Goal: Transaction & Acquisition: Purchase product/service

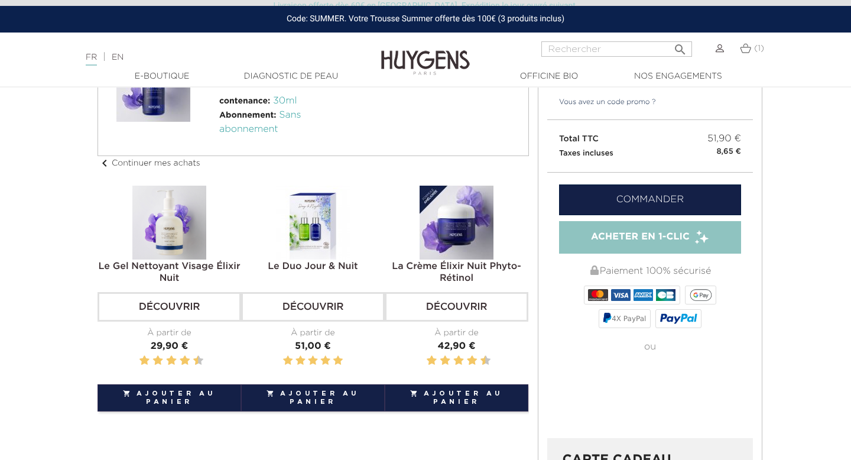
scroll to position [146, 0]
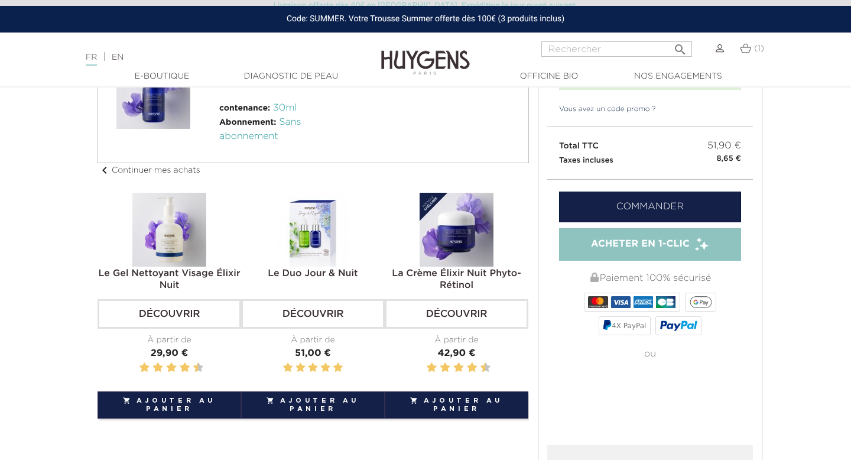
click at [640, 201] on link "Commander" at bounding box center [650, 206] width 182 height 31
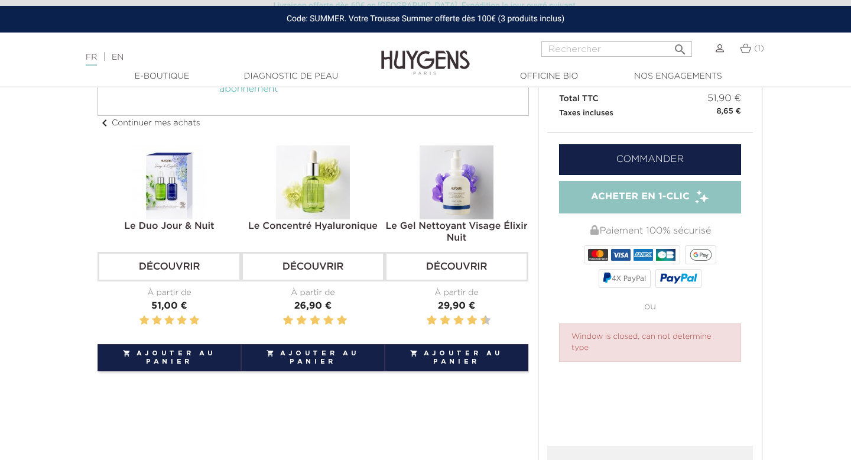
scroll to position [190, 0]
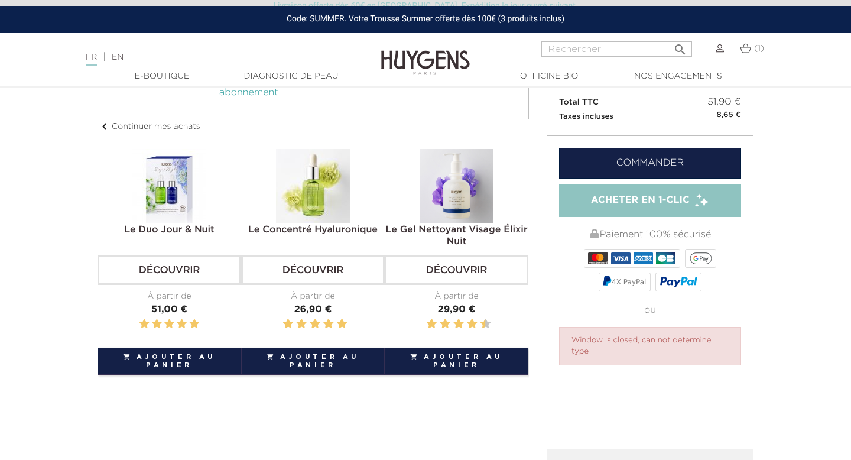
click at [624, 168] on link "Commander" at bounding box center [650, 163] width 182 height 31
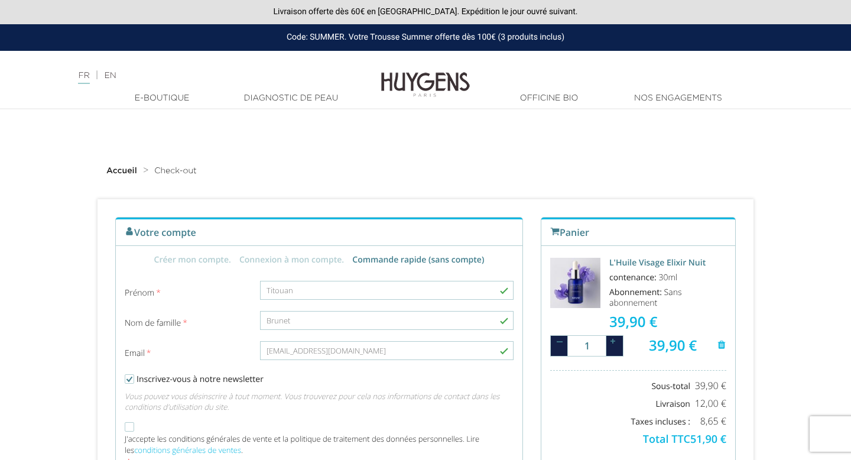
radio input "true"
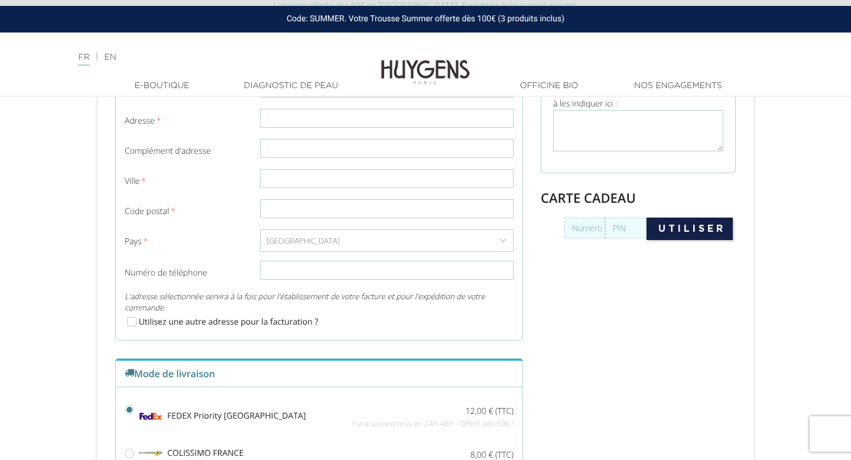
scroll to position [588, 0]
click at [587, 228] on input "text" at bounding box center [584, 226] width 41 height 21
click at [636, 226] on input "text" at bounding box center [625, 226] width 41 height 21
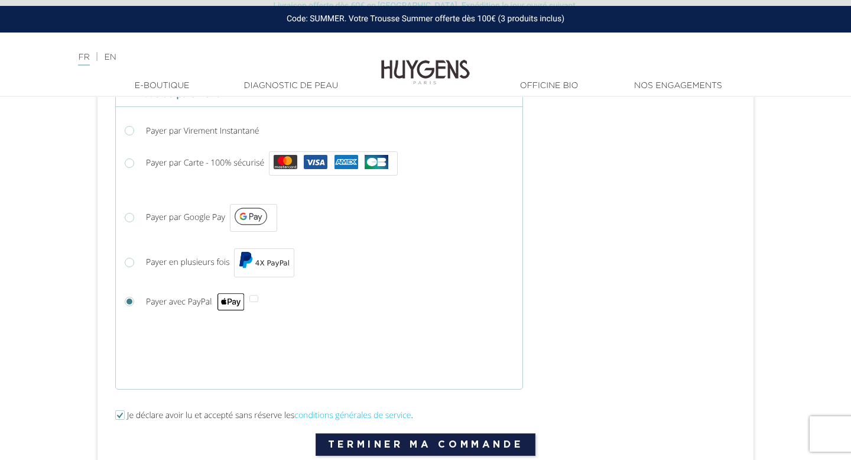
scroll to position [1016, 0]
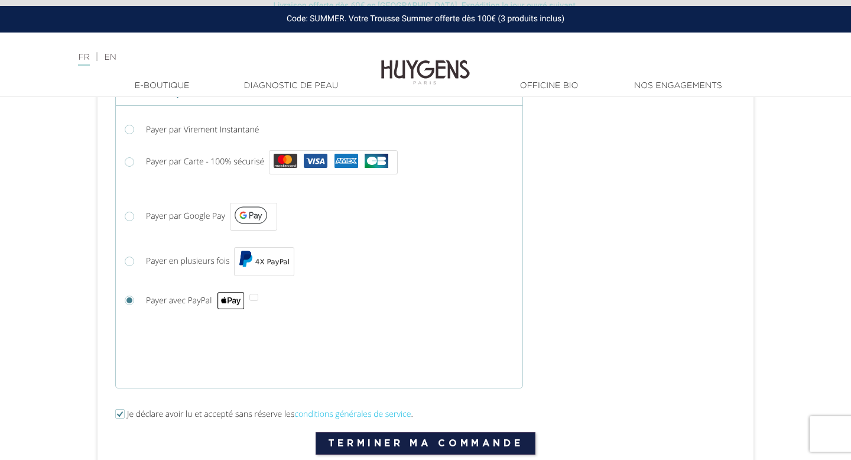
click at [257, 298] on div at bounding box center [253, 297] width 9 height 7
click at [137, 298] on input "Payer avec PayPal" at bounding box center [131, 302] width 12 height 12
click at [203, 335] on div "Choisir Payer par Bancontact" at bounding box center [319, 334] width 406 height 12
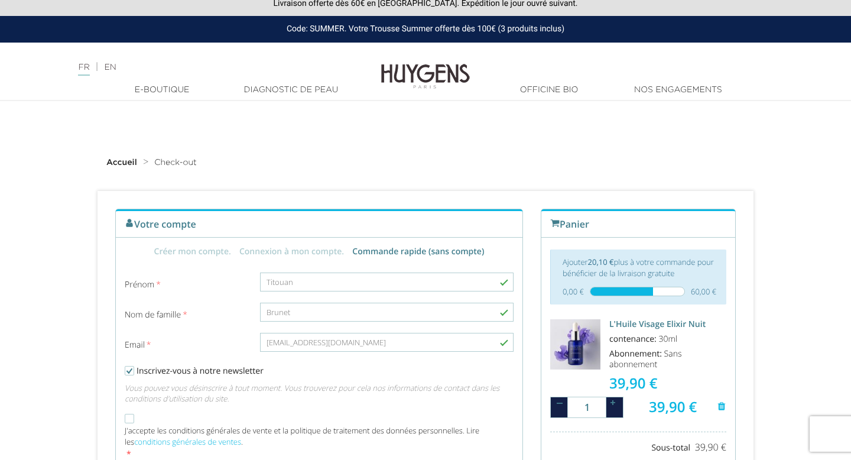
scroll to position [0, 0]
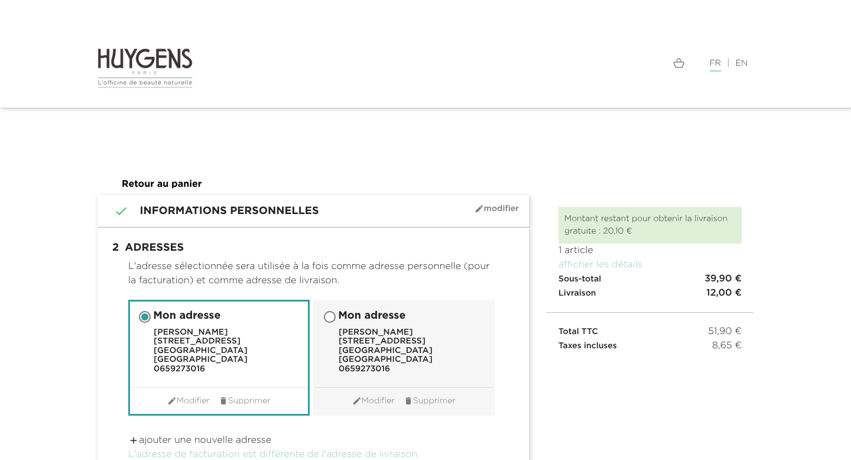
click at [318, 198] on section " 1 Informations personnelles mode_edit Modifier Commander en tant qu'invité | …" at bounding box center [312, 211] width 431 height 32
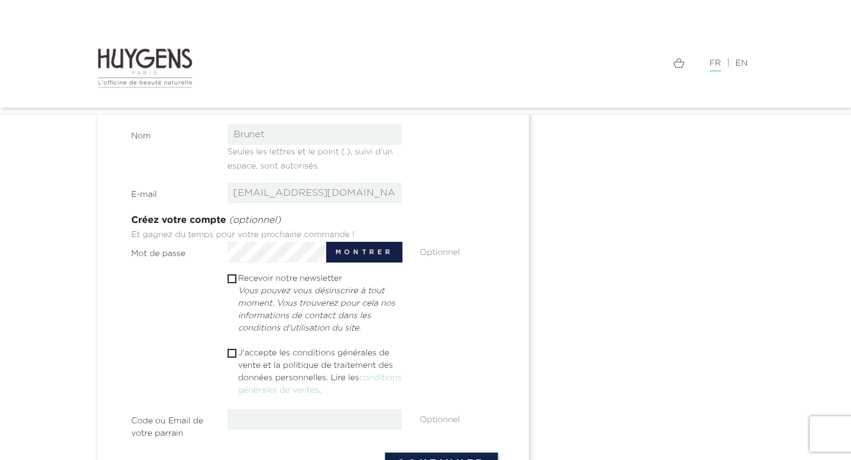
scroll to position [321, 0]
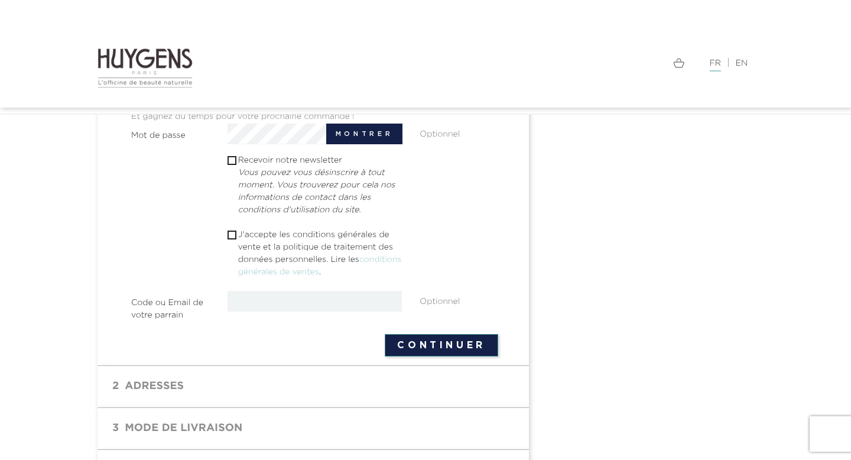
click at [229, 380] on h1 " 2 Adresses mode_edit Modifier" at bounding box center [312, 386] width 413 height 24
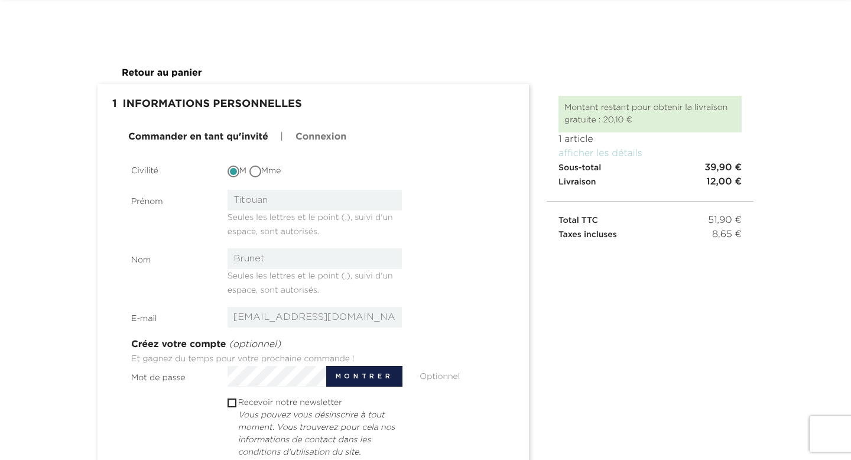
scroll to position [0, 0]
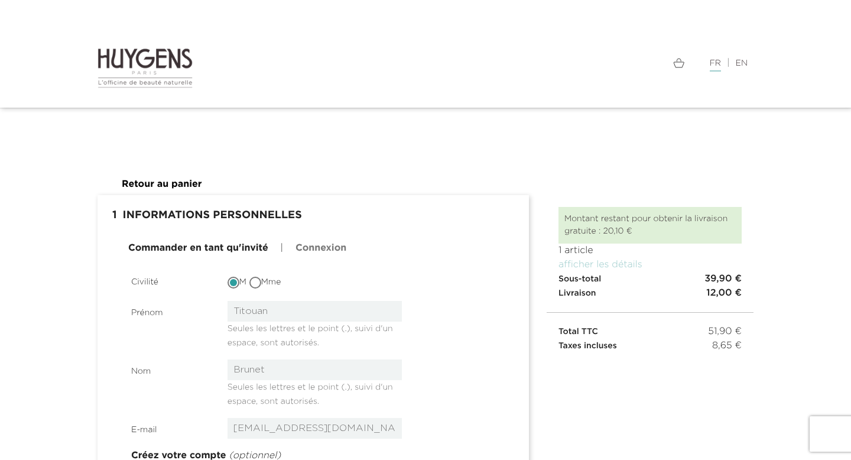
click at [167, 54] on img at bounding box center [144, 67] width 95 height 41
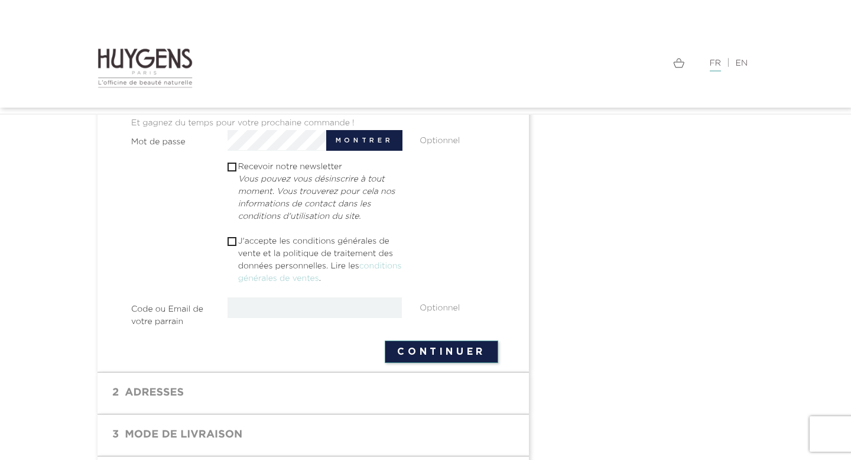
scroll to position [327, 0]
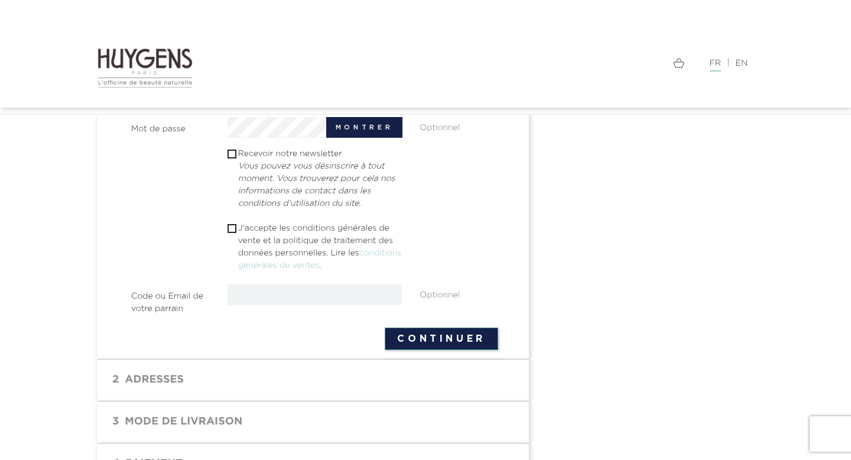
click at [281, 229] on p "J'accepte les conditions générales de vente et la politique de traitement des d…" at bounding box center [320, 247] width 164 height 50
click at [232, 226] on input "checkbox" at bounding box center [231, 228] width 8 height 8
checkbox input "true"
click at [421, 346] on button "Continuer" at bounding box center [440, 338] width 113 height 22
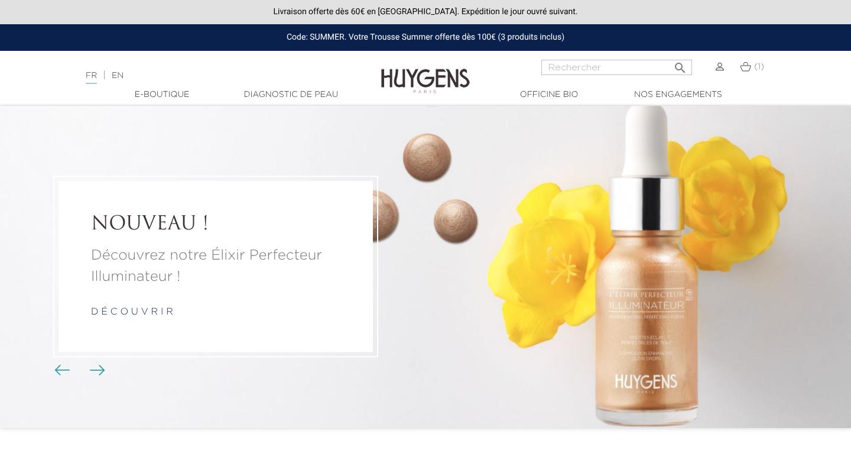
click at [751, 75] on div "(1)" at bounding box center [751, 74] width 38 height 28
click at [751, 70] on link "(1)" at bounding box center [751, 66] width 24 height 9
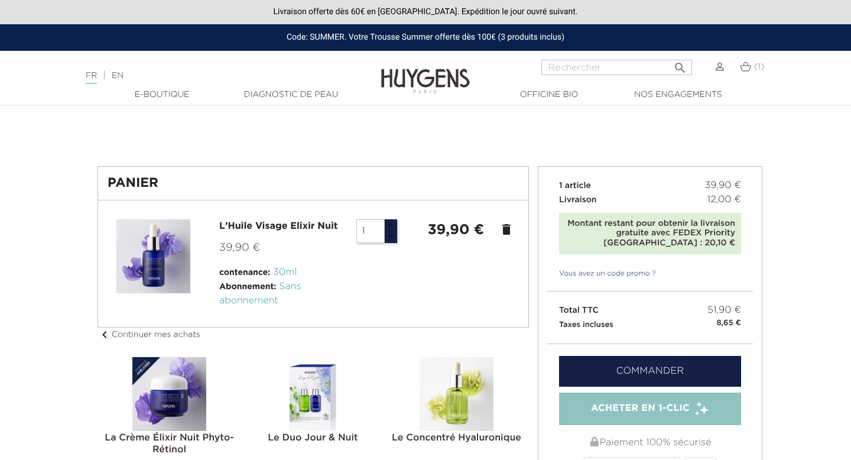
click at [703, 363] on link "Commander" at bounding box center [650, 371] width 182 height 31
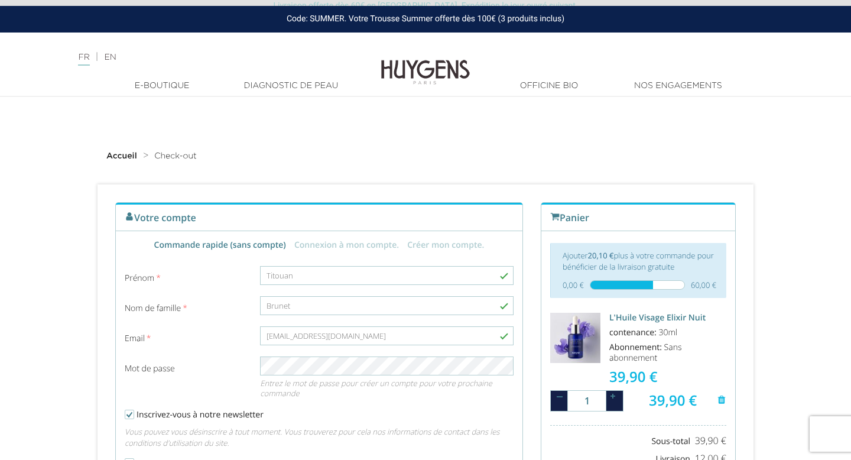
scroll to position [12, 0]
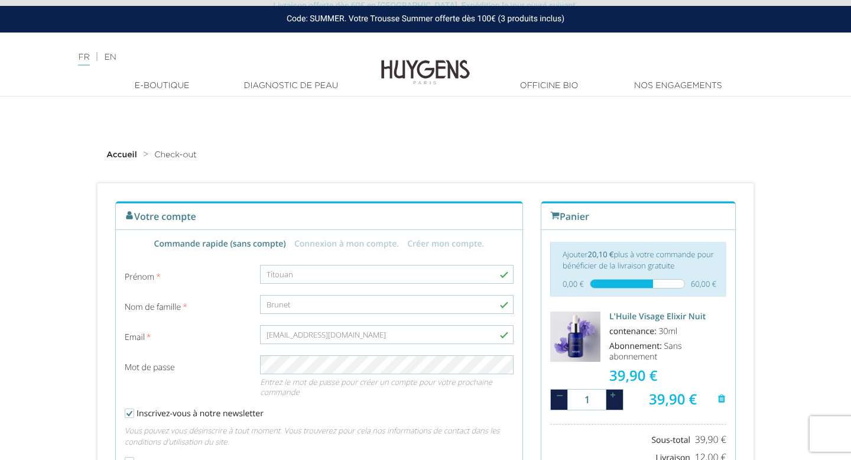
click at [348, 404] on div "Email Mot de passe [GEOGRAPHIC_DATA] [GEOGRAPHIC_DATA] Nom de famille Brunet Em…" at bounding box center [319, 394] width 406 height 259
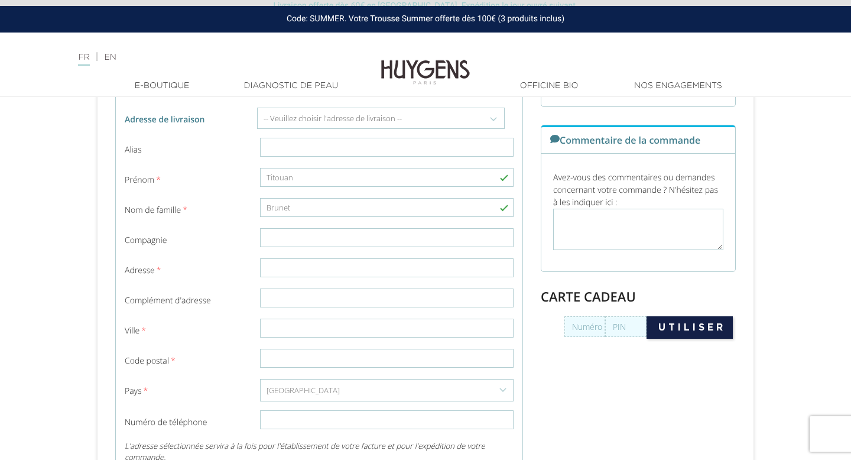
scroll to position [485, 0]
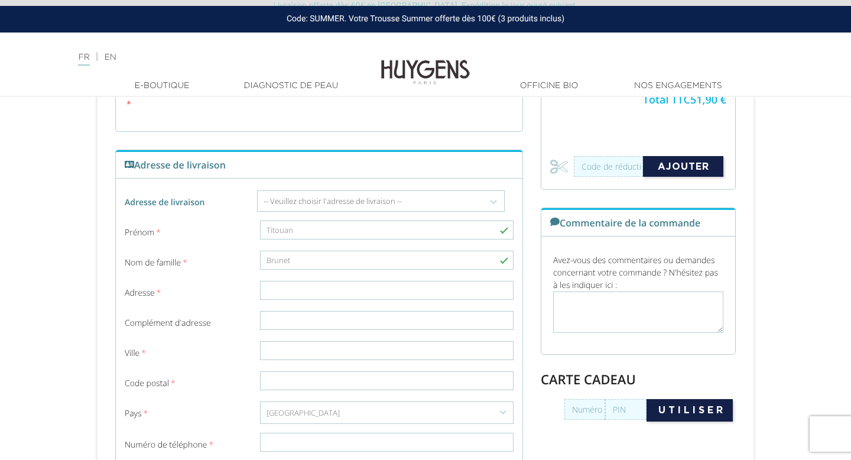
scroll to position [410, 0]
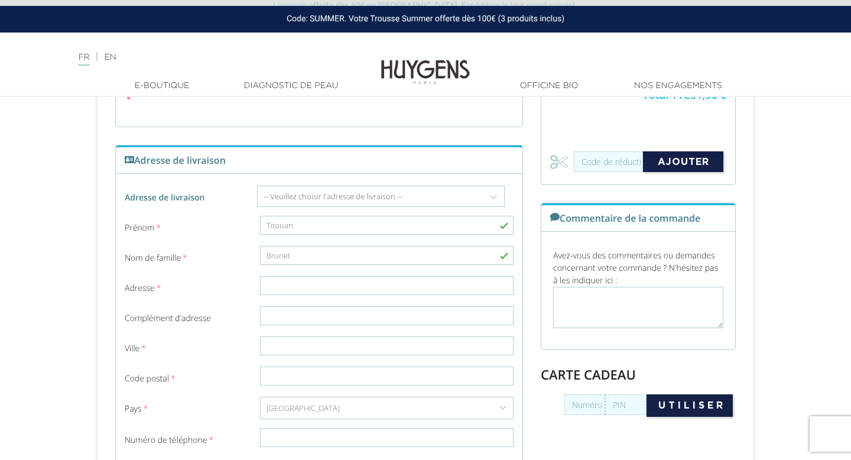
click at [392, 193] on select "-- Veuillez choisir l'adresse de livraison -- Mon adresse Mon adresse Entrez un…" at bounding box center [381, 196] width 246 height 20
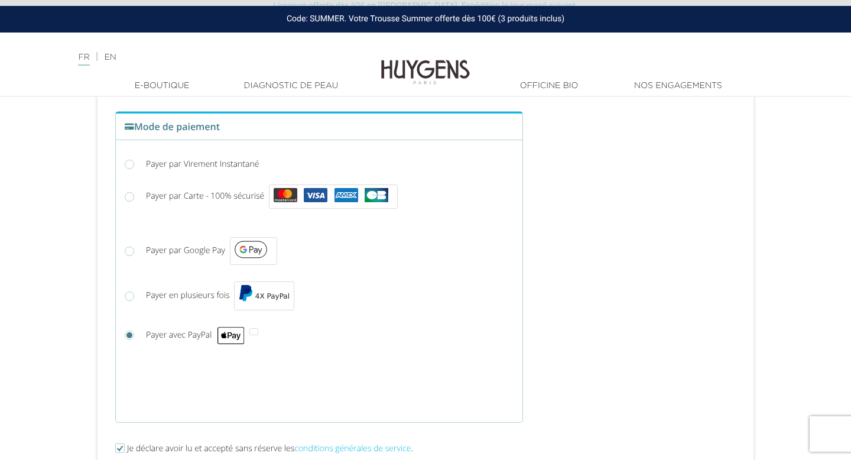
scroll to position [972, 0]
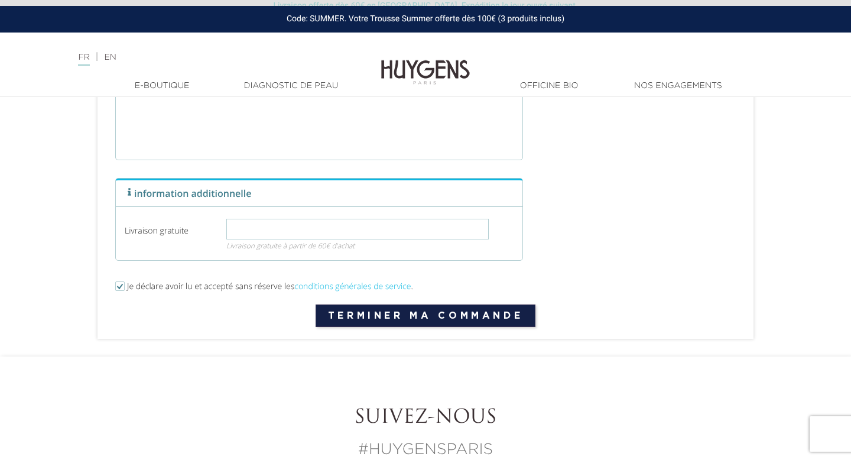
scroll to position [1223, 0]
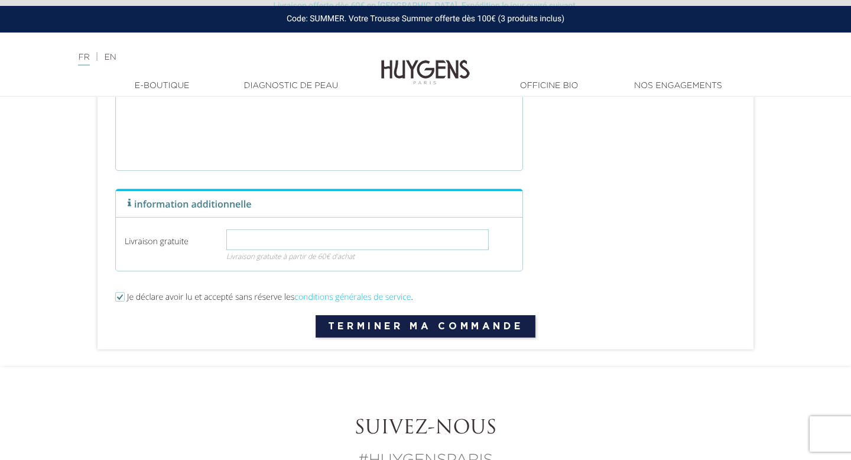
click at [334, 239] on input "text" at bounding box center [357, 239] width 262 height 21
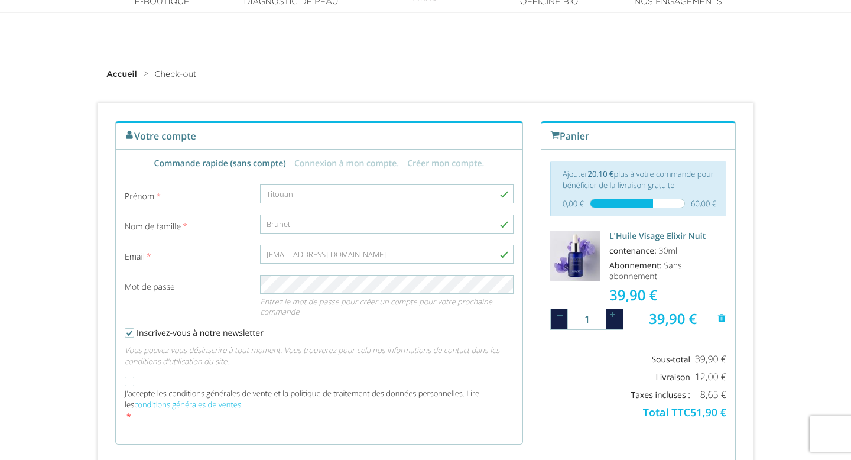
scroll to position [0, 0]
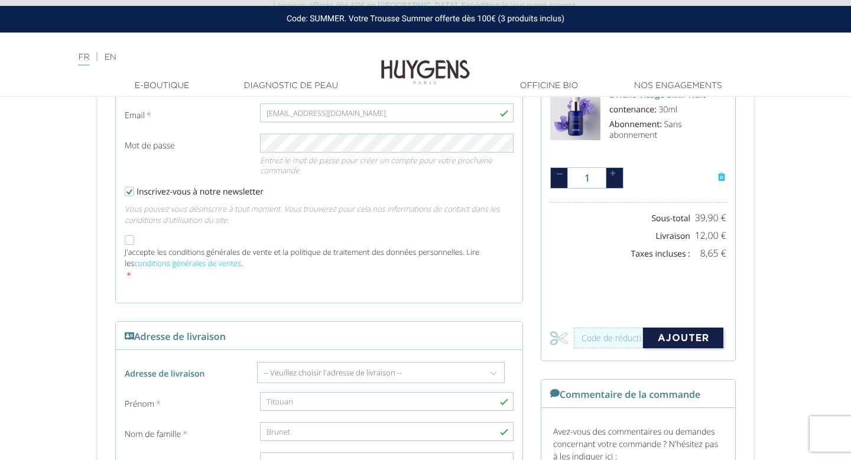
scroll to position [21, 0]
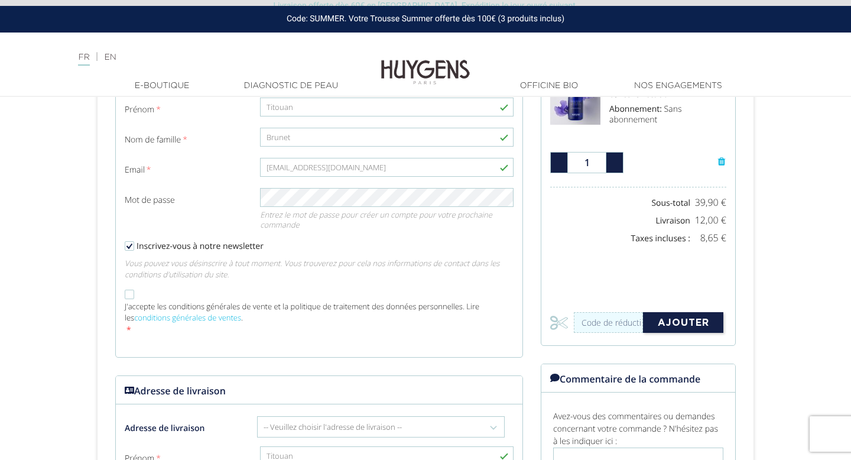
scroll to position [179, 0]
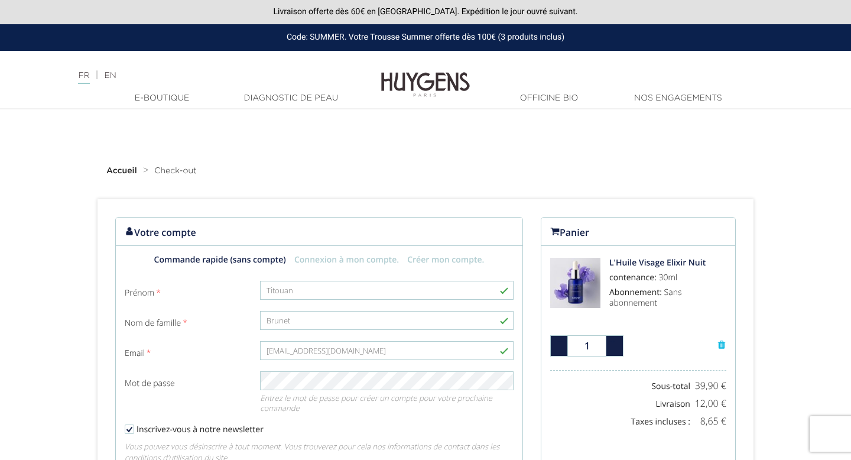
scroll to position [183, 0]
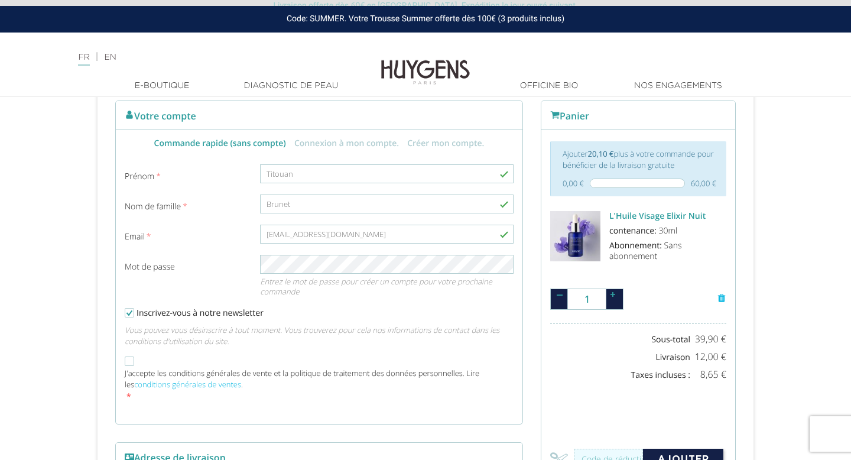
scroll to position [162, 0]
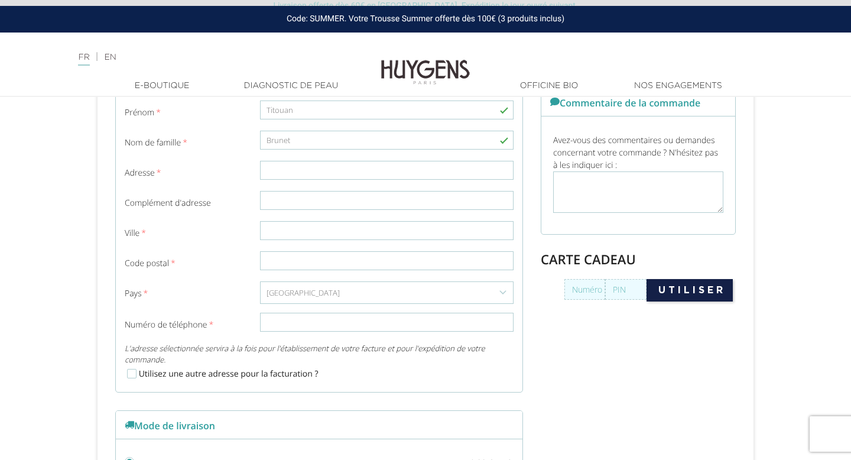
scroll to position [93, 0]
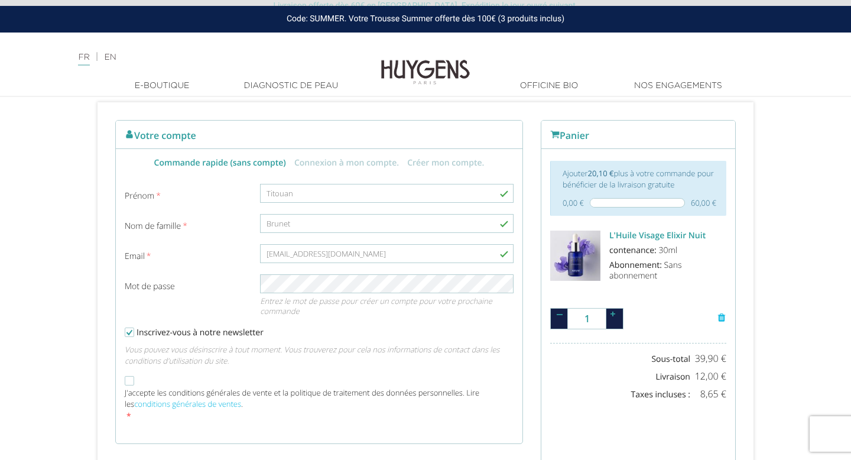
click at [592, 320] on input "1" at bounding box center [586, 318] width 73 height 21
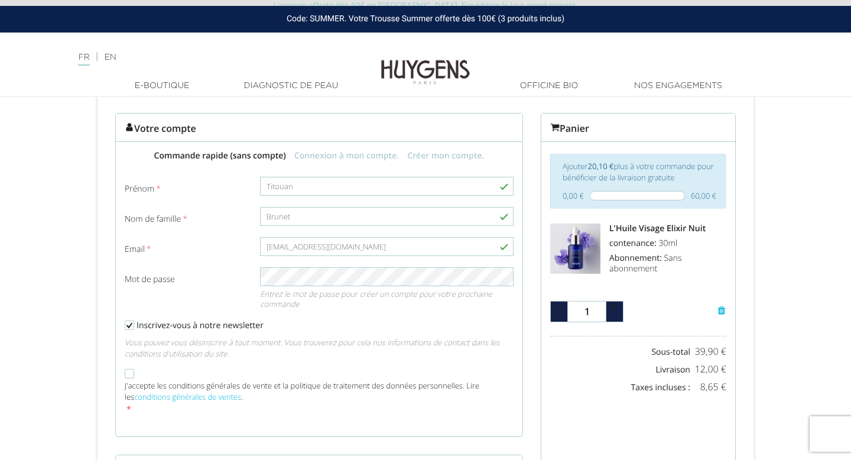
scroll to position [83, 0]
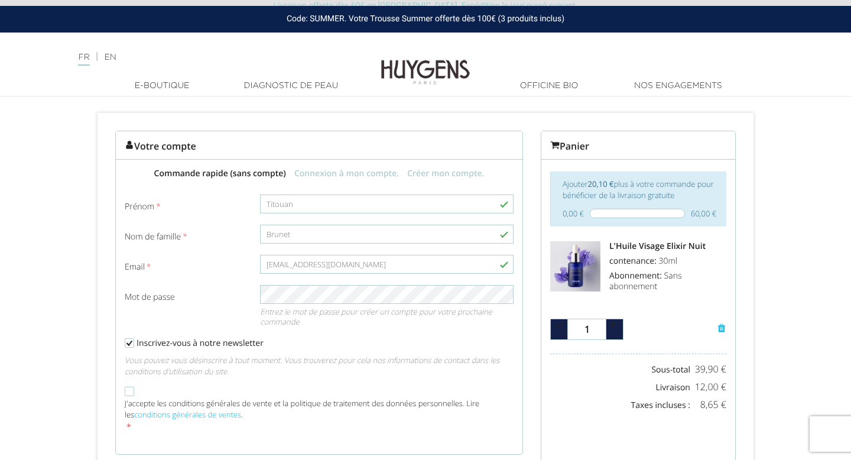
click at [327, 203] on input "Titouan" at bounding box center [386, 203] width 253 height 19
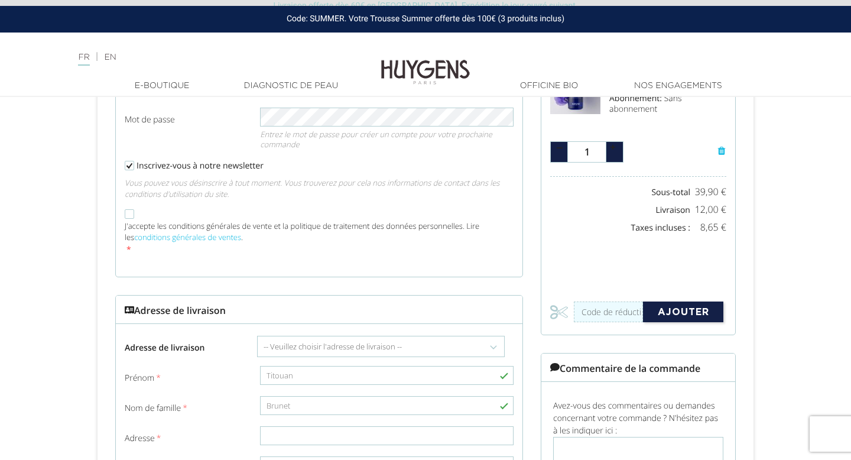
scroll to position [180, 0]
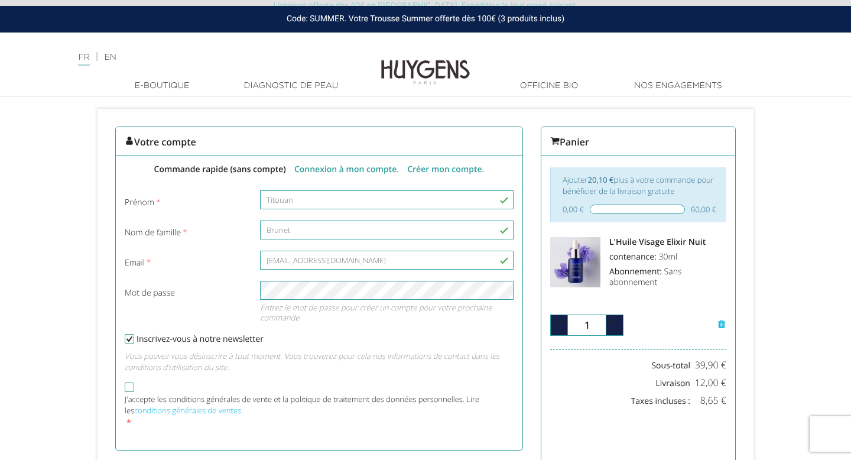
scroll to position [105, 0]
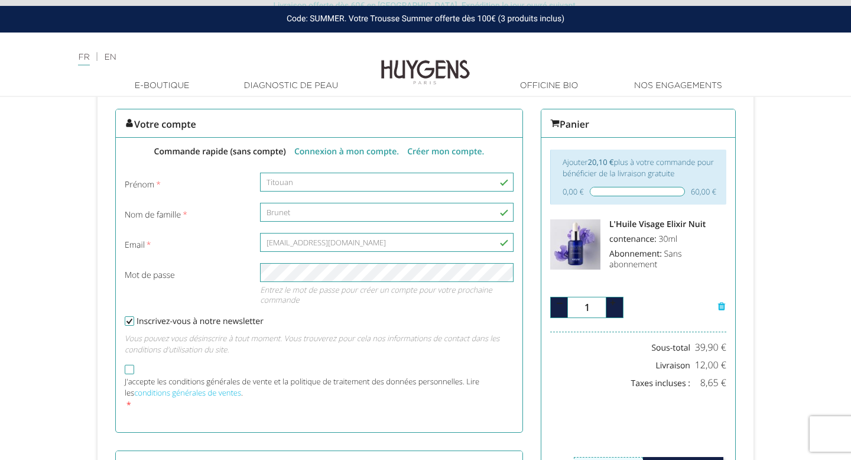
click at [615, 308] on button "button" at bounding box center [614, 306] width 18 height 21
type input "2"
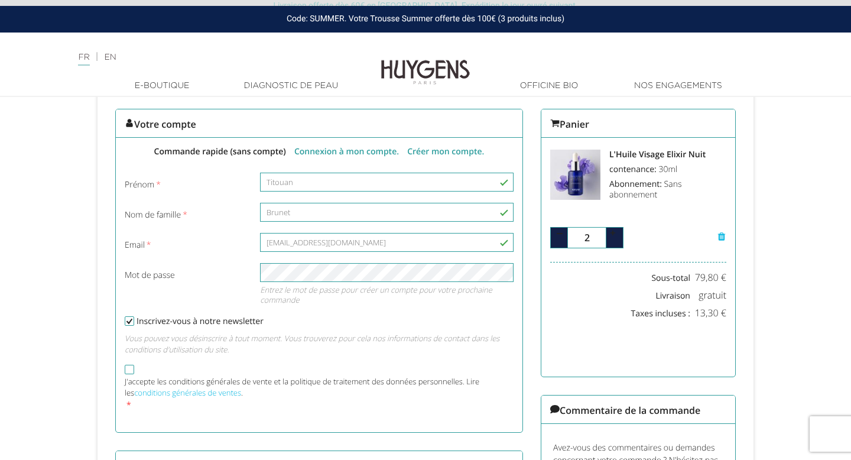
type input "1"
click at [561, 242] on button "button" at bounding box center [559, 237] width 18 height 21
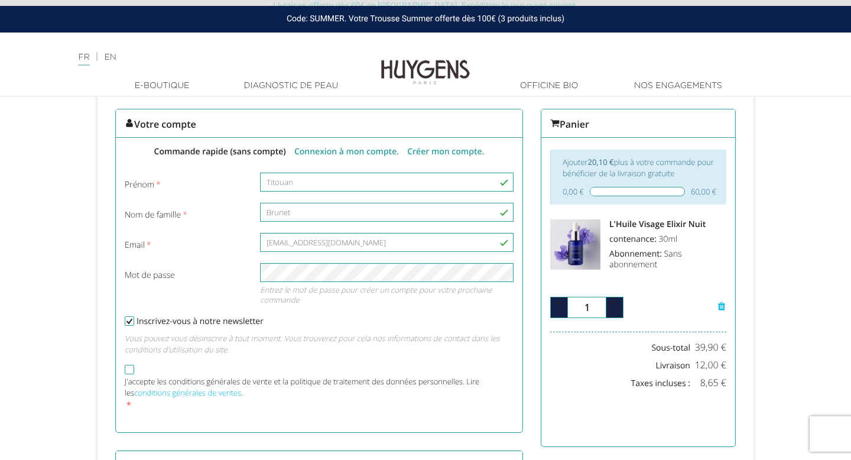
drag, startPoint x: 563, startPoint y: 165, endPoint x: 695, endPoint y: 195, distance: 135.1
click at [695, 195] on div "Ajouter 20,10 € plus à votre commande pour bénéficier de la livraison gratuite …" at bounding box center [638, 176] width 176 height 55
click at [695, 195] on span "60,00 €" at bounding box center [702, 191] width 24 height 12
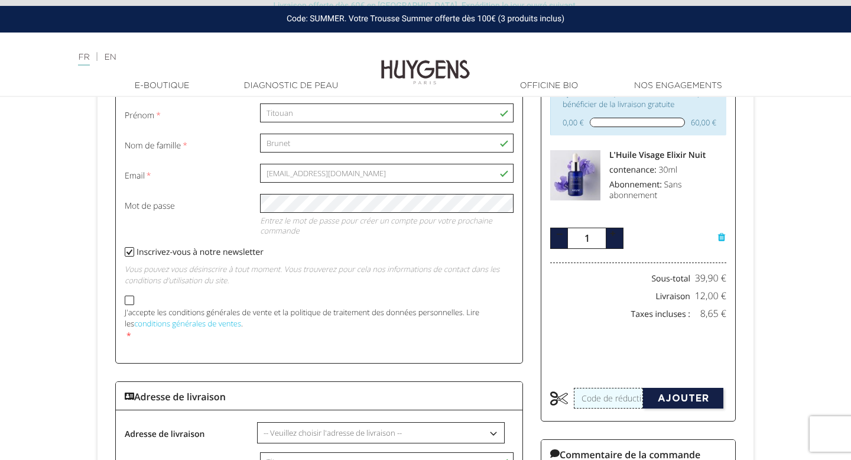
scroll to position [84, 0]
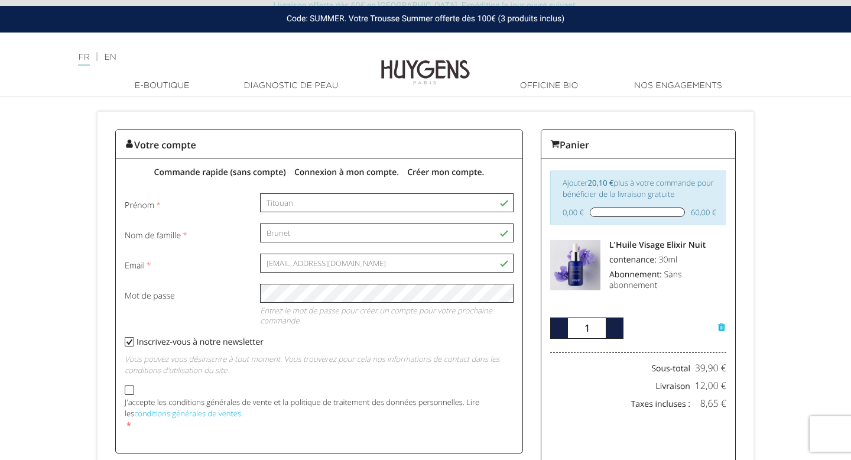
drag, startPoint x: 630, startPoint y: 330, endPoint x: 666, endPoint y: 329, distance: 35.4
click at [663, 327] on div "39,90 €" at bounding box center [659, 327] width 73 height 21
click at [677, 330] on strong "39,90 €" at bounding box center [673, 327] width 48 height 19
drag, startPoint x: 642, startPoint y: 330, endPoint x: 737, endPoint y: 333, distance: 94.6
click at [736, 333] on div "Panier Ajouter 20,10 € plus à votre commande pour bénéficier de la livraison gr…" at bounding box center [638, 444] width 213 height 631
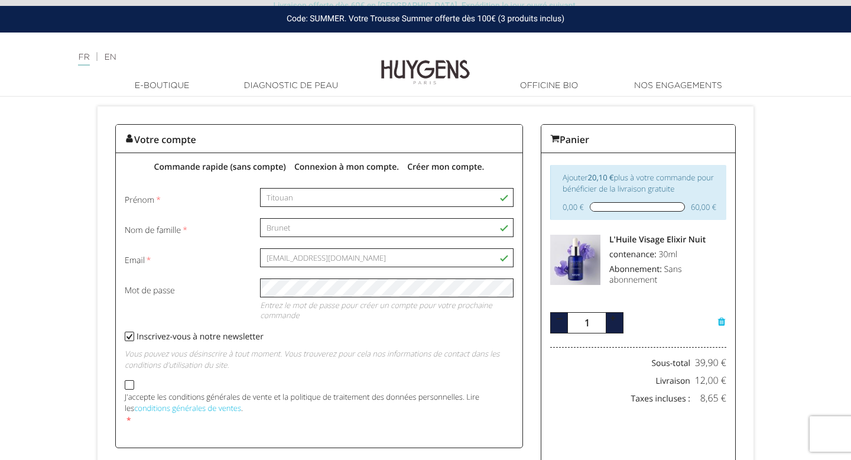
scroll to position [90, 0]
drag, startPoint x: 636, startPoint y: 301, endPoint x: 690, endPoint y: 327, distance: 60.0
click at [690, 327] on div "L'Huile Visage Elixir Nuit contenance: 30ml Abonnement: Sans abonnement 39,90 €…" at bounding box center [638, 283] width 176 height 99
drag, startPoint x: 588, startPoint y: 290, endPoint x: 694, endPoint y: 335, distance: 115.4
click at [694, 335] on li "L'Huile Visage Elixir Nuit contenance: 30ml Abonnement: Sans abonnement 39,90 €…" at bounding box center [638, 288] width 176 height 109
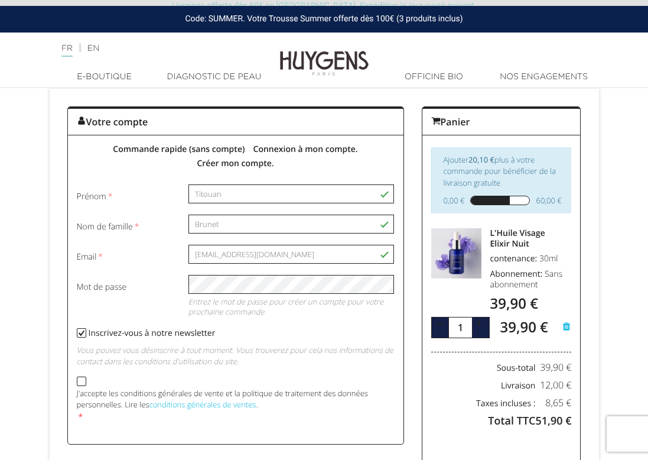
scroll to position [112, 0]
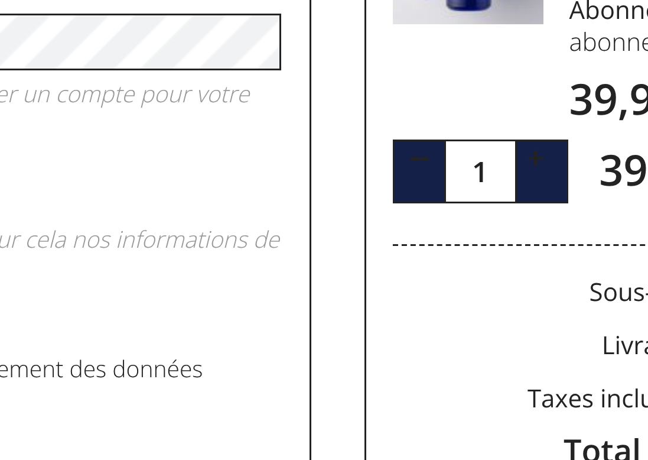
scroll to position [112, 0]
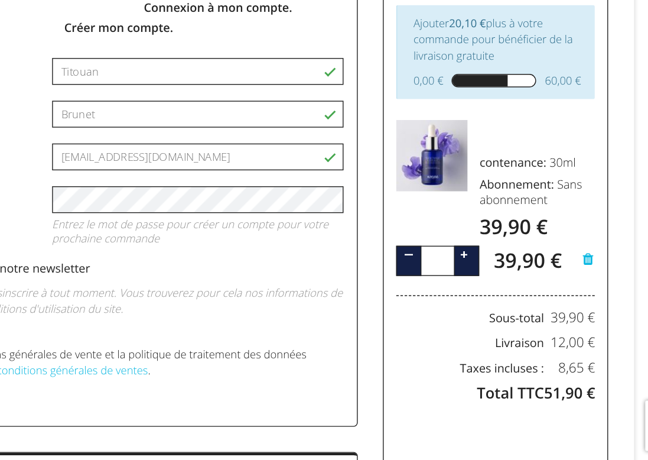
scroll to position [112, 0]
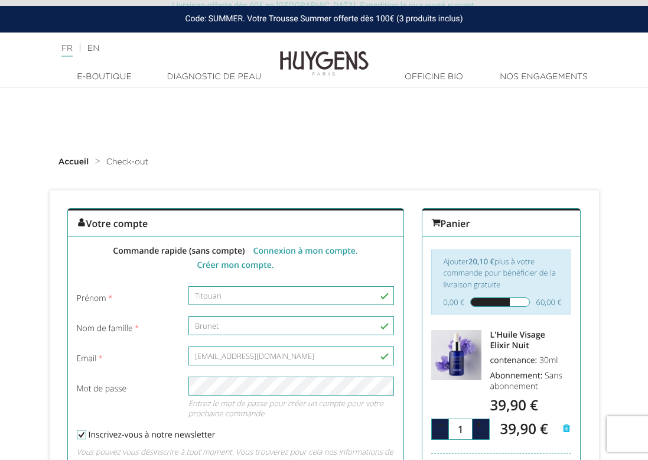
scroll to position [43, 0]
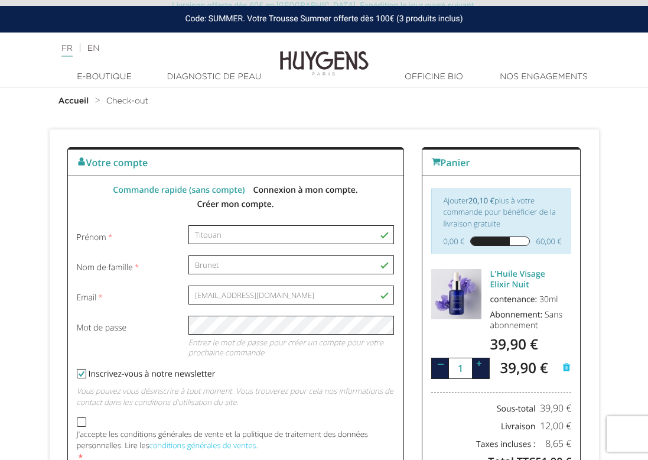
scroll to position [54, 0]
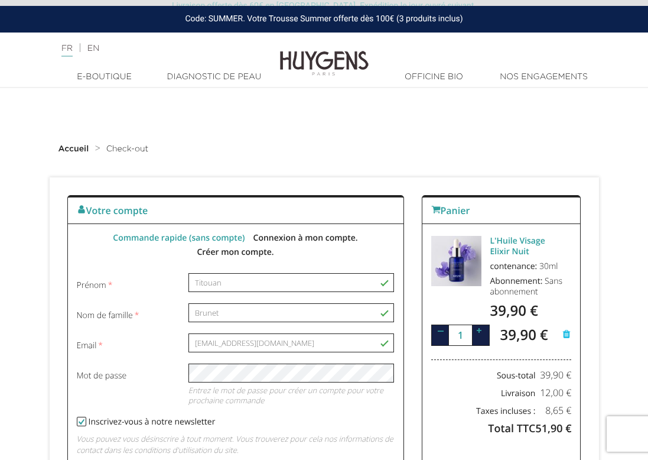
scroll to position [15, 0]
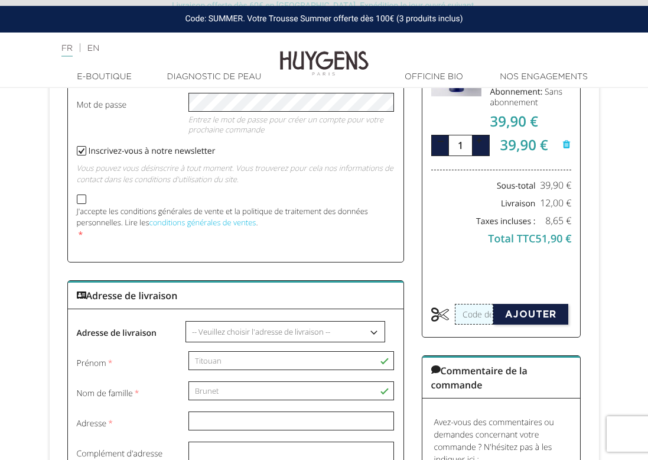
scroll to position [63, 0]
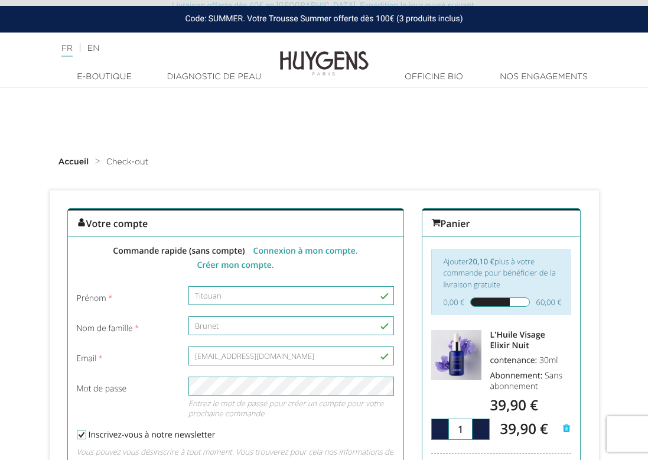
scroll to position [58, 0]
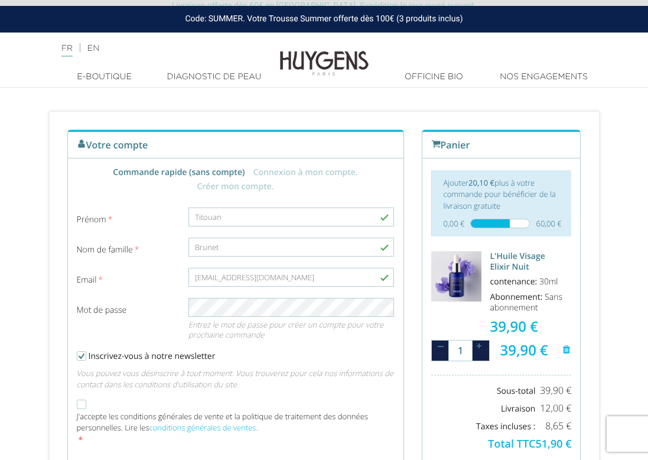
scroll to position [76, 0]
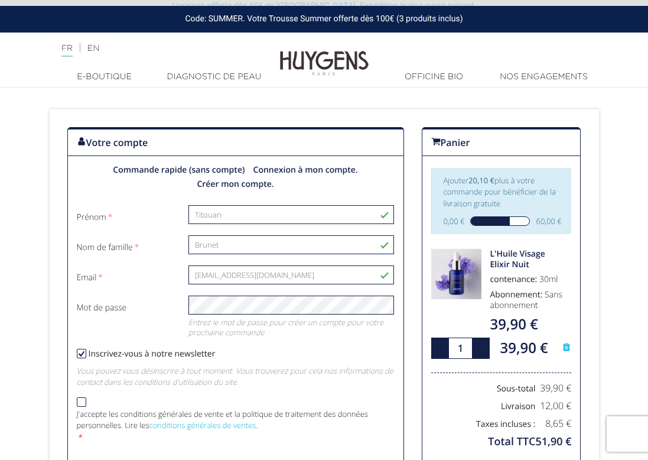
scroll to position [77, 0]
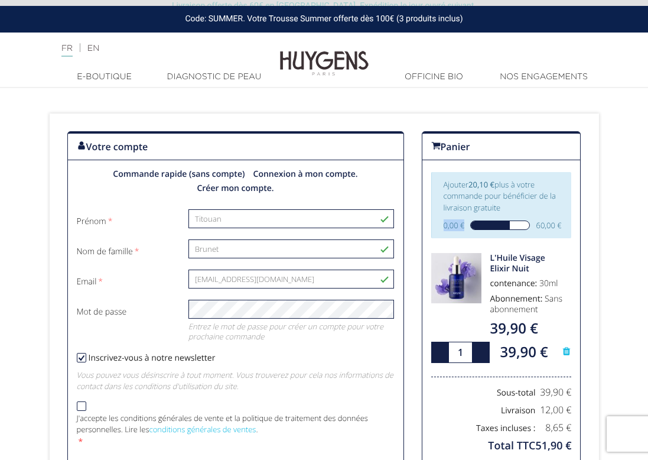
drag, startPoint x: 443, startPoint y: 225, endPoint x: 465, endPoint y: 225, distance: 22.4
click at [465, 225] on div "0,00 € 60,00 €" at bounding box center [502, 225] width 116 height 12
click at [448, 226] on span "0,00 €" at bounding box center [454, 225] width 21 height 12
click at [444, 226] on span "0,00 €" at bounding box center [454, 225] width 21 height 12
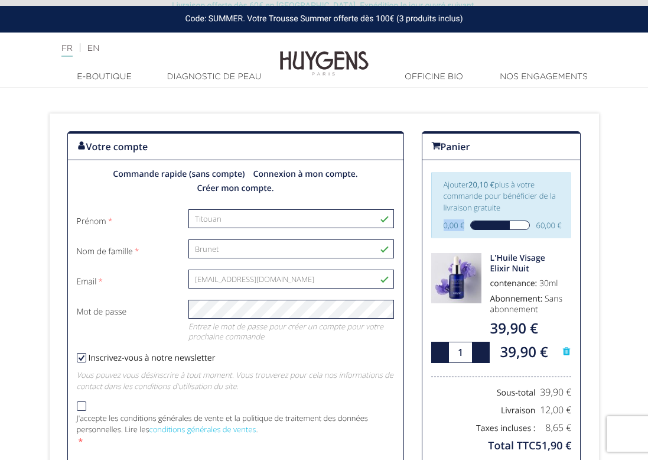
drag, startPoint x: 444, startPoint y: 226, endPoint x: 465, endPoint y: 226, distance: 21.9
click at [465, 226] on div "0,00 € 60,00 €" at bounding box center [502, 225] width 116 height 12
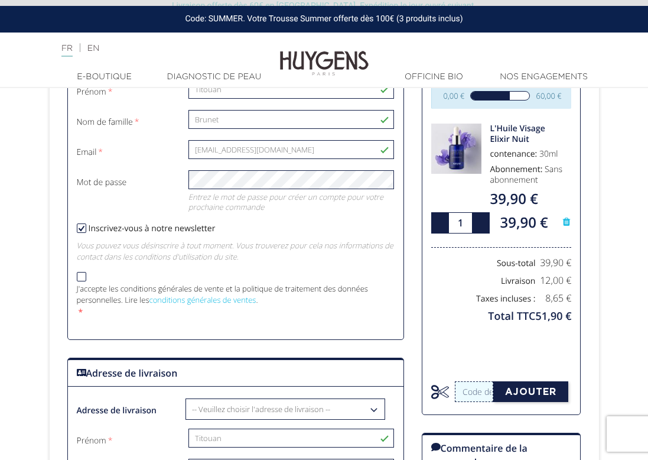
scroll to position [204, 0]
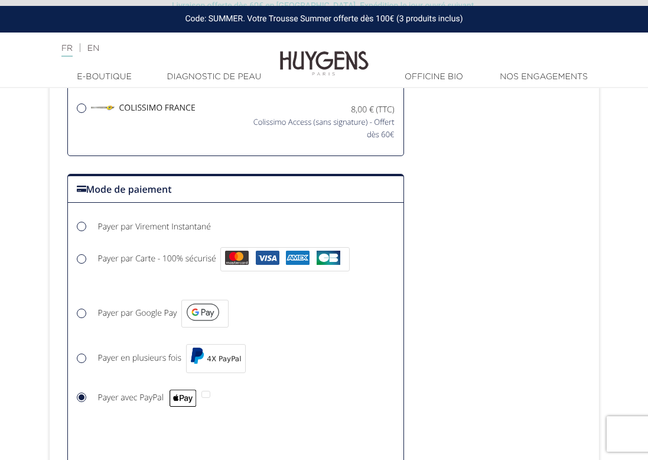
scroll to position [1044, 0]
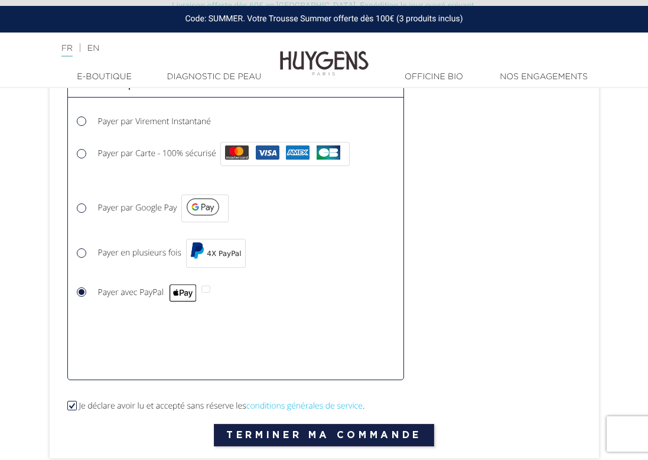
click at [153, 290] on span "Payer avec PayPal" at bounding box center [147, 291] width 99 height 11
click at [89, 290] on input "Payer avec PayPal" at bounding box center [83, 294] width 12 height 12
click at [160, 205] on span "Payer par Google Pay" at bounding box center [137, 207] width 79 height 11
click at [89, 205] on input "Payer par Google Pay" at bounding box center [83, 210] width 12 height 12
radio input "true"
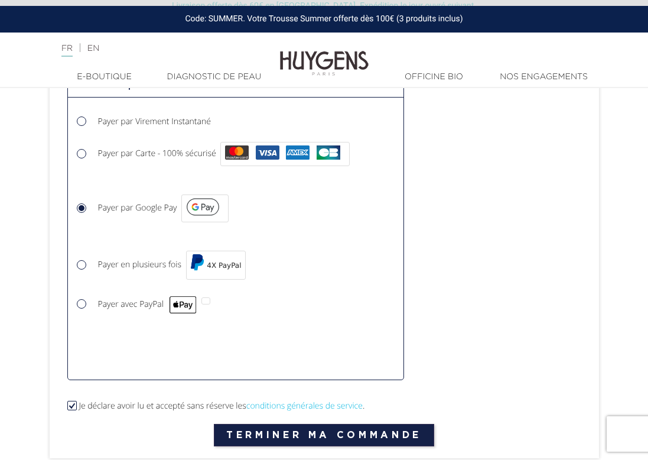
click at [159, 278] on label "Payer en plusieurs fois 4X PayPal" at bounding box center [173, 265] width 151 height 34
click at [89, 272] on input "Payer en plusieurs fois 4X PayPal" at bounding box center [83, 266] width 12 height 12
radio input "true"
click at [151, 309] on label "Payer avec PayPal" at bounding box center [155, 304] width 115 height 21
click at [89, 309] on input "Payer avec PayPal" at bounding box center [83, 305] width 12 height 12
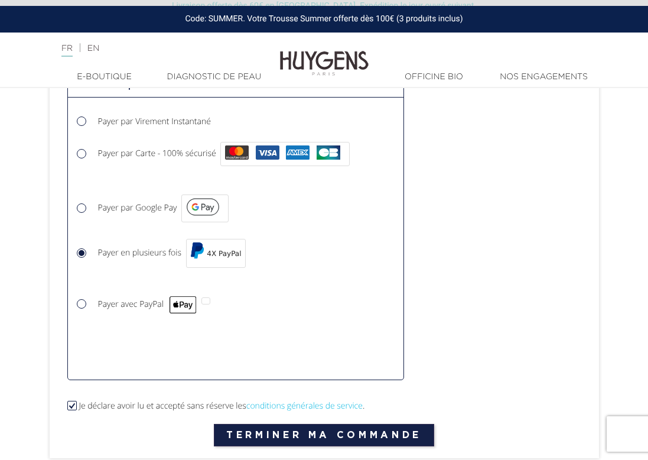
radio input "true"
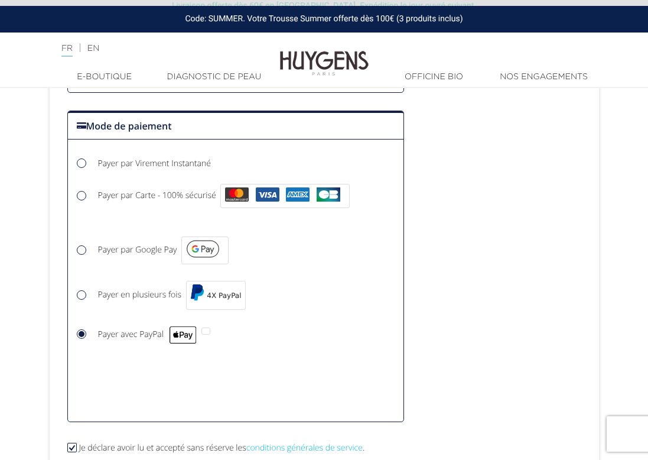
scroll to position [1039, 0]
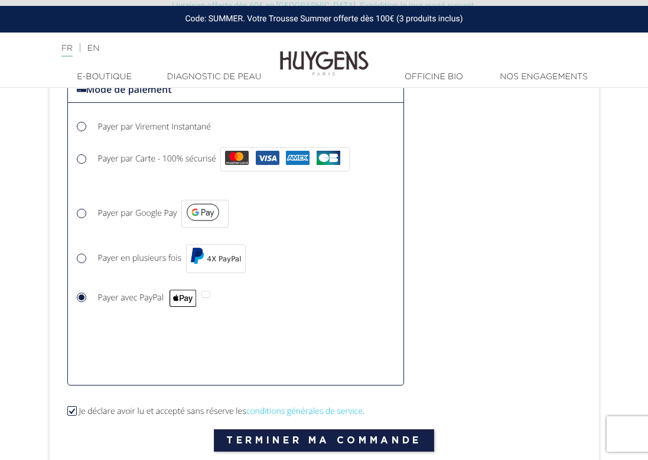
click at [208, 293] on div at bounding box center [205, 294] width 9 height 7
click at [89, 293] on input "Payer avec PayPal" at bounding box center [83, 299] width 12 height 12
click at [124, 298] on span "Payer avec PayPal" at bounding box center [147, 297] width 99 height 11
click at [89, 298] on input "Payer avec PayPal" at bounding box center [83, 299] width 12 height 12
click at [128, 272] on label "Payer en plusieurs fois 4X PayPal" at bounding box center [173, 259] width 151 height 34
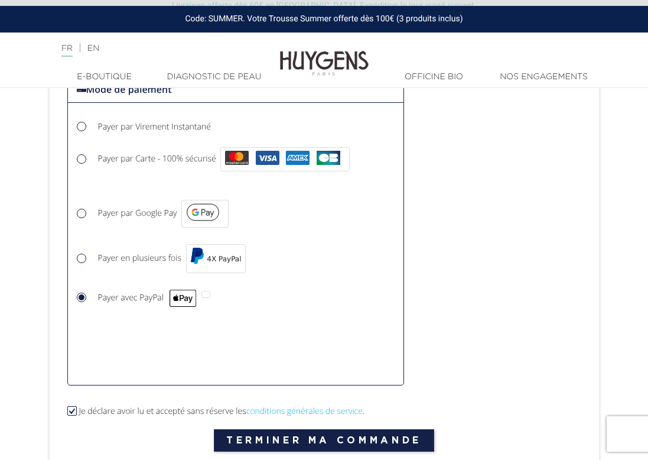
click at [89, 266] on input "Payer en plusieurs fois 4X PayPal" at bounding box center [83, 260] width 12 height 12
radio input "true"
click at [131, 233] on div "Choisir Payer par Google Pay" at bounding box center [235, 213] width 335 height 44
click at [135, 216] on span "Payer par Google Pay" at bounding box center [137, 212] width 79 height 11
click at [89, 216] on input "Payer par Google Pay" at bounding box center [83, 215] width 12 height 12
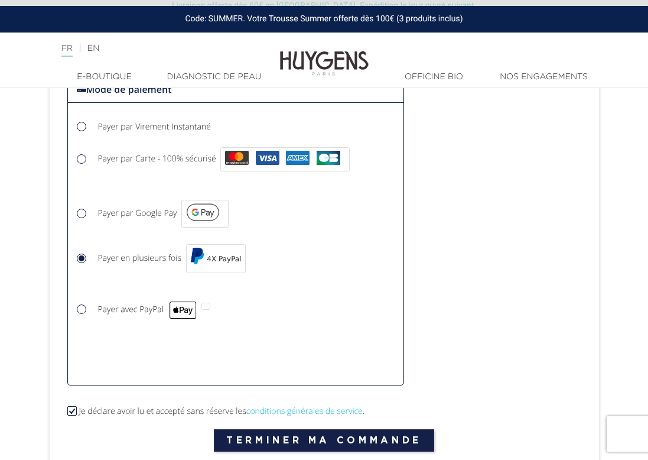
radio input "true"
click at [159, 157] on span "Payer par Carte - 100% sécurisé" at bounding box center [157, 158] width 118 height 11
click at [89, 157] on input "Payer par Carte - 100% sécurisé" at bounding box center [83, 161] width 12 height 12
radio input "true"
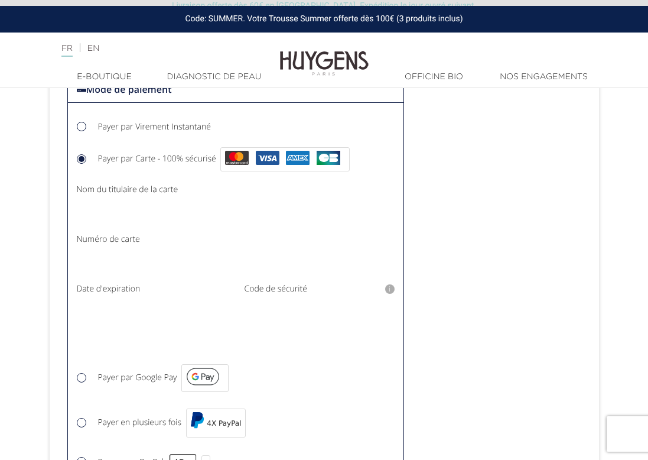
click at [125, 376] on span "Payer par Google Pay" at bounding box center [137, 377] width 79 height 11
click at [89, 376] on input "Payer par Google Pay" at bounding box center [83, 379] width 12 height 12
radio input "true"
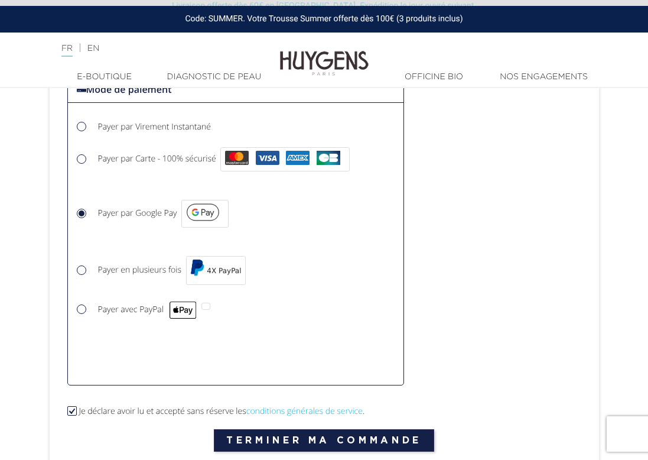
scroll to position [1132, 0]
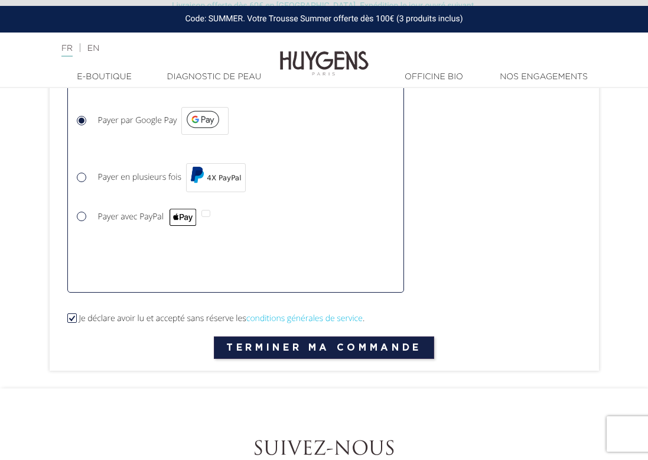
click at [157, 190] on label "Payer en plusieurs fois 4X PayPal" at bounding box center [173, 178] width 151 height 34
click at [89, 185] on input "Payer en plusieurs fois 4X PayPal" at bounding box center [83, 179] width 12 height 12
radio input "true"
click at [147, 207] on label "Payer avec PayPal" at bounding box center [155, 216] width 115 height 21
click at [89, 212] on input "Payer avec PayPal" at bounding box center [83, 218] width 12 height 12
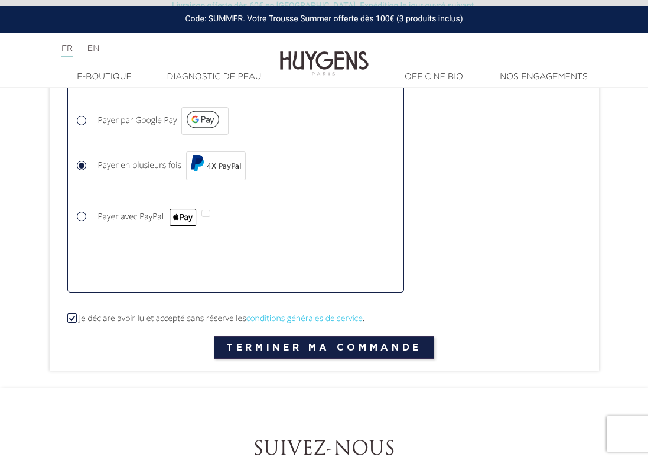
radio input "true"
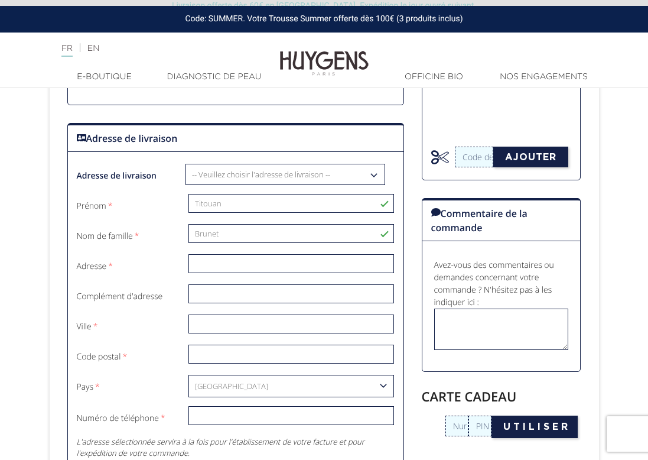
scroll to position [421, 0]
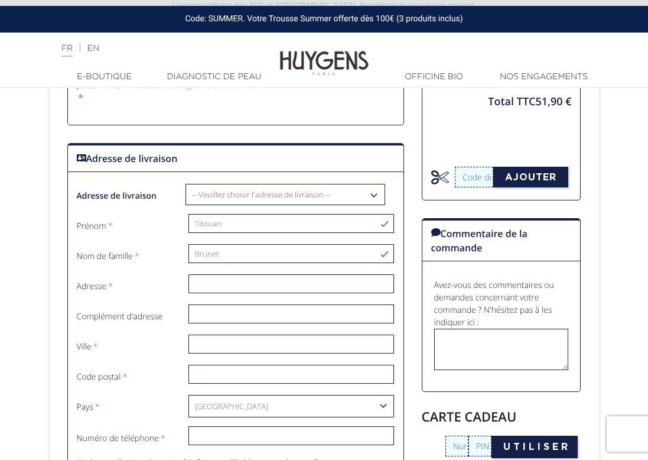
click at [323, 182] on div "Adresse de livraison Adresse de livraison Adresse de livraison -- Veuillez choi…" at bounding box center [235, 324] width 337 height 363
click at [323, 184] on div "-- Veuillez choisir l'adresse de livraison -- Mon adresse Mon adresse Entrez un…" at bounding box center [285, 194] width 200 height 21
click at [323, 194] on select "-- Veuillez choisir l'adresse de livraison -- Mon adresse Mon adresse Entrez un…" at bounding box center [285, 194] width 199 height 20
select select "31951"
click at [186, 184] on select "-- Veuillez choisir l'adresse de livraison -- Mon adresse Mon adresse Entrez un…" at bounding box center [285, 194] width 199 height 20
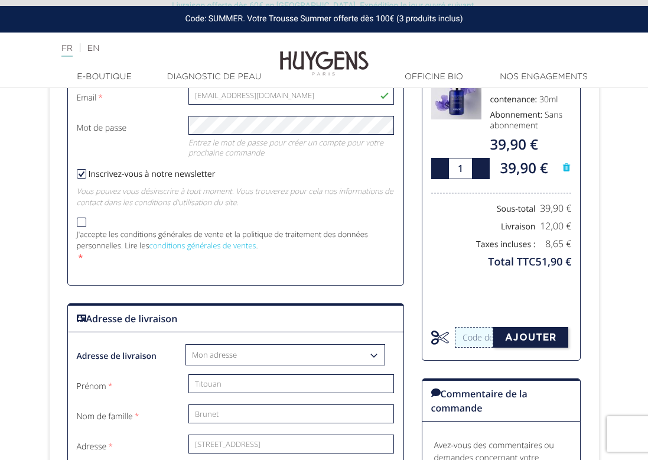
scroll to position [252, 0]
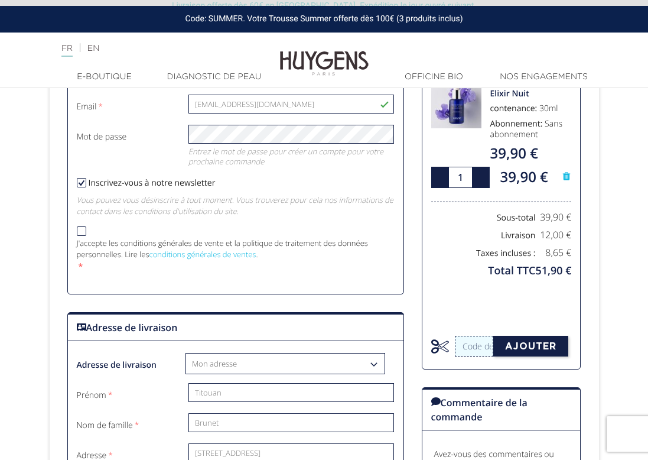
click at [99, 240] on p "J'accepte les conditions générales de vente et la politique de traitement des d…" at bounding box center [234, 248] width 315 height 23
click at [86, 237] on input "J'accepte les conditions générales de vente et la politique de traitement des d…" at bounding box center [81, 231] width 9 height 9
checkbox input "true"
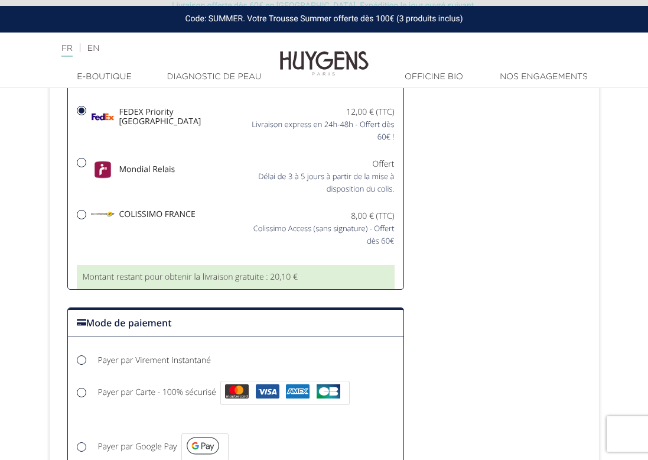
scroll to position [885, 0]
click at [157, 170] on span "Mondial Relais" at bounding box center [133, 169] width 84 height 25
click at [86, 166] on input "Mondial Relais Offert" at bounding box center [81, 162] width 8 height 8
radio input "true"
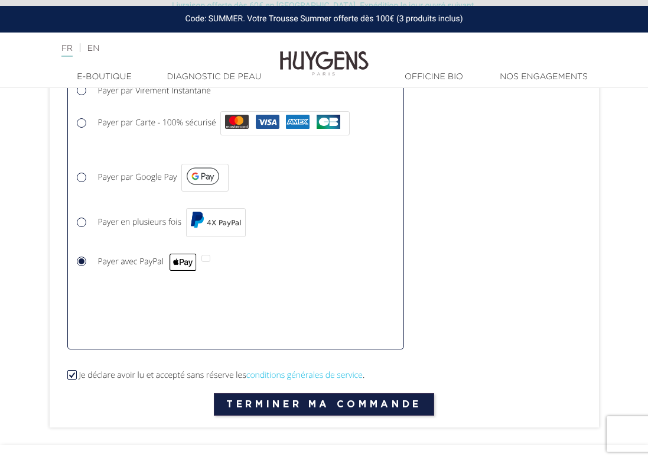
scroll to position [1174, 0]
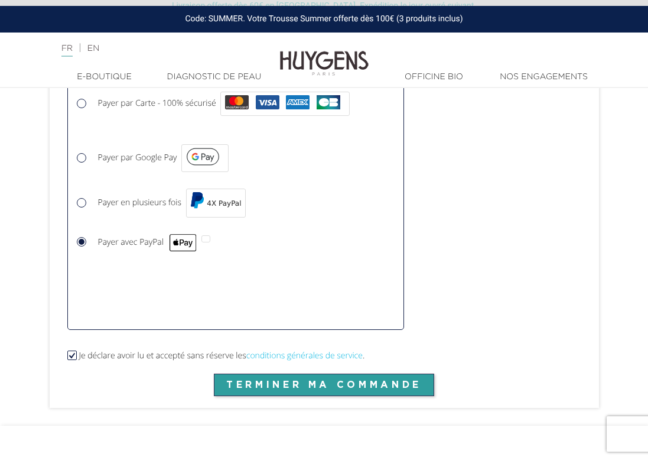
click at [327, 381] on button "Terminer ma commande" at bounding box center [324, 384] width 220 height 22
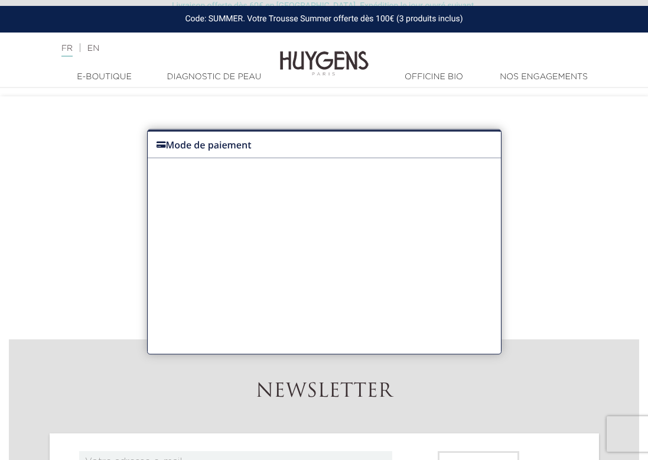
click at [275, 217] on div "Choisir Payer en plusieurs fois 4X PayPal" at bounding box center [324, 223] width 353 height 12
click at [275, 235] on div "Choisir Payer avec PayPal" at bounding box center [324, 241] width 353 height 24
click at [275, 268] on div "Choisir Payer par Giropay" at bounding box center [324, 271] width 353 height 12
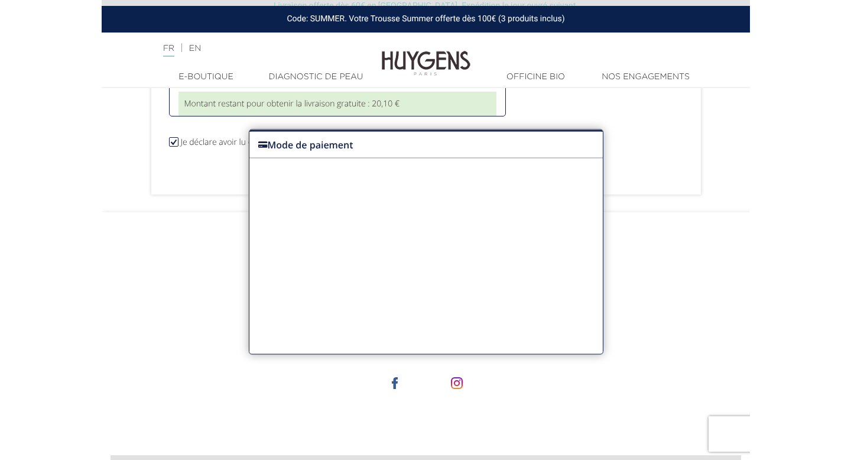
scroll to position [1011, 0]
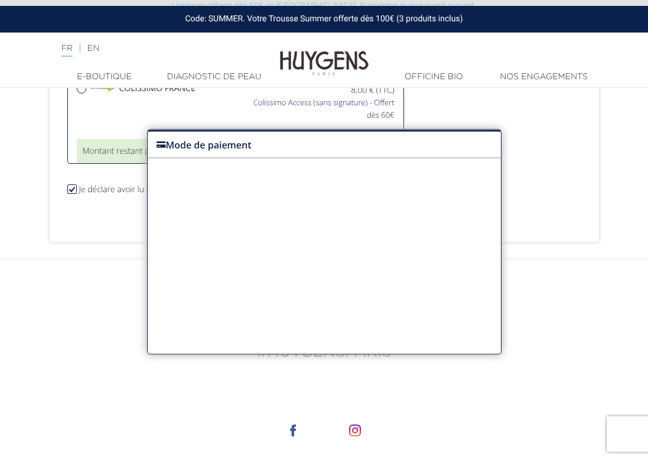
click at [291, 234] on div "Choisir Payer avec PayPal" at bounding box center [324, 241] width 353 height 24
click at [298, 190] on div "Choisir Payer par Carte - 100% sécurisé Nom du titulaire de la carte Nom du tit…" at bounding box center [324, 188] width 353 height 12
click at [302, 157] on div "Mode de paiement" at bounding box center [324, 144] width 353 height 28
click at [301, 168] on div "Mode de paiement Traitement du paiement annulé, veuillez choisir une autre méth…" at bounding box center [324, 241] width 354 height 225
click at [301, 194] on div "Choisir Payer par Apple Pay" at bounding box center [324, 200] width 353 height 12
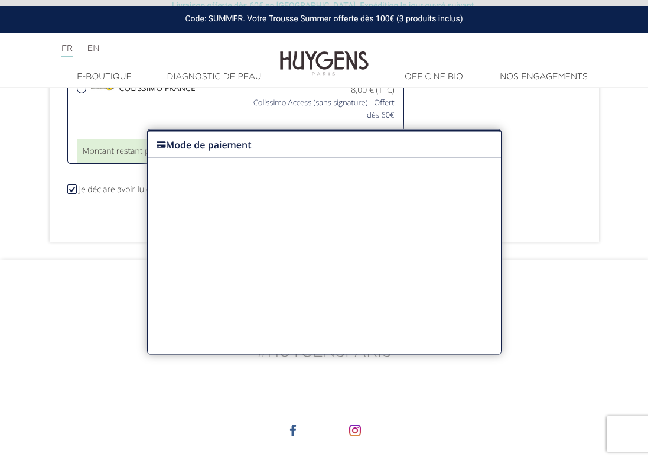
click at [301, 233] on div "Choisir Payer avec PayPal" at bounding box center [324, 241] width 353 height 24
drag, startPoint x: 360, startPoint y: 241, endPoint x: 190, endPoint y: 187, distance: 178.4
click at [190, 187] on div "Choisir Payer par Virement Instantané Payer par Virement Instantané est une sol…" at bounding box center [324, 241] width 353 height 142
drag, startPoint x: 160, startPoint y: 151, endPoint x: 169, endPoint y: 145, distance: 10.3
click at [169, 145] on div "Mode de paiement" at bounding box center [324, 144] width 353 height 28
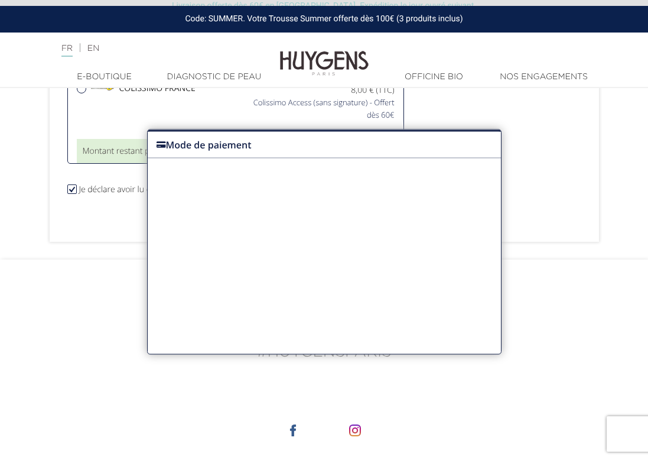
click at [423, 214] on div "Choisir Payer par Google Pay" at bounding box center [324, 212] width 353 height 12
click at [423, 220] on div "Choisir Payer en plusieurs fois 4X PayPal" at bounding box center [324, 223] width 353 height 12
click at [423, 223] on div "Choisir Payer en plusieurs fois 4X PayPal" at bounding box center [324, 223] width 353 height 12
click at [423, 236] on div "Choisir Payer avec PayPal" at bounding box center [324, 241] width 353 height 24
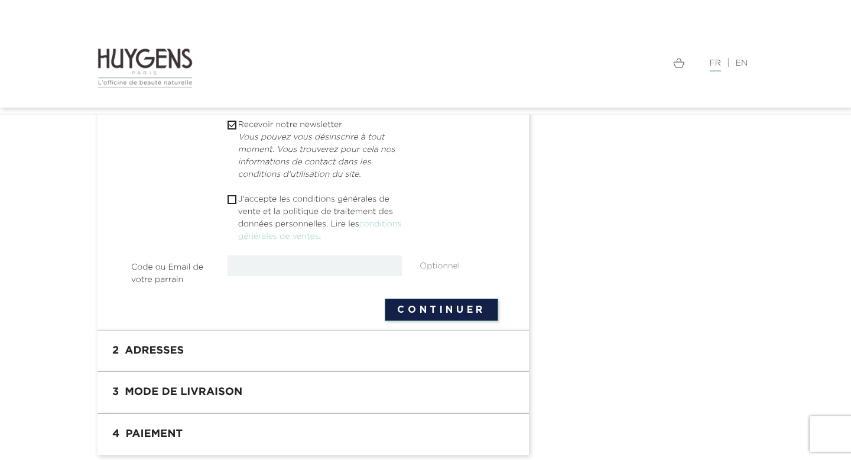
scroll to position [362, 0]
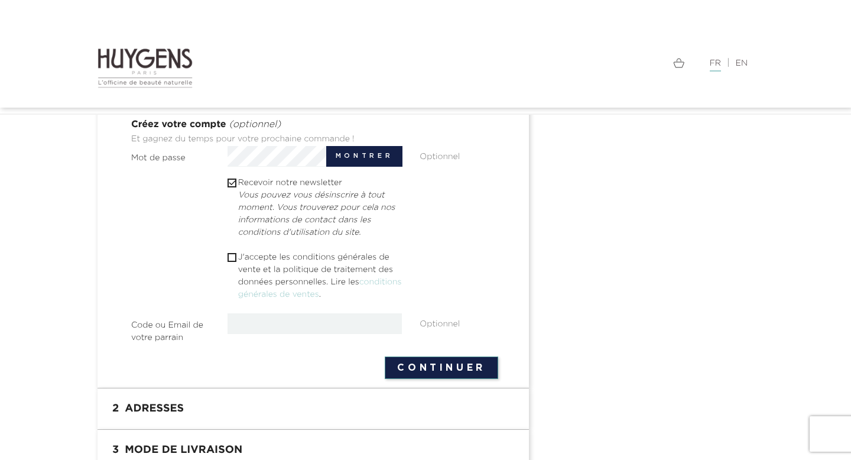
click at [322, 262] on p "J'accepte les conditions générales de vente et la politique de traitement des d…" at bounding box center [320, 276] width 164 height 50
click at [288, 263] on p "J'accepte les conditions générales de vente et la politique de traitement des d…" at bounding box center [320, 276] width 164 height 50
click at [225, 256] on div " J'accepte les conditions générales de vente et la politique de traitement des…" at bounding box center [315, 277] width 193 height 53
click at [229, 256] on input "checkbox" at bounding box center [231, 257] width 8 height 8
checkbox input "true"
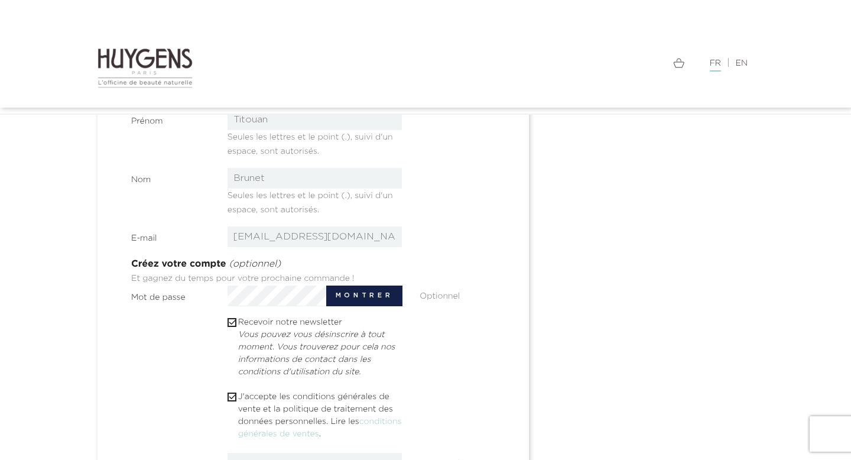
scroll to position [384, 0]
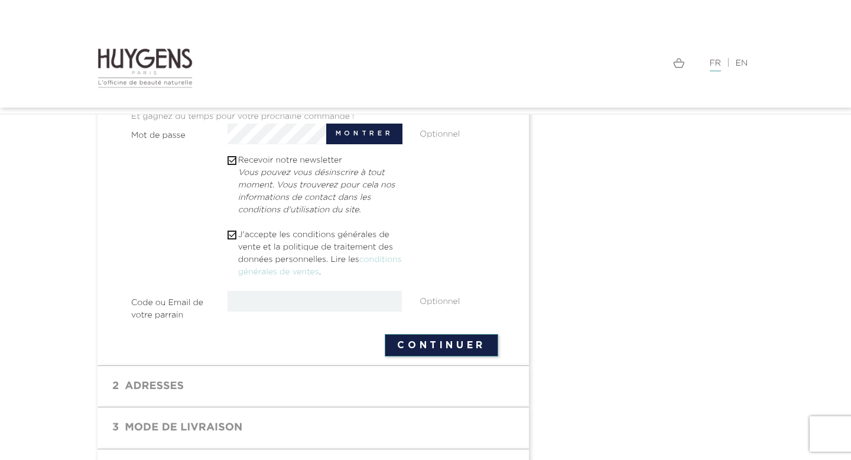
click at [440, 347] on button "Continuer" at bounding box center [440, 345] width 113 height 22
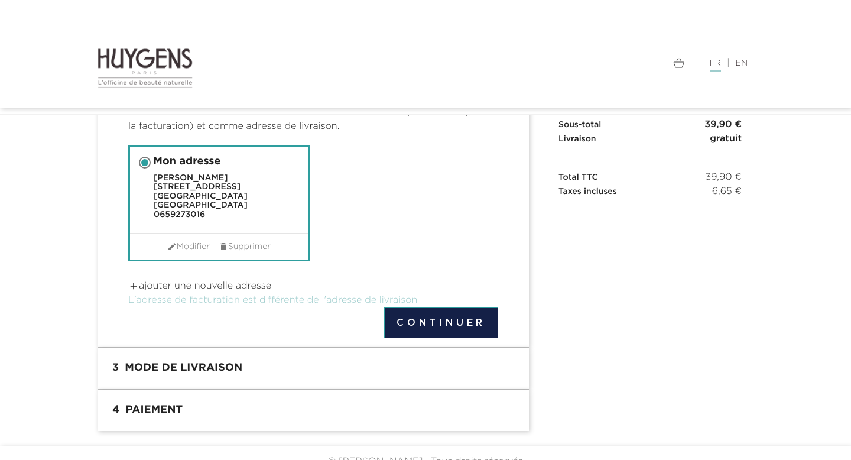
scroll to position [139, 0]
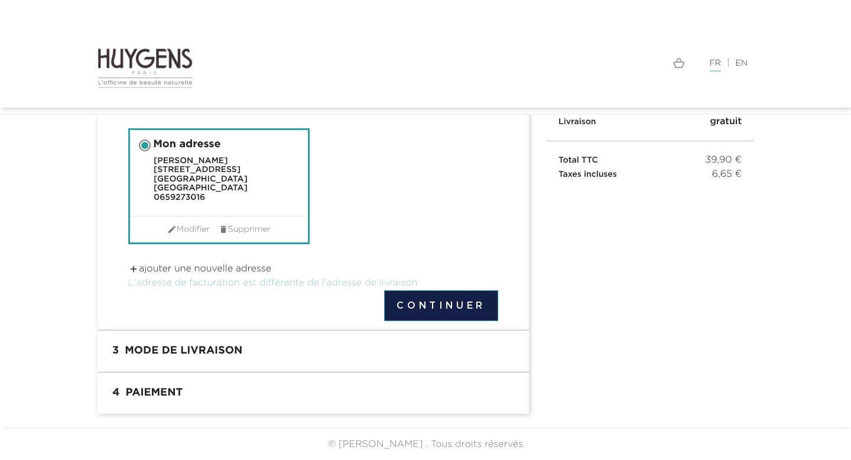
click at [430, 303] on button "Continuer" at bounding box center [441, 305] width 114 height 31
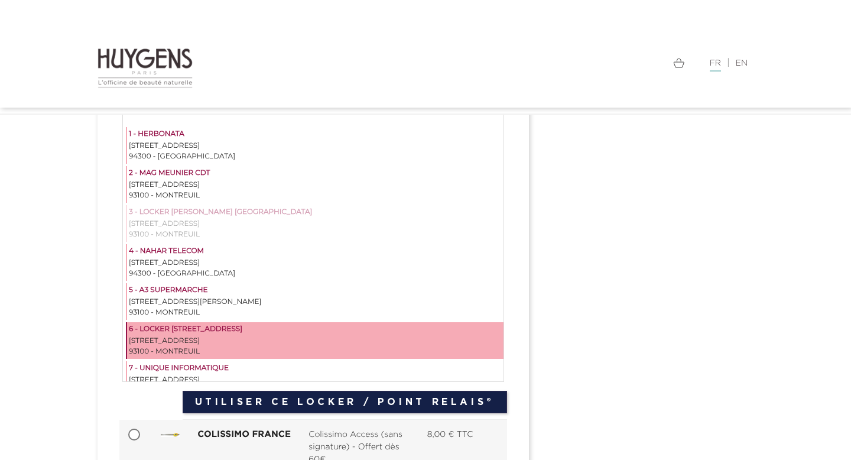
scroll to position [19, 0]
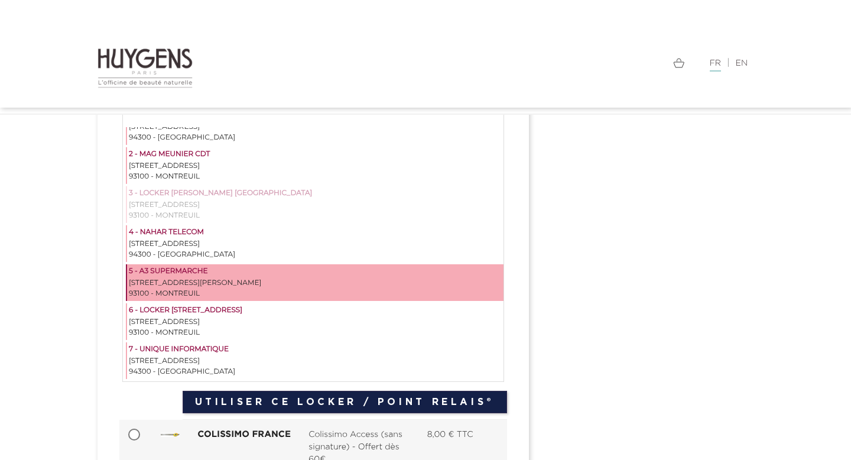
click at [340, 292] on div "93100 - MONTREUIL" at bounding box center [315, 293] width 373 height 11
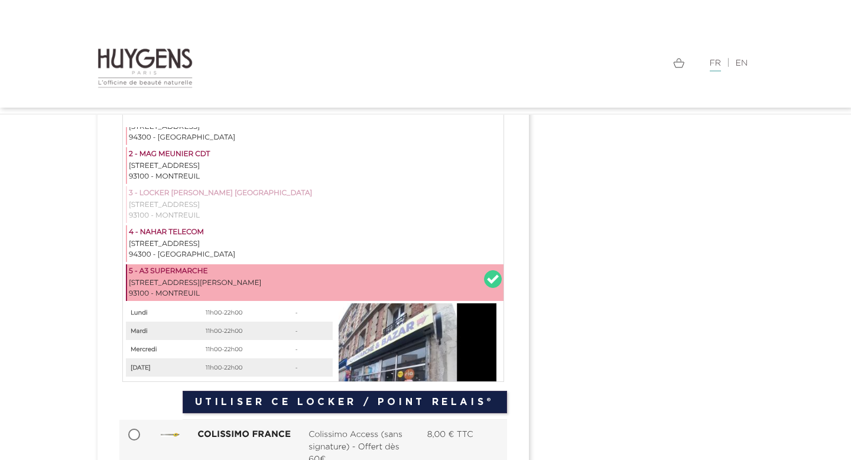
click at [439, 403] on button "Utiliser ce Locker / Point Relais®" at bounding box center [345, 401] width 324 height 22
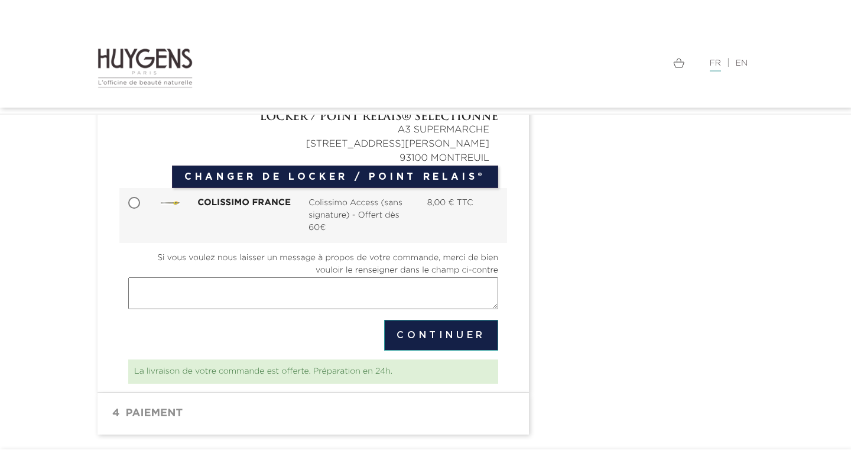
scroll to position [289, 0]
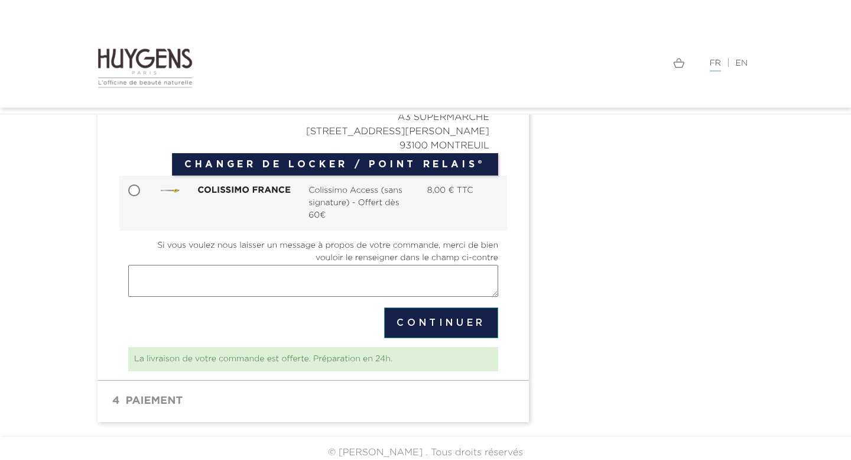
click at [434, 316] on button "Continuer" at bounding box center [441, 322] width 114 height 31
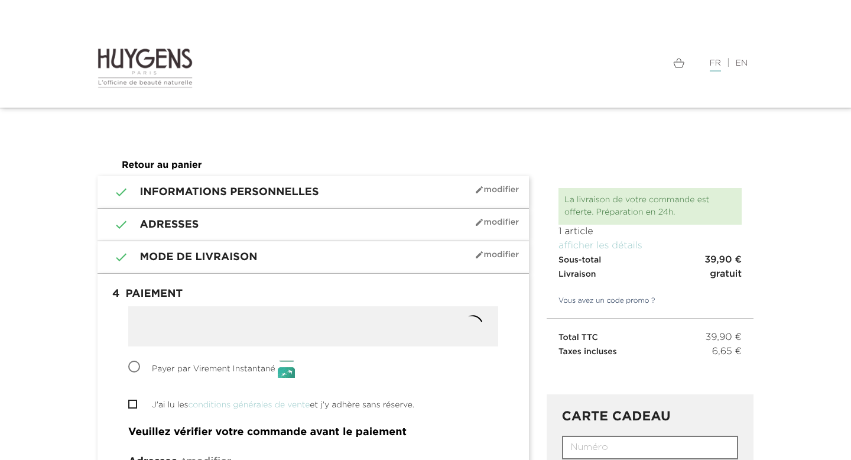
radio input "true"
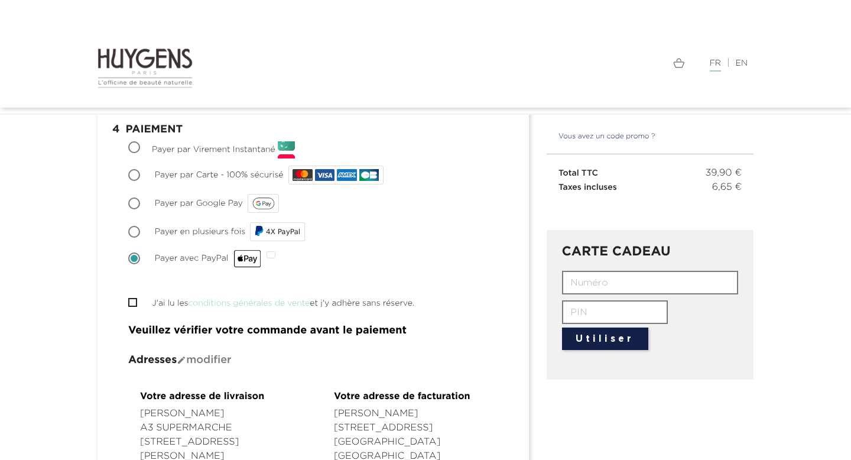
scroll to position [154, 0]
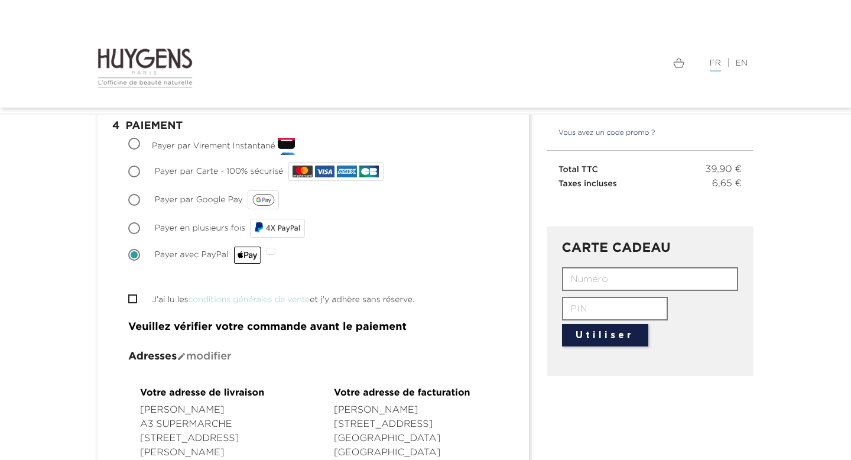
click at [142, 302] on li " J'ai lu les conditions générales de vente et j'y adhère sans réserve." at bounding box center [313, 299] width 370 height 14
click at [133, 298] on input "J'ai lu les conditions générales de vente et j'y adhère sans réserve." at bounding box center [132, 299] width 8 height 8
checkbox input "true"
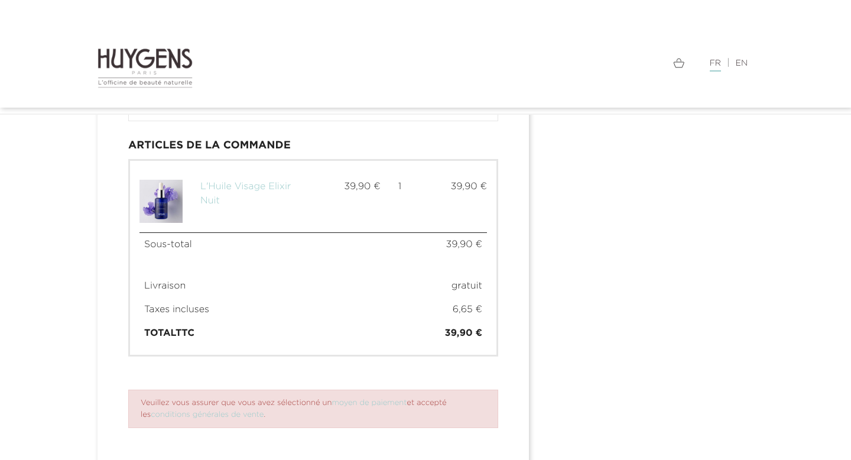
scroll to position [695, 0]
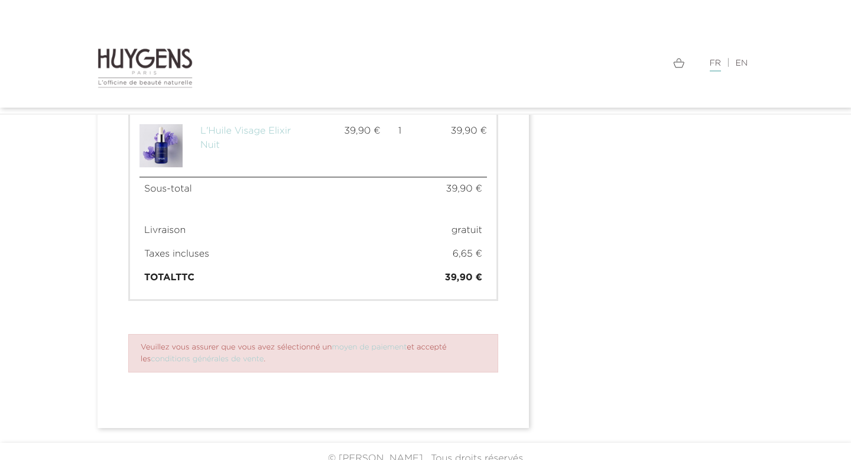
click at [833, 17] on nav "Langue : FR | EN Français English  Rechercher (1) " at bounding box center [425, 53] width 851 height 107
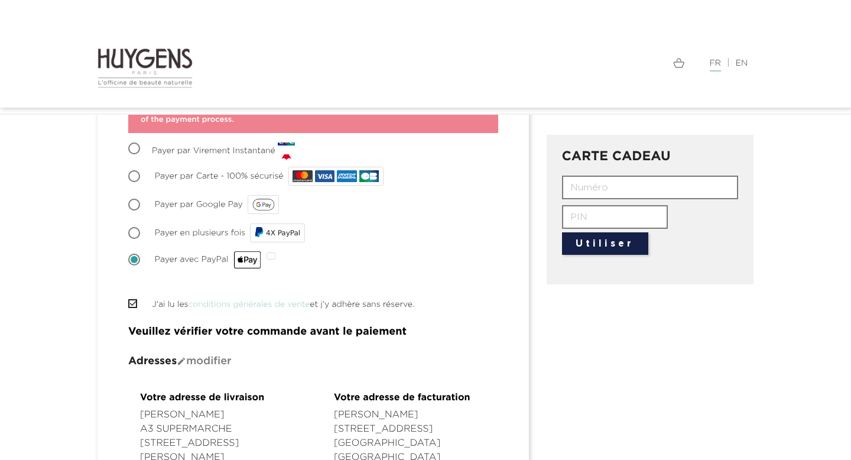
scroll to position [244, 0]
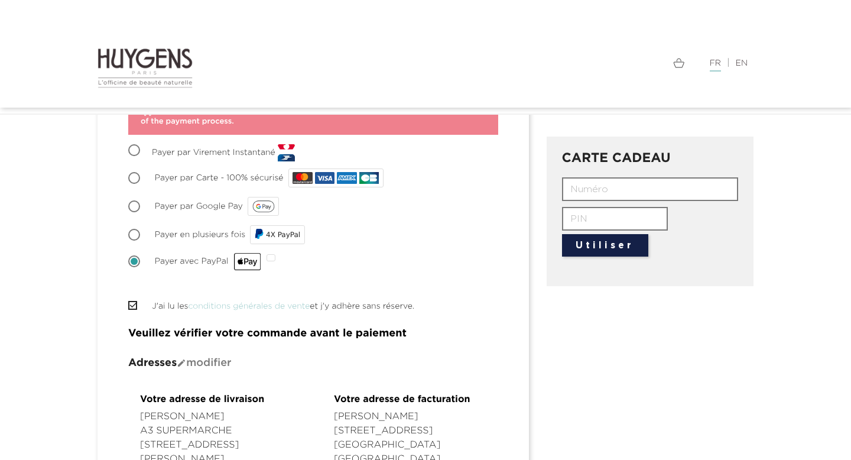
click at [182, 237] on span "Payer en plusieurs fois" at bounding box center [200, 234] width 90 height 8
click at [141, 237] on input "Payer en plusieurs fois 4X PayPal" at bounding box center [135, 236] width 12 height 12
radio input "true"
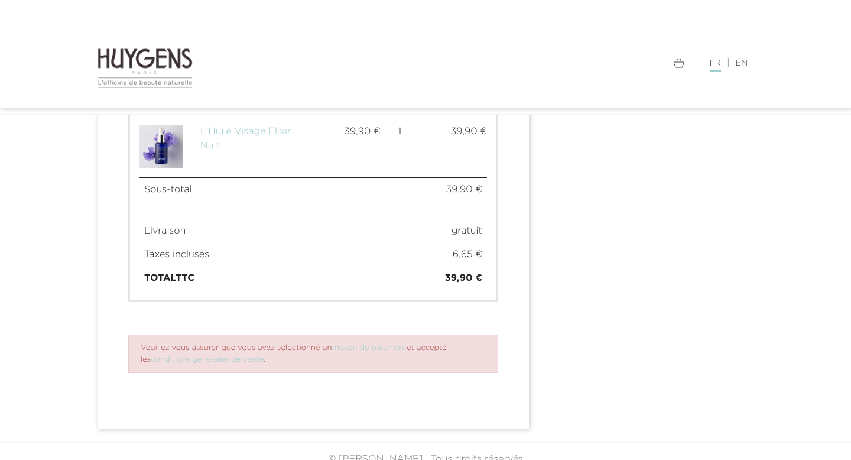
scroll to position [695, 0]
click at [350, 343] on link "moyen de paiement" at bounding box center [368, 347] width 75 height 8
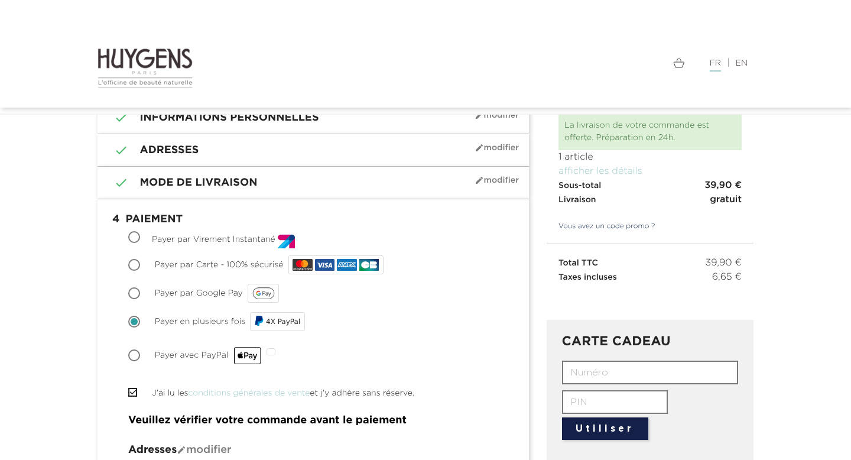
scroll to position [49, 0]
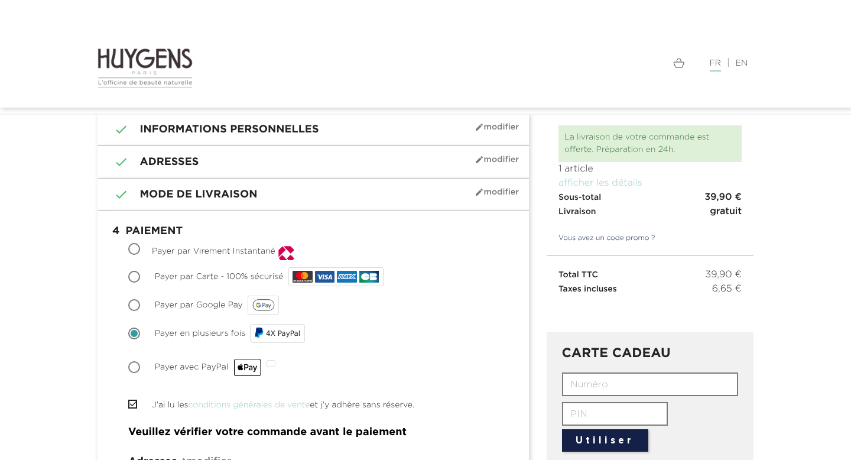
click at [180, 268] on div "Choisir Payer par Carte - 100% sécurisé" at bounding box center [313, 277] width 370 height 24
click at [180, 275] on span "Payer par Carte - 100% sécurisé" at bounding box center [219, 276] width 129 height 8
click at [141, 275] on input "Payer par Carte - 100% sécurisé" at bounding box center [135, 278] width 12 height 12
radio input "true"
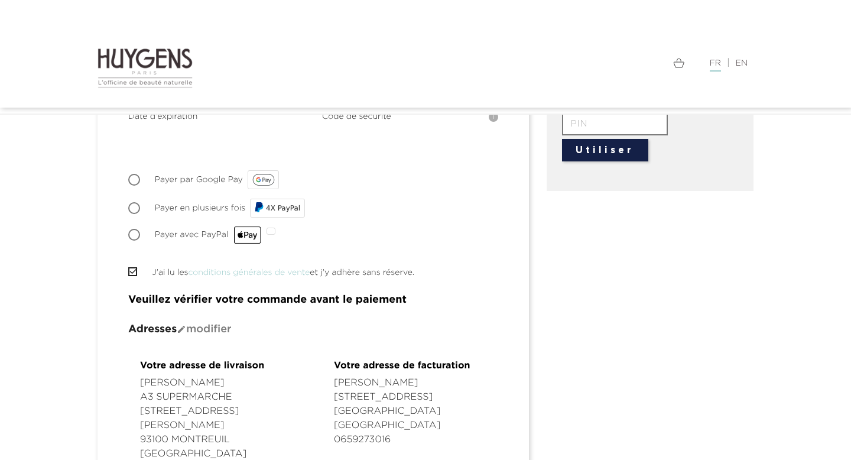
click at [188, 230] on span "Payer avec PayPal" at bounding box center [208, 234] width 107 height 8
click at [141, 230] on input "Payer avec PayPal" at bounding box center [135, 236] width 12 height 12
radio input "true"
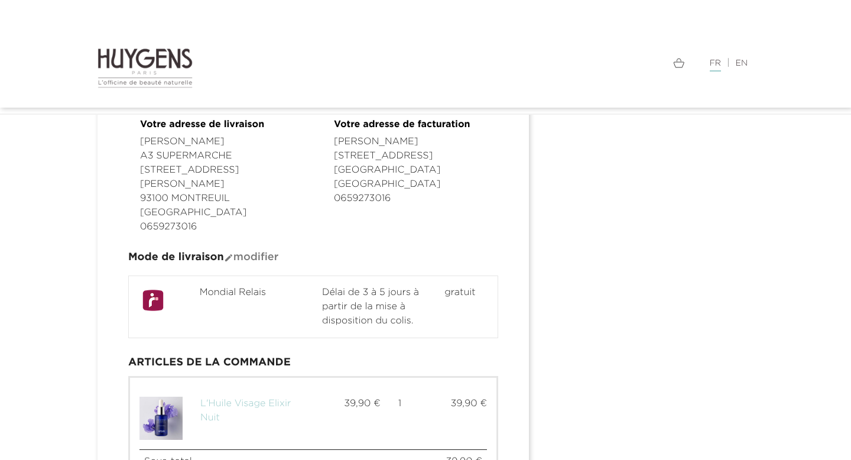
scroll to position [234, 0]
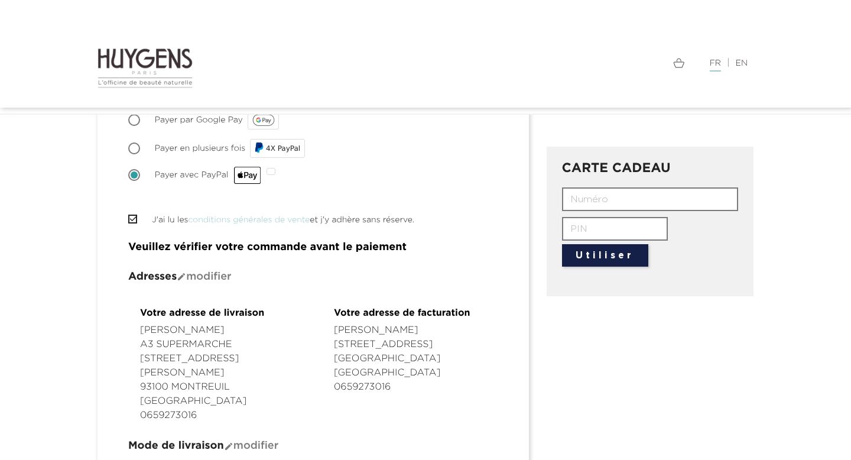
click at [201, 150] on span "Payer en plusieurs fois" at bounding box center [200, 148] width 90 height 8
click at [141, 150] on input "Payer en plusieurs fois 4X PayPal" at bounding box center [135, 150] width 12 height 12
radio input "true"
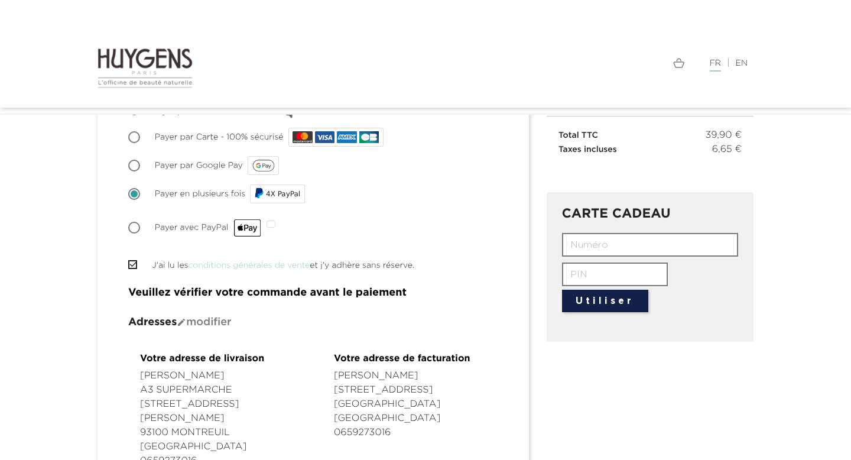
scroll to position [136, 0]
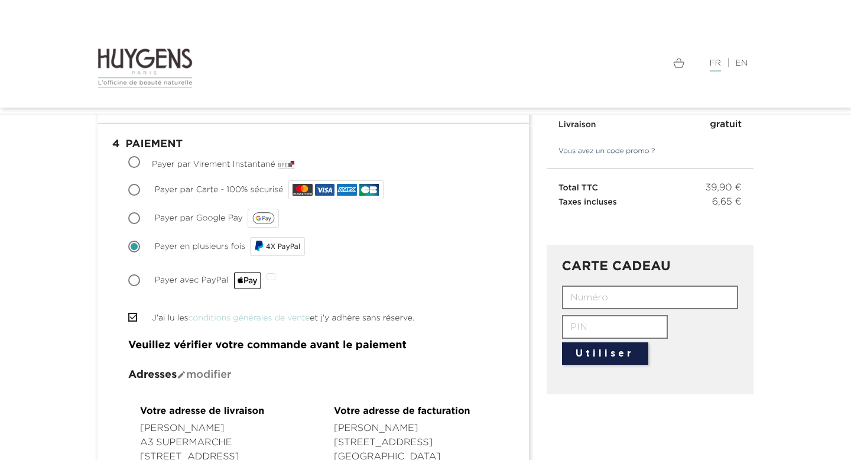
click at [190, 219] on span "Payer par Google Pay" at bounding box center [199, 218] width 88 height 8
click at [141, 219] on input "Payer par Google Pay" at bounding box center [135, 219] width 12 height 12
radio input "true"
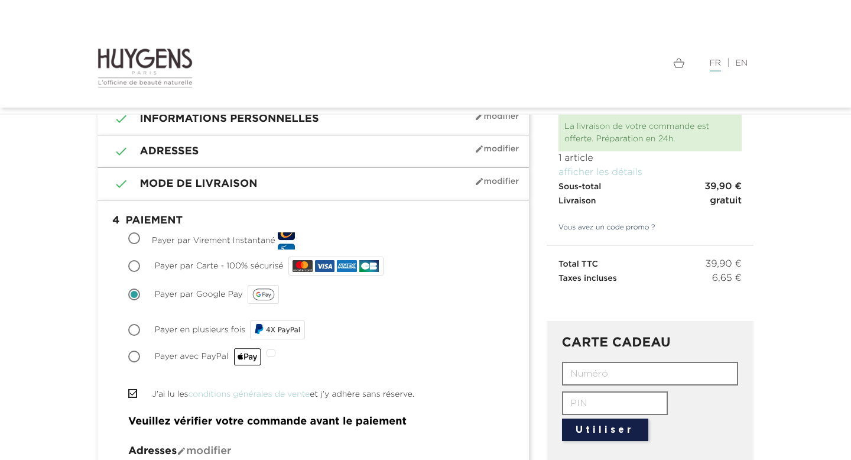
scroll to position [4, 0]
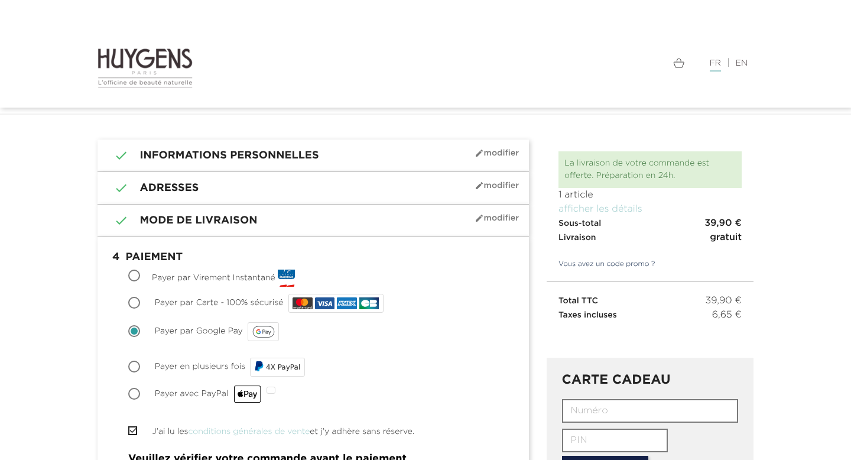
click at [198, 305] on span "Payer par Carte - 100% sécurisé" at bounding box center [219, 302] width 129 height 8
click at [141, 305] on input "Payer par Carte - 100% sécurisé" at bounding box center [135, 304] width 12 height 12
radio input "true"
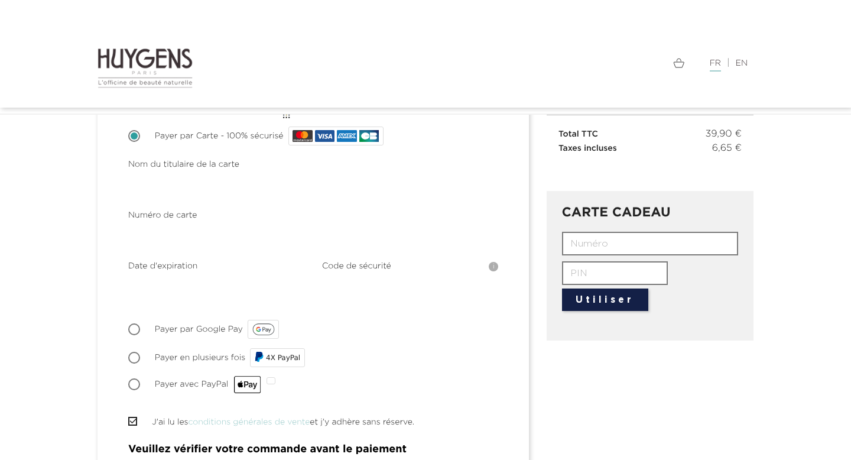
scroll to position [66, 0]
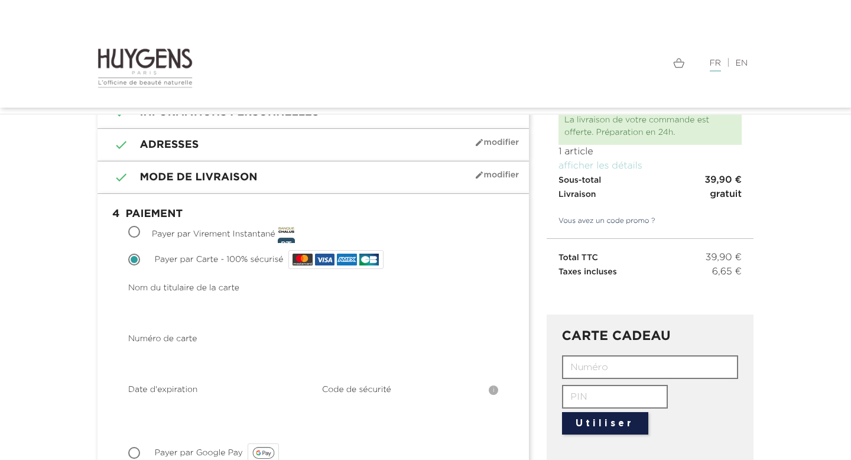
click at [191, 231] on span "Payer par Virement Instantané" at bounding box center [213, 234] width 123 height 8
click at [141, 231] on input "Payer par Virement Instantané" at bounding box center [135, 233] width 12 height 12
radio input "true"
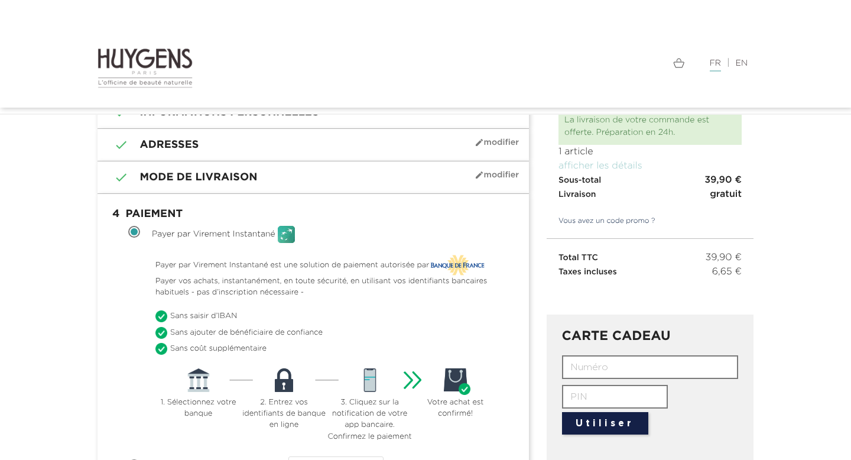
click at [191, 239] on label "Payer par Virement Instantané" at bounding box center [223, 234] width 143 height 17
click at [141, 239] on input "Payer par Virement Instantané" at bounding box center [135, 233] width 12 height 12
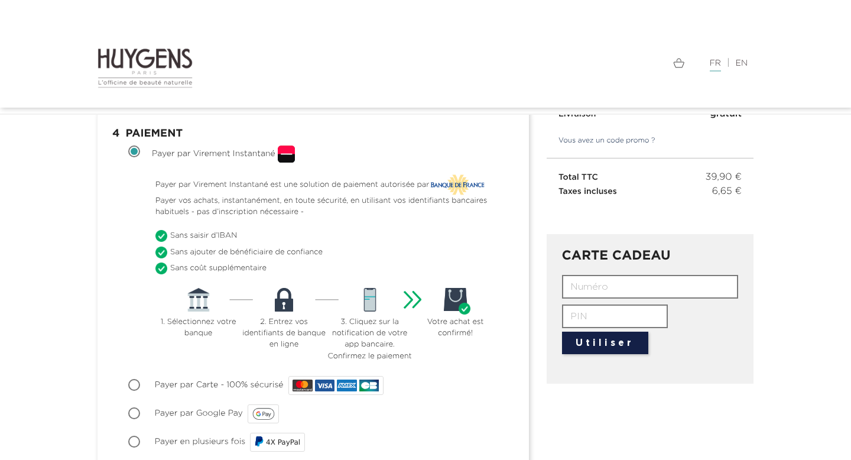
scroll to position [166, 0]
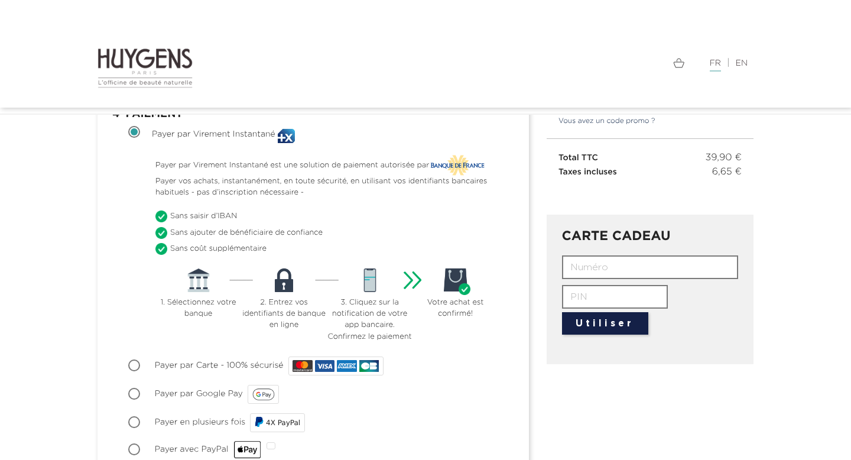
click at [197, 356] on div "Choisir Payer par Carte - 100% sécurisé" at bounding box center [313, 366] width 370 height 24
click at [197, 360] on div "Choisir Payer par Carte - 100% sécurisé" at bounding box center [313, 366] width 370 height 24
click at [169, 366] on span "Payer par Carte - 100% sécurisé" at bounding box center [219, 365] width 129 height 8
click at [141, 366] on input "Payer par Carte - 100% sécurisé" at bounding box center [135, 366] width 12 height 12
radio input "true"
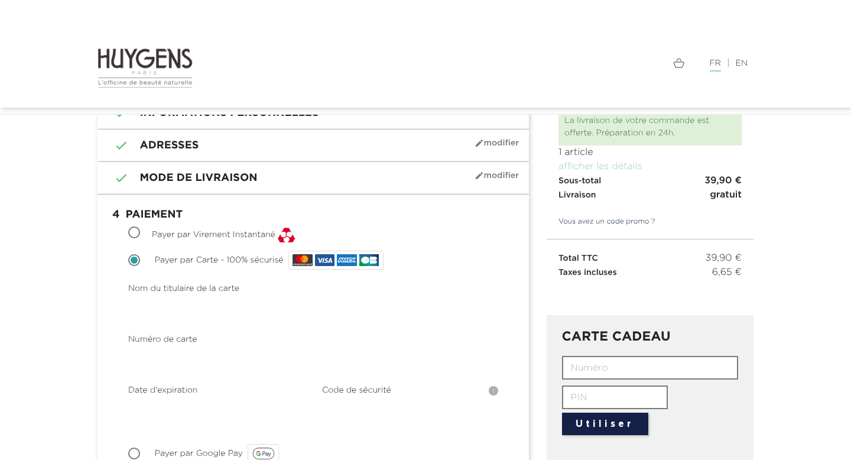
scroll to position [58, 0]
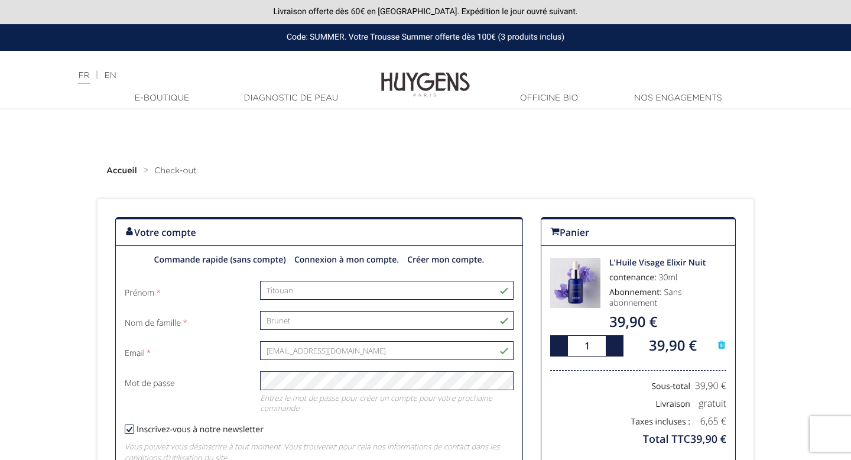
scroll to position [5, 0]
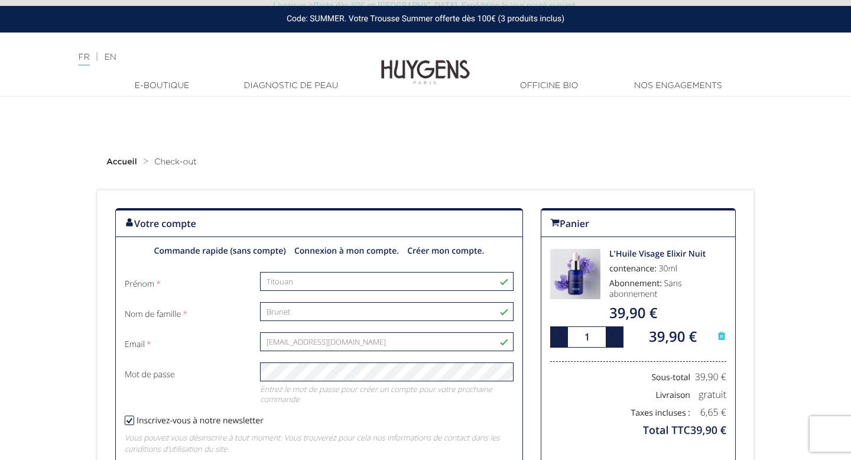
click at [426, 64] on img at bounding box center [425, 63] width 89 height 45
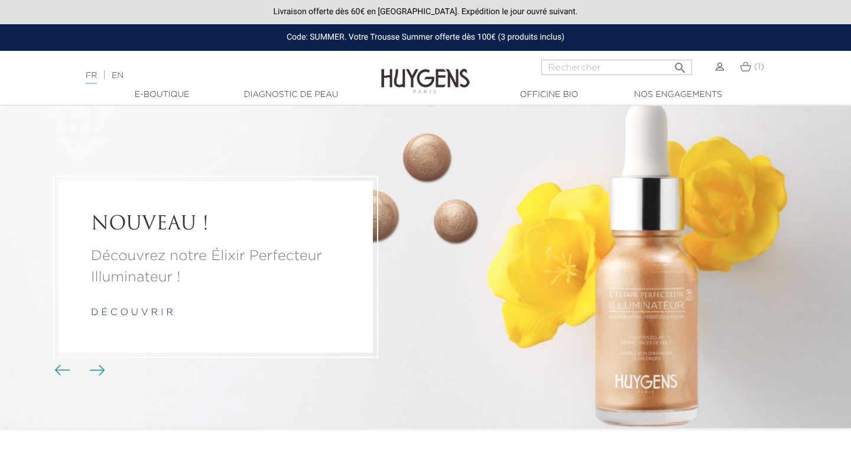
click at [745, 70] on img at bounding box center [744, 66] width 11 height 10
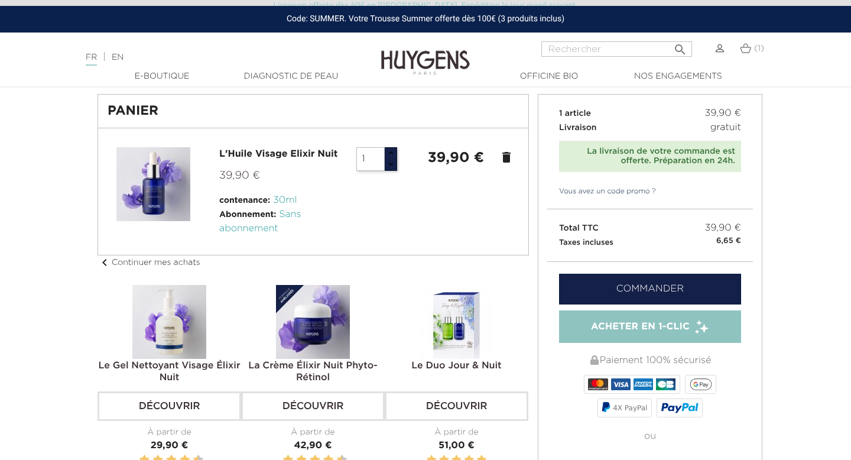
scroll to position [58, 0]
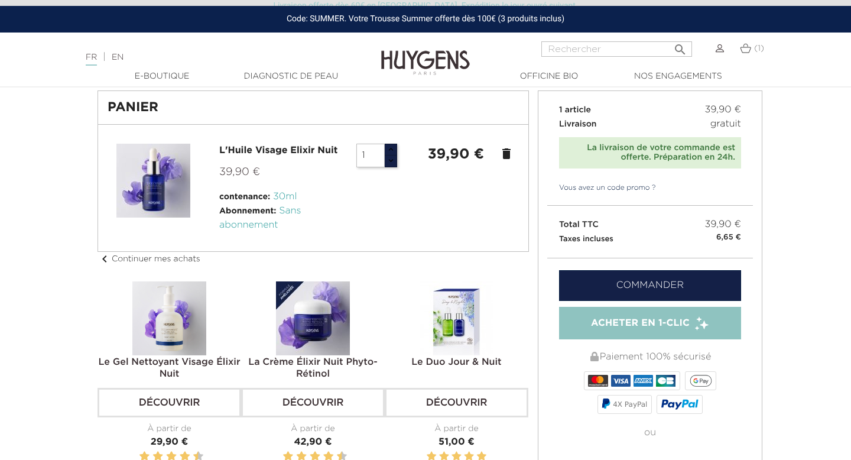
click at [610, 287] on link "Commander" at bounding box center [650, 285] width 182 height 31
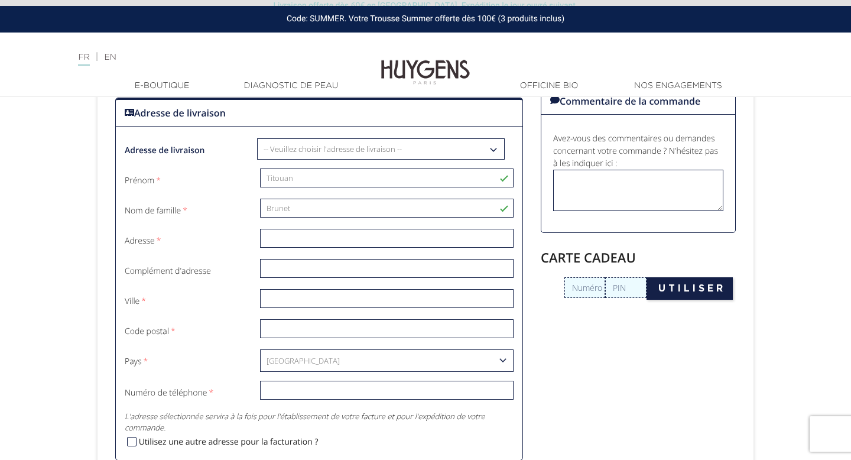
scroll to position [401, 0]
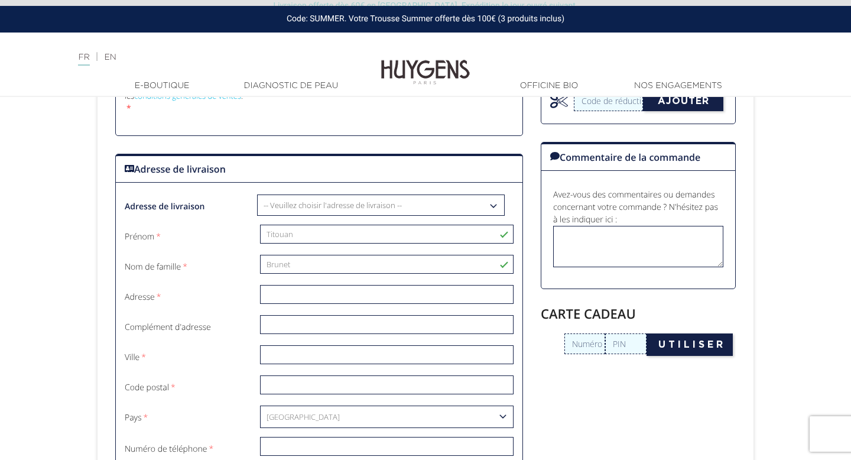
click at [318, 197] on select "-- Veuillez choisir l'adresse de livraison -- Mon adresse Point Mondial Relay :…" at bounding box center [381, 205] width 246 height 20
select select "31971"
click at [258, 195] on select "-- Veuillez choisir l'adresse de livraison -- Mon adresse Point Mondial Relay :…" at bounding box center [381, 205] width 246 height 20
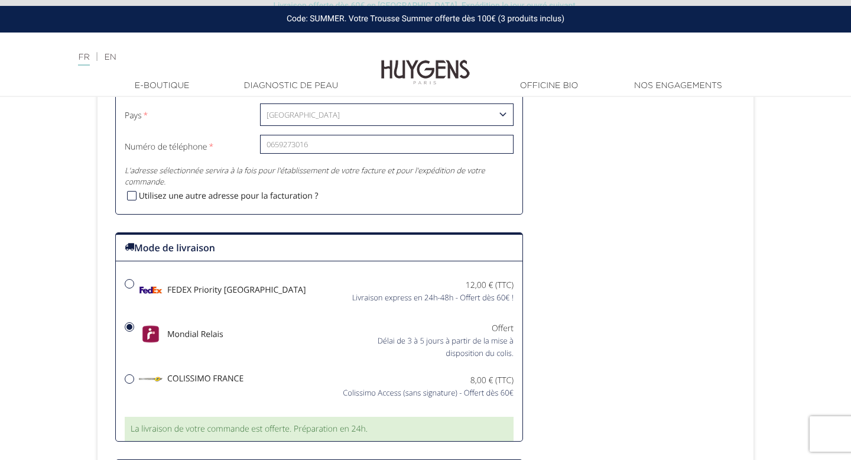
scroll to position [703, 0]
click at [223, 333] on div "Mondial Relais" at bounding box center [217, 336] width 203 height 30
click at [133, 330] on input "Mondial Relais Offert" at bounding box center [129, 326] width 8 height 8
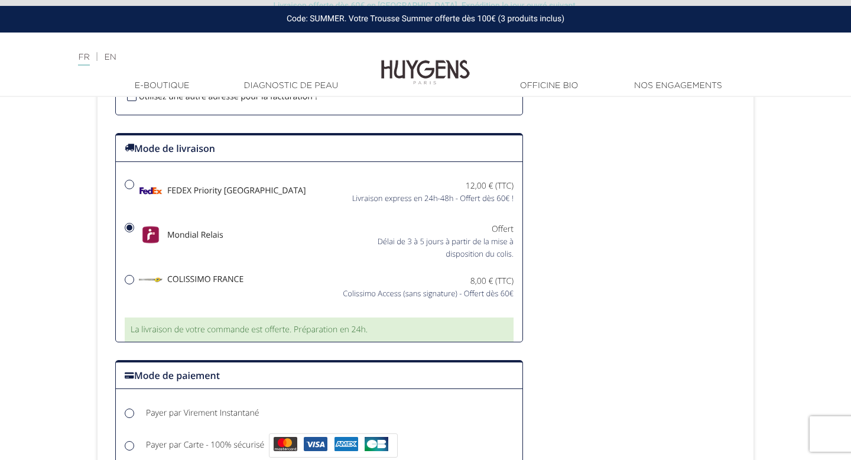
scroll to position [777, 0]
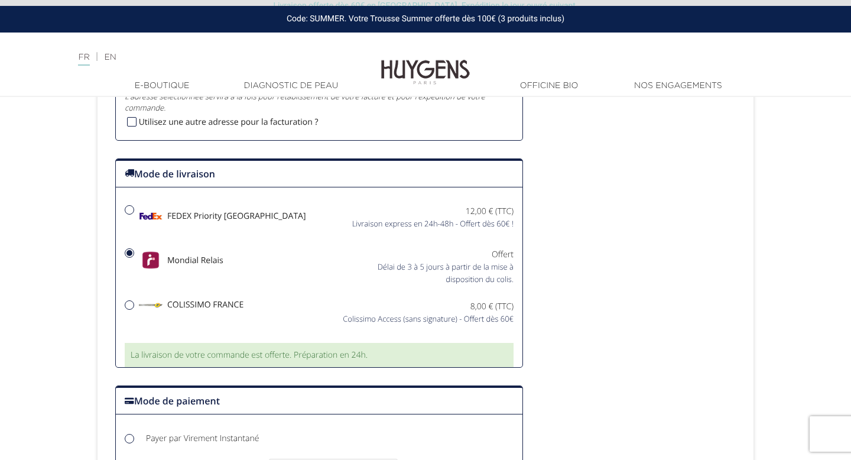
click at [250, 279] on div "Mondial Relais Offert" at bounding box center [319, 266] width 406 height 37
click at [133, 257] on input "Mondial Relais Offert" at bounding box center [129, 253] width 8 height 8
click at [250, 279] on div "Mondial Relais Offert" at bounding box center [319, 266] width 406 height 37
click at [133, 257] on input "Mondial Relais Offert" at bounding box center [129, 253] width 8 height 8
click at [256, 230] on div "FEDEX Priority France" at bounding box center [217, 219] width 203 height 29
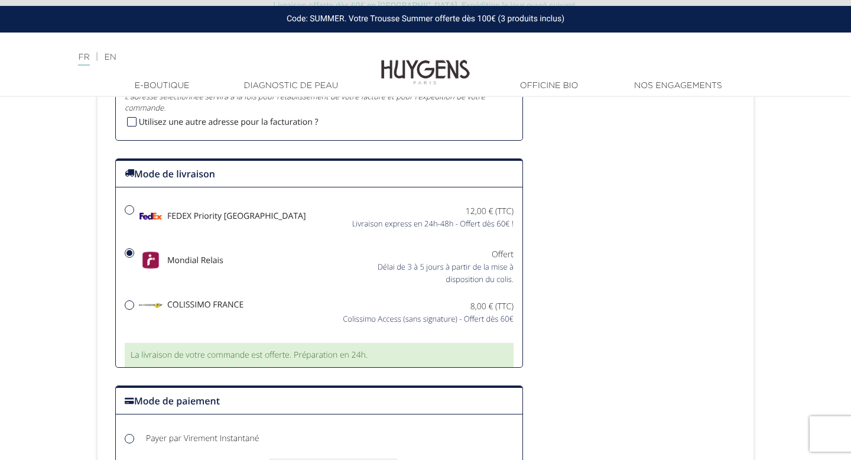
click at [133, 214] on input "FEDEX Priority France Livraison express en 24h-48h - Offert dès 60€ !" at bounding box center [129, 210] width 8 height 8
radio input "true"
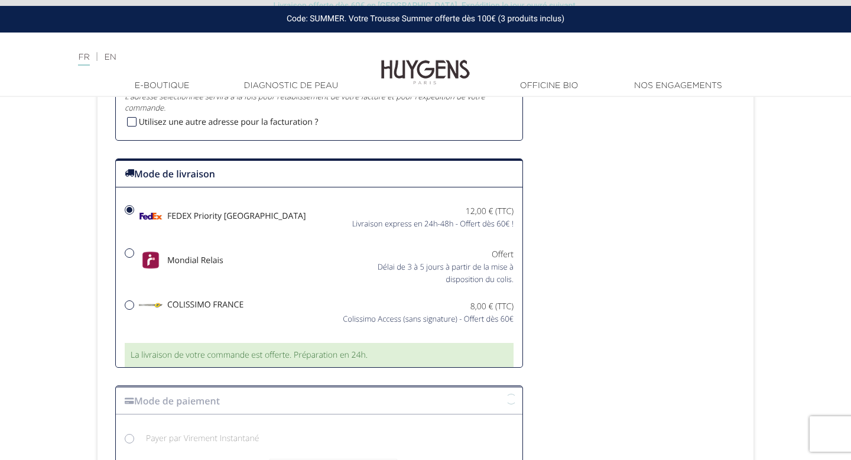
click at [243, 258] on div "Mondial Relais" at bounding box center [217, 263] width 203 height 30
click at [133, 257] on input "Mondial Relais Offert" at bounding box center [129, 253] width 8 height 8
radio input "true"
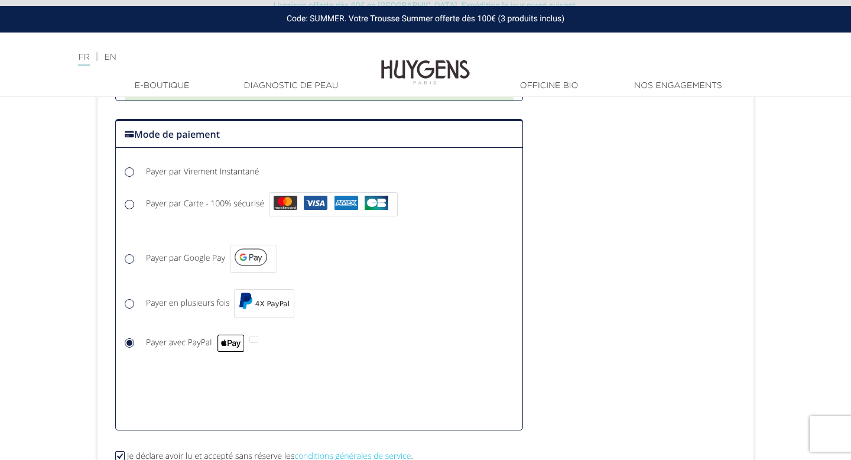
scroll to position [1030, 0]
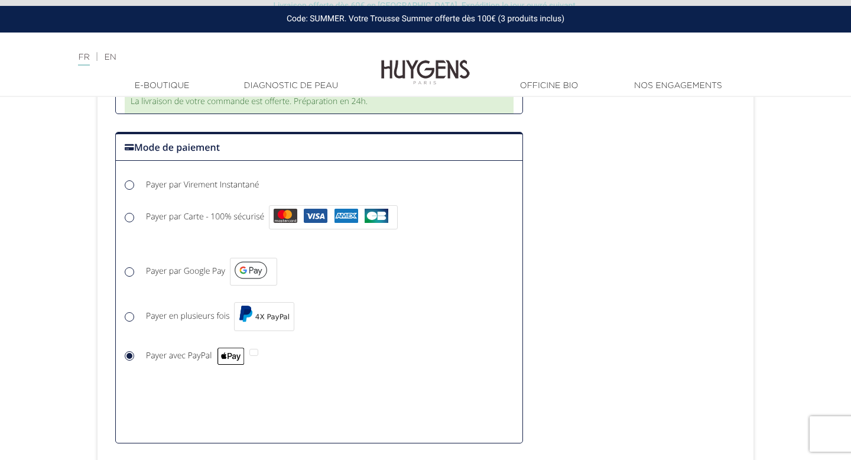
click at [210, 211] on span "Payer par Carte - 100% sécurisé" at bounding box center [205, 216] width 118 height 11
click at [137, 213] on input "Payer par Carte - 100% sécurisé" at bounding box center [131, 219] width 12 height 12
radio input "true"
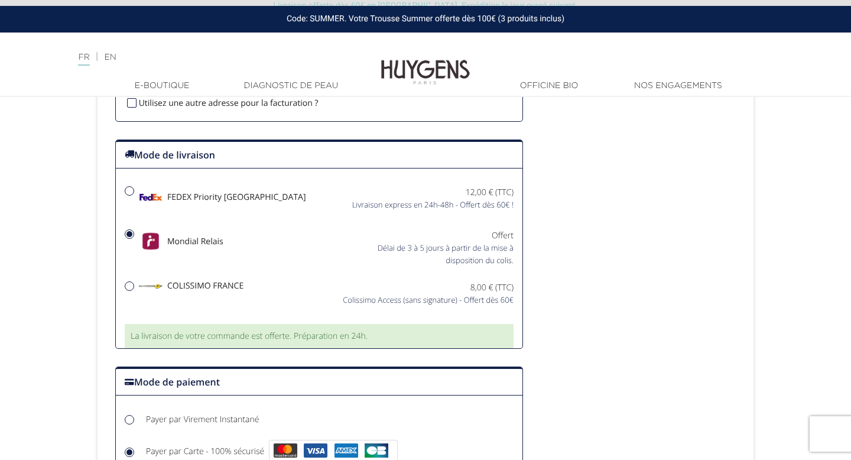
scroll to position [780, 0]
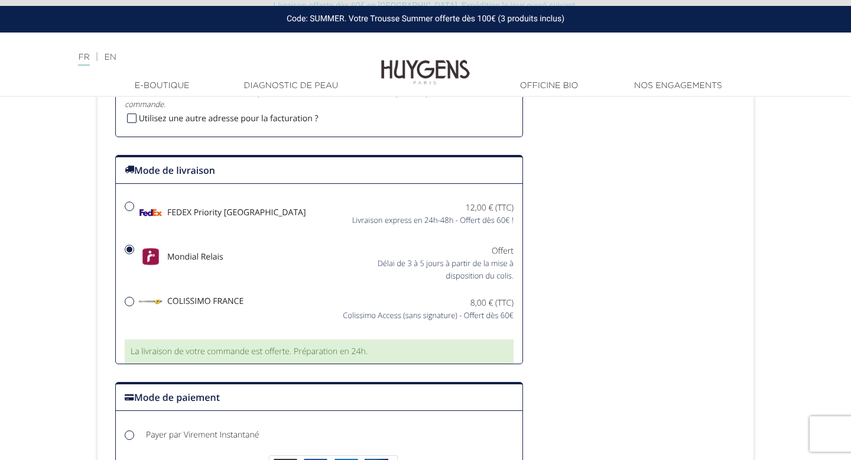
click at [286, 300] on div "COLISSIMO FRANCE" at bounding box center [217, 303] width 203 height 15
click at [133, 300] on input "COLISSIMO FRANCE Colissimo Access (sans signature) - Offert dès 60€" at bounding box center [129, 301] width 8 height 8
radio input "true"
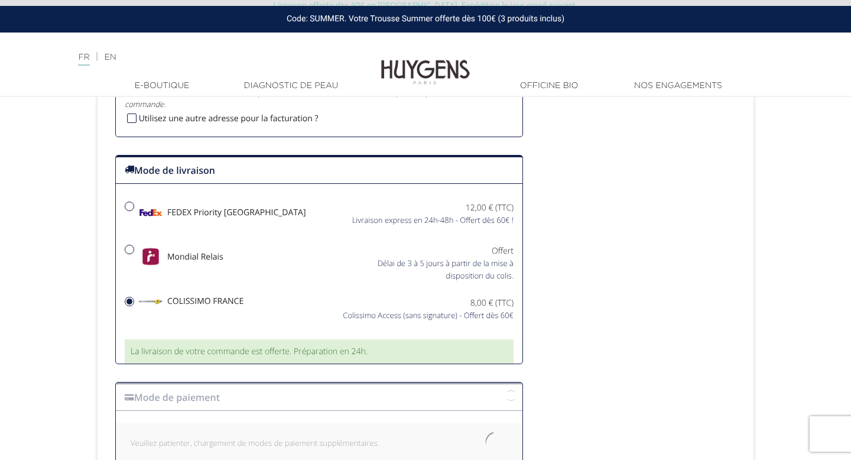
radio input "true"
click at [293, 271] on div "Mondial Relais" at bounding box center [217, 260] width 203 height 30
click at [133, 253] on input "Mondial Relais Offert" at bounding box center [129, 249] width 8 height 8
radio input "true"
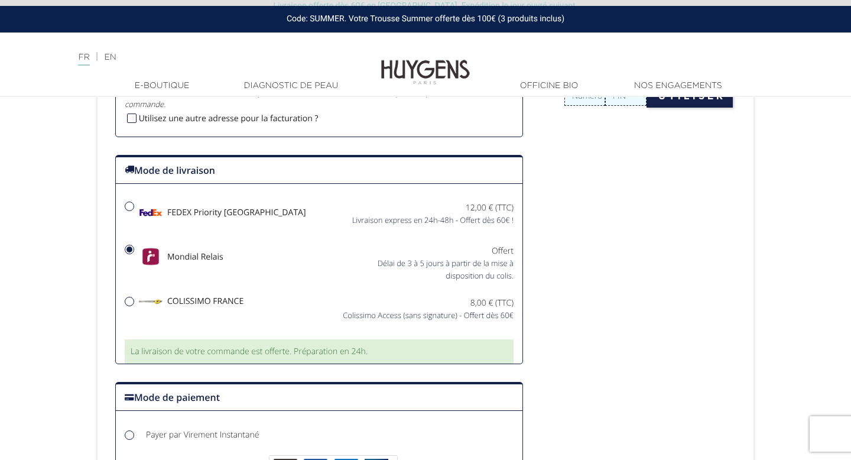
click at [294, 240] on div "Mondial Relais Offert" at bounding box center [319, 265] width 406 height 52
click at [300, 220] on div "FEDEX Priority [GEOGRAPHIC_DATA]" at bounding box center [217, 215] width 203 height 29
click at [133, 210] on input "FEDEX Priority France Livraison express en 24h-48h - Offert dès 60€ !" at bounding box center [129, 206] width 8 height 8
radio input "true"
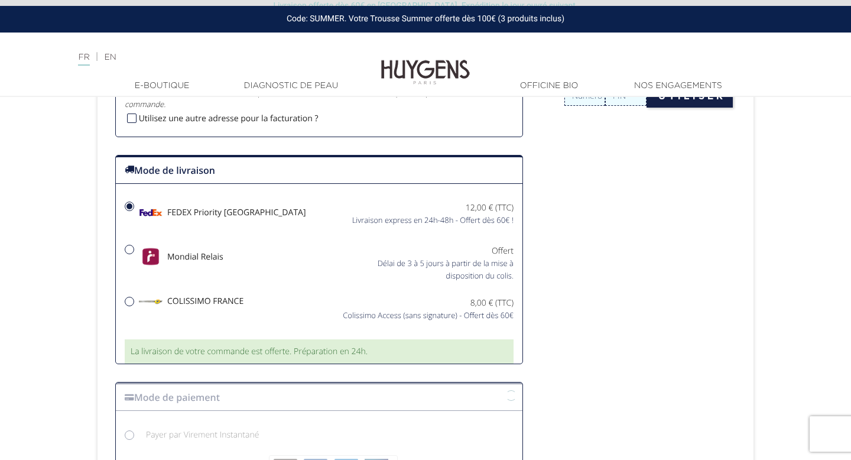
click at [291, 255] on div "Mondial Relais" at bounding box center [217, 260] width 203 height 30
click at [133, 253] on input "Mondial Relais Offert" at bounding box center [129, 249] width 8 height 8
radio input "true"
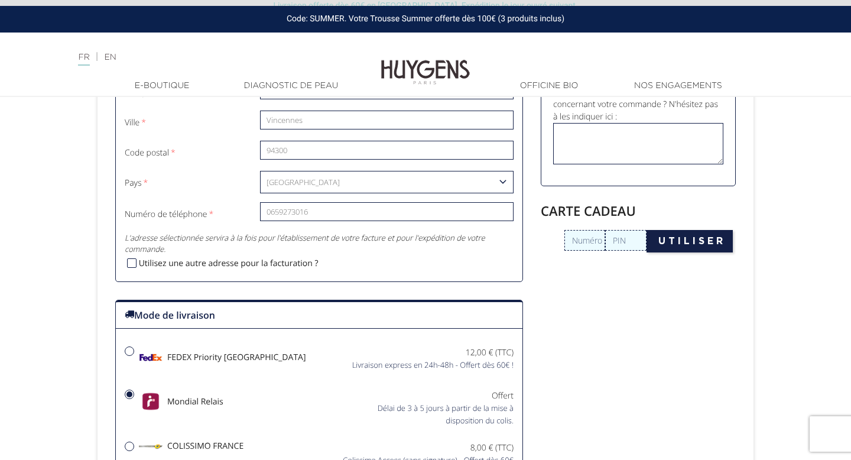
scroll to position [768, 0]
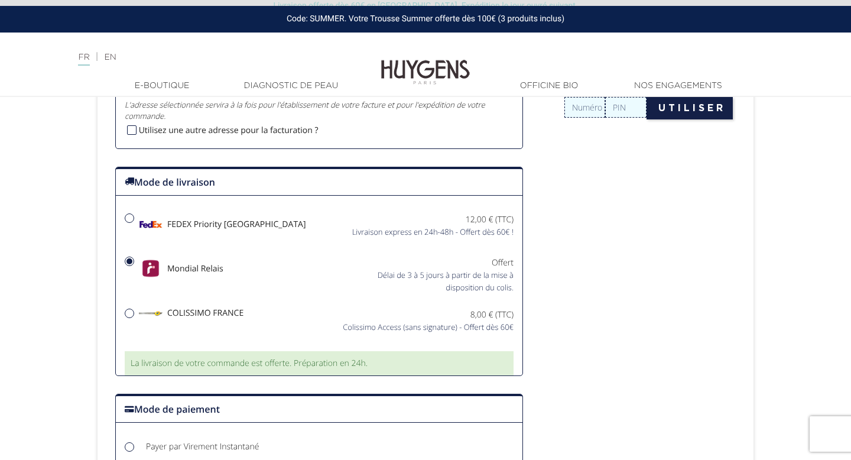
click at [334, 262] on div "Offert" at bounding box center [420, 262] width 185 height 12
click at [133, 262] on input "Mondial Relais Offert" at bounding box center [129, 261] width 8 height 8
click at [314, 233] on div "FEDEX Priority [GEOGRAPHIC_DATA]" at bounding box center [217, 227] width 203 height 29
click at [133, 222] on input "FEDEX Priority France Livraison express en 24h-48h - Offert dès 60€ !" at bounding box center [129, 218] width 8 height 8
radio input "true"
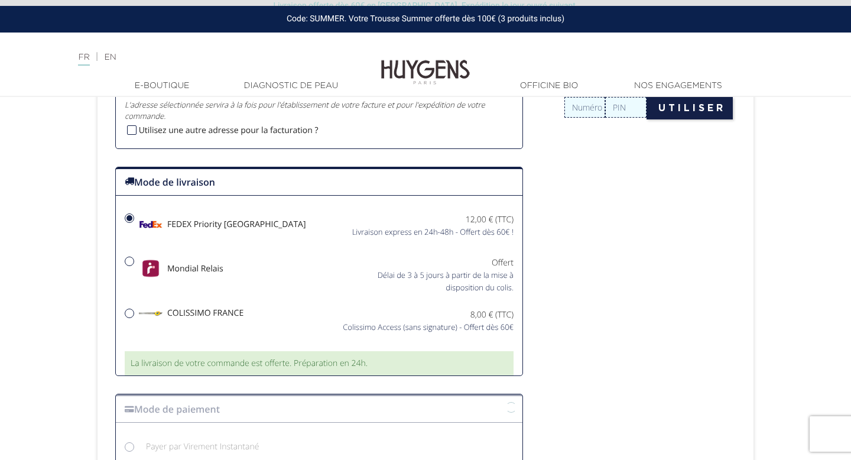
click at [295, 278] on div "Mondial Relais" at bounding box center [217, 271] width 203 height 30
click at [133, 265] on input "Mondial Relais Offert" at bounding box center [129, 261] width 8 height 8
radio input "true"
click at [296, 327] on div "COLISSIMO FRANCE Colissimo Access (sans signature) - Offert dès 60€" at bounding box center [319, 320] width 406 height 25
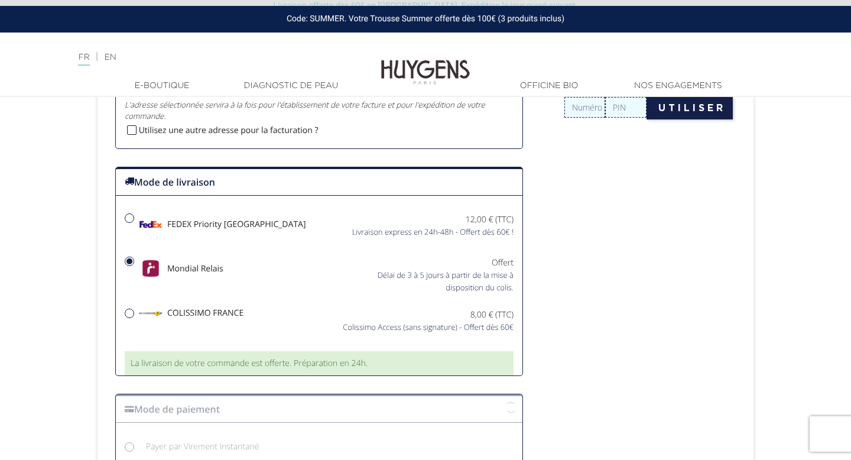
click at [133, 317] on input "COLISSIMO FRANCE Colissimo Access (sans signature) - Offert dès 60€" at bounding box center [129, 313] width 8 height 8
radio input "true"
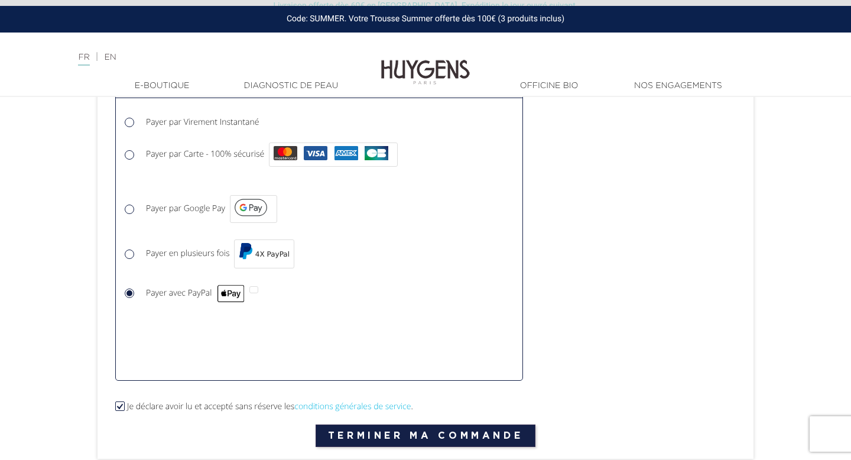
scroll to position [1099, 0]
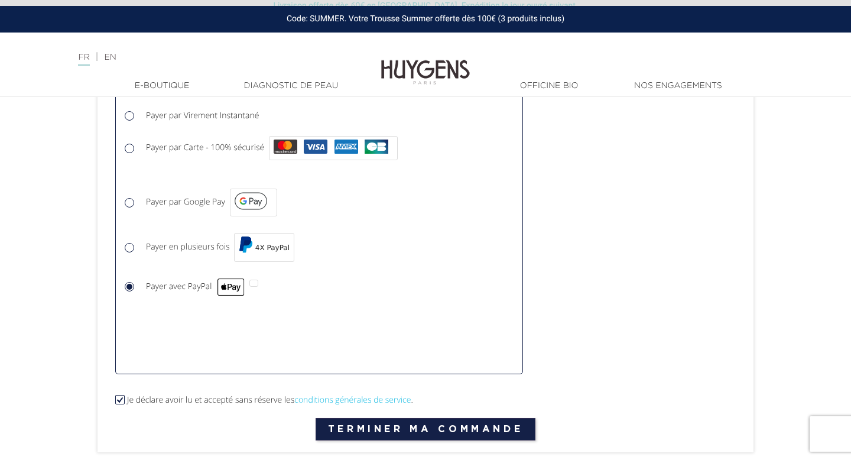
drag, startPoint x: 285, startPoint y: 367, endPoint x: 262, endPoint y: 314, distance: 57.9
click at [262, 314] on div "Choisir Payer par Virement Instantané Payer par Virement Instantané est une sol…" at bounding box center [319, 238] width 406 height 270
drag, startPoint x: 552, startPoint y: 378, endPoint x: 130, endPoint y: 279, distance: 433.1
click at [78, 284] on main "Livraison offerte dès 60€ en France. Expédition le jour ouvré suivant. Code: SU…" at bounding box center [425, 207] width 851 height 2603
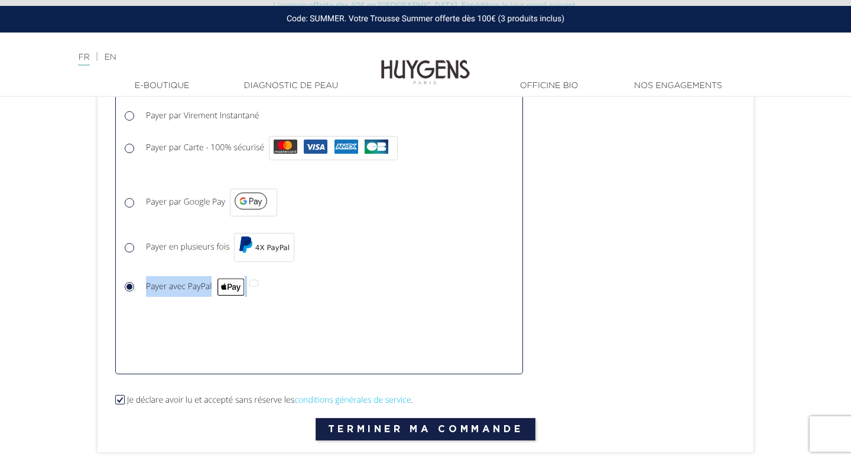
drag, startPoint x: 106, startPoint y: 284, endPoint x: 354, endPoint y: 373, distance: 263.4
click at [118, 321] on div "Choisir Payer par Bancontact" at bounding box center [319, 320] width 406 height 12
click at [211, 289] on span "Payer avec PayPal" at bounding box center [195, 286] width 99 height 11
click at [137, 289] on input "Payer avec PayPal" at bounding box center [131, 288] width 12 height 12
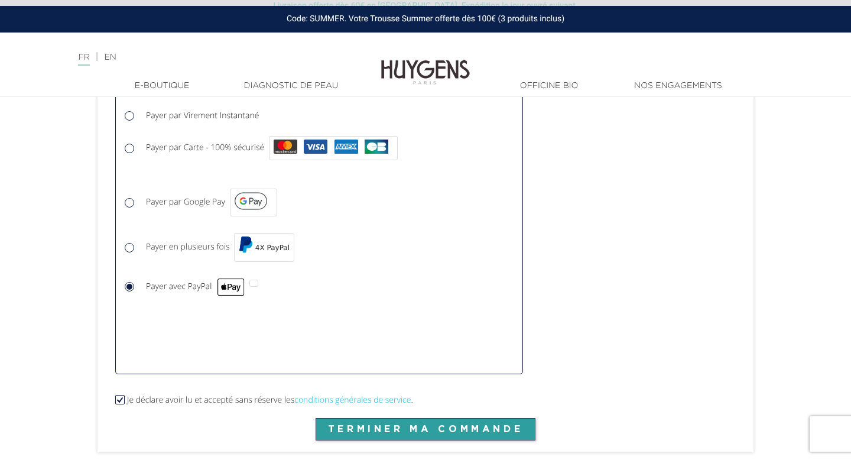
click at [389, 432] on button "Terminer ma commande" at bounding box center [425, 429] width 220 height 22
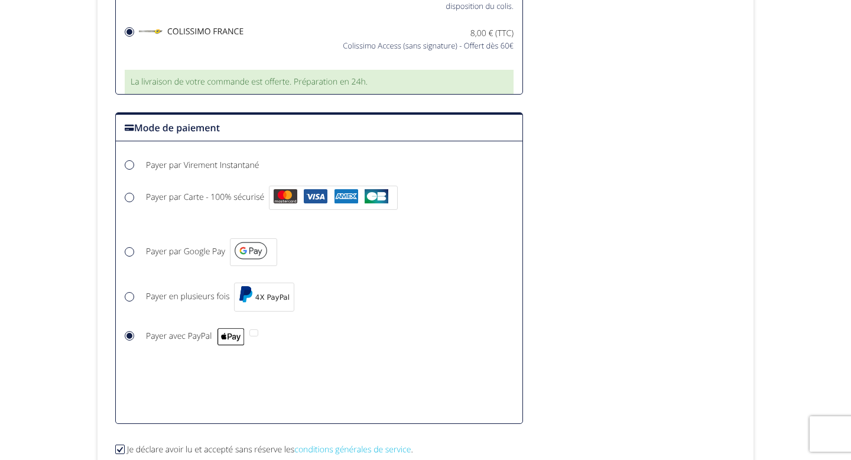
scroll to position [0, 0]
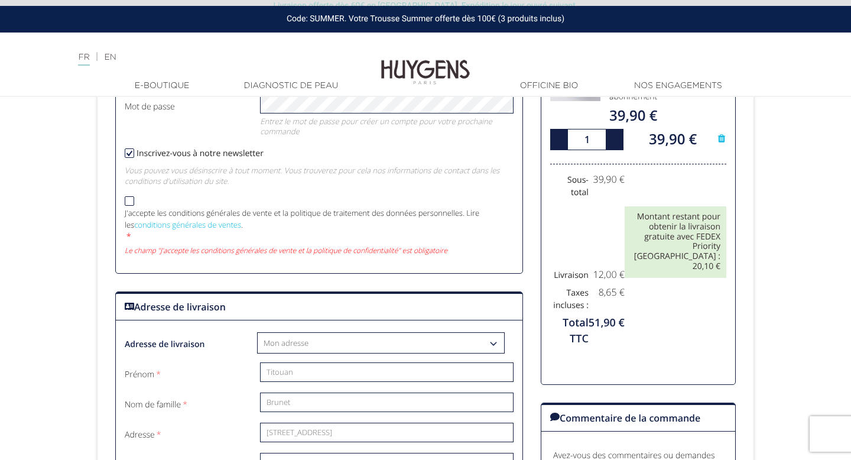
click at [293, 216] on p "J'accepte les conditions générales de vente et la politique de traitement des d…" at bounding box center [318, 218] width 386 height 23
click at [134, 207] on input "J'accepte les conditions générales de vente et la politique de traitement des d…" at bounding box center [129, 201] width 9 height 9
checkbox input "true"
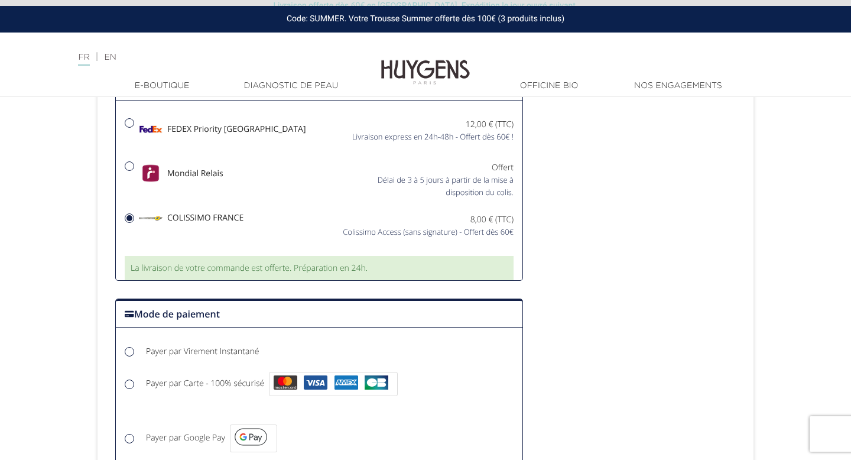
scroll to position [806, 0]
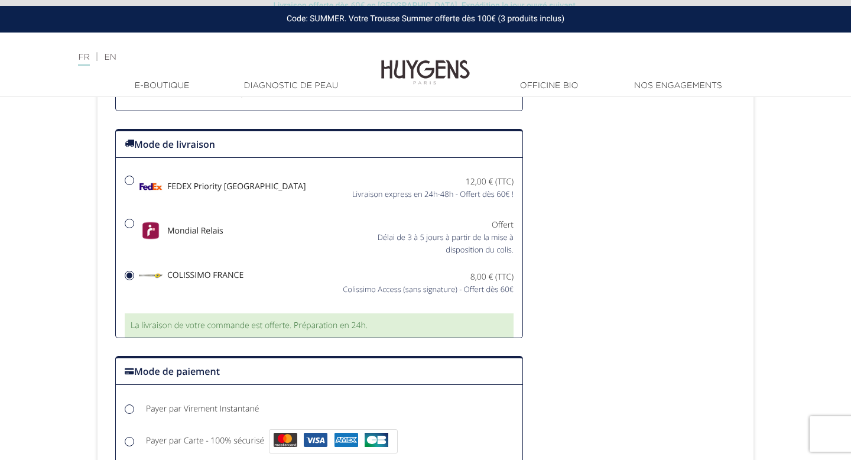
click at [359, 236] on div "Délai de 3 à 5 jours à partir de la mise à disposition du colis." at bounding box center [420, 243] width 185 height 25
click at [133, 227] on input "Mondial Relais Offert" at bounding box center [129, 223] width 8 height 8
radio input "true"
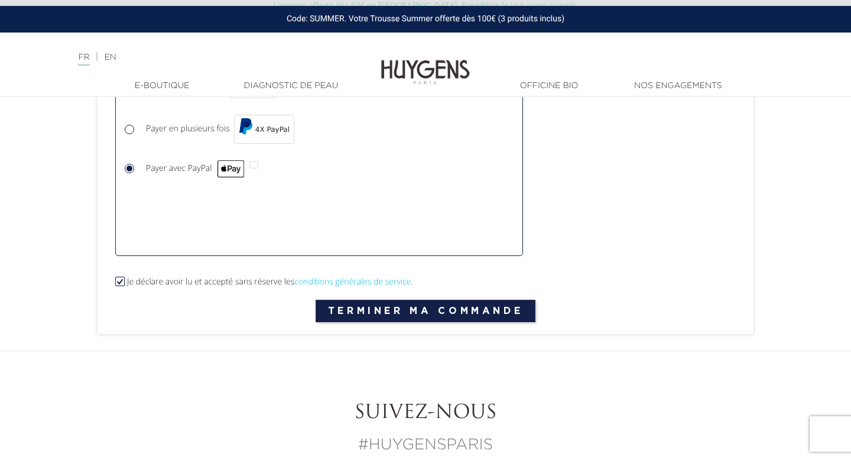
scroll to position [1218, 0]
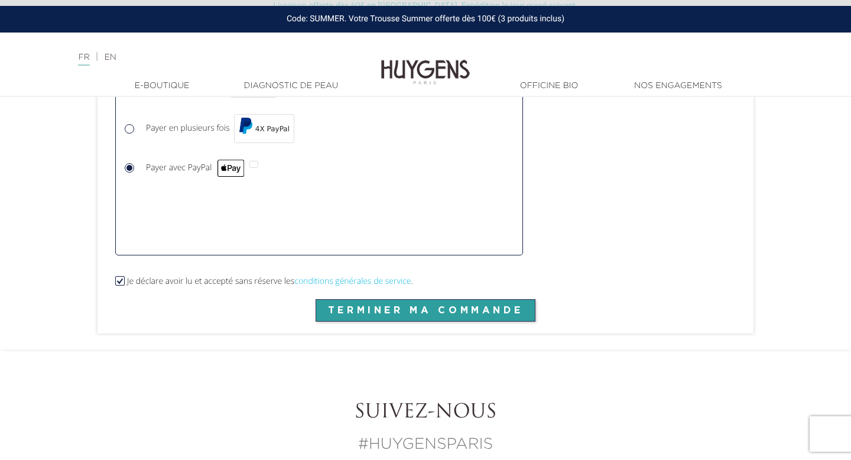
click at [338, 306] on button "Terminer ma commande" at bounding box center [425, 310] width 220 height 22
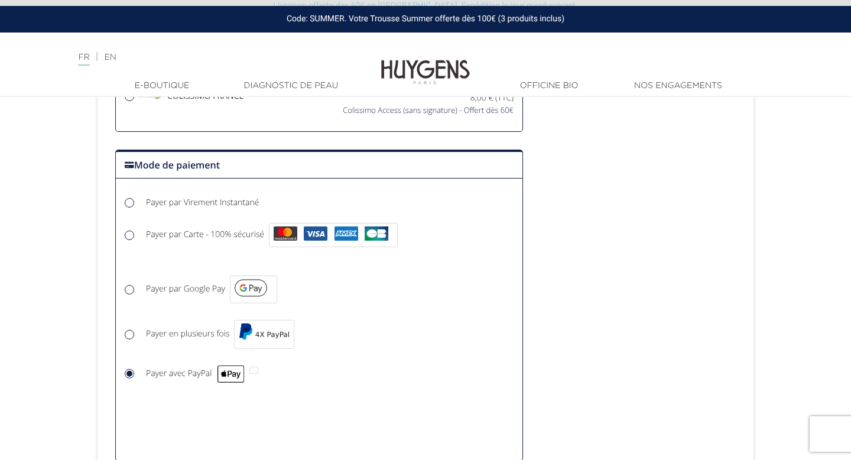
scroll to position [936, 0]
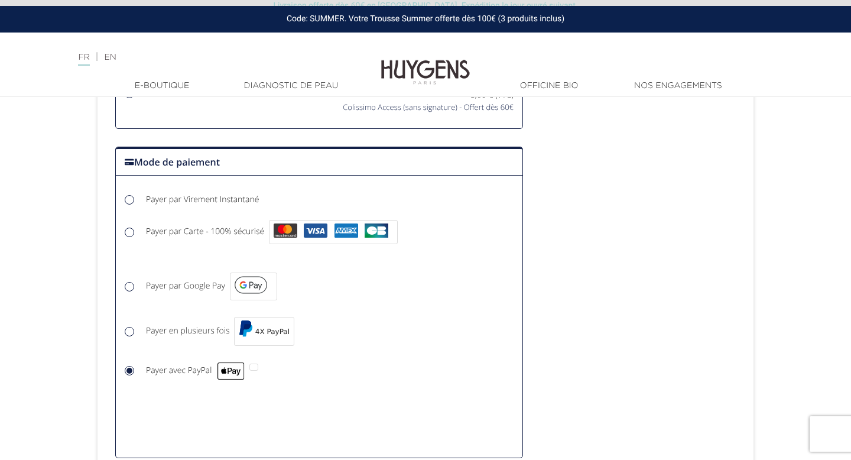
click at [258, 373] on div at bounding box center [254, 370] width 14 height 21
click at [137, 373] on input "Payer avec PayPal" at bounding box center [131, 372] width 12 height 12
click at [258, 363] on div at bounding box center [253, 366] width 9 height 7
click at [137, 366] on input "Payer avec PayPal" at bounding box center [131, 372] width 12 height 12
click at [258, 363] on div at bounding box center [253, 366] width 9 height 7
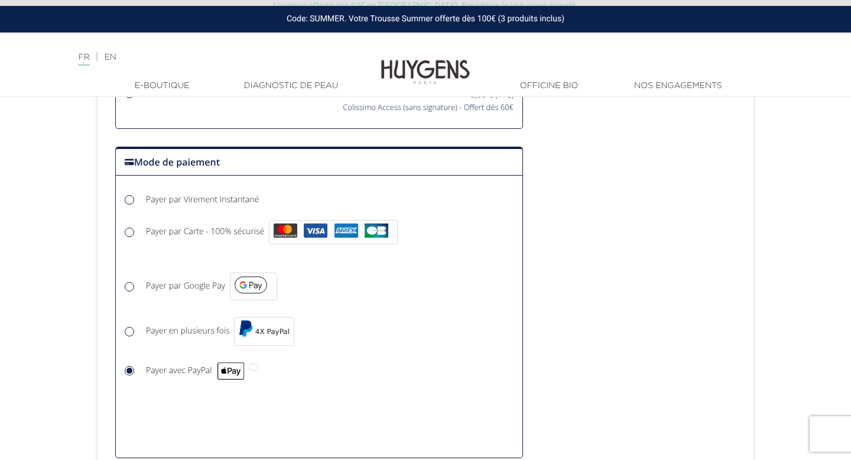
click at [137, 366] on input "Payer avec PayPal" at bounding box center [131, 372] width 12 height 12
click at [181, 370] on span "Payer avec PayPal" at bounding box center [195, 369] width 99 height 11
click at [137, 370] on input "Payer avec PayPal" at bounding box center [131, 372] width 12 height 12
click at [181, 370] on span "Payer avec PayPal" at bounding box center [195, 369] width 99 height 11
click at [137, 370] on input "Payer avec PayPal" at bounding box center [131, 372] width 12 height 12
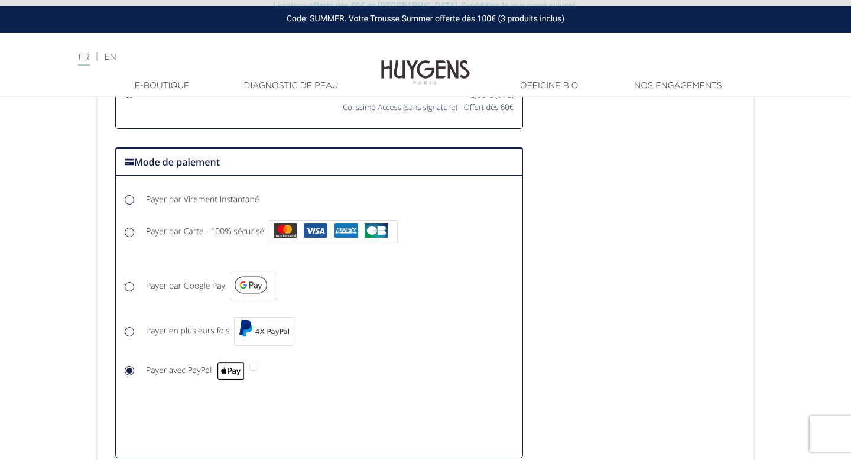
click at [268, 367] on div "Choisir Payer avec PayPal" at bounding box center [319, 370] width 389 height 21
drag, startPoint x: 301, startPoint y: 380, endPoint x: 321, endPoint y: 378, distance: 20.8
click at [321, 378] on div "Choisir Payer avec PayPal" at bounding box center [319, 376] width 406 height 44
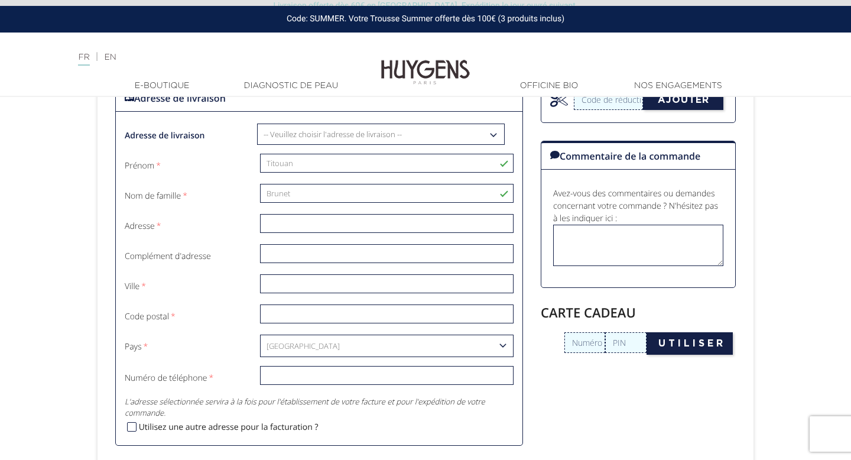
scroll to position [408, 0]
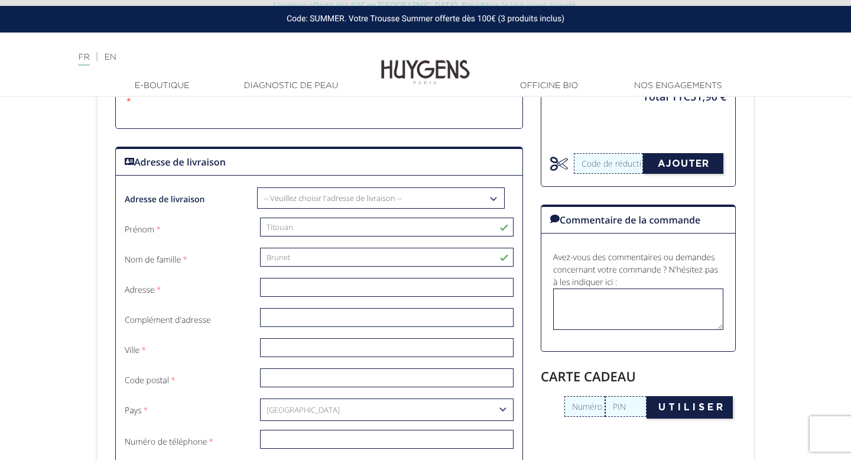
click at [294, 197] on select "-- Veuillez choisir l'adresse de livraison -- Mon adresse Entrez une autre adre…" at bounding box center [381, 198] width 246 height 20
select select "31973"
click at [258, 188] on select "-- Veuillez choisir l'adresse de livraison -- Mon adresse Entrez une autre adre…" at bounding box center [381, 198] width 246 height 20
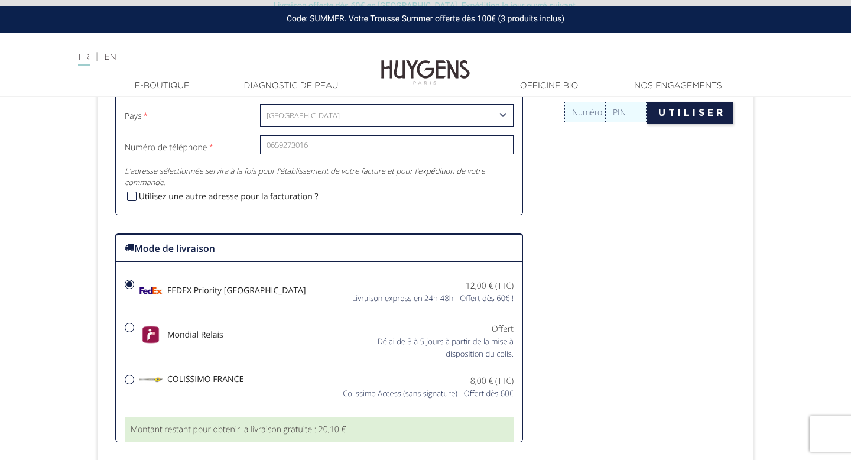
scroll to position [754, 0]
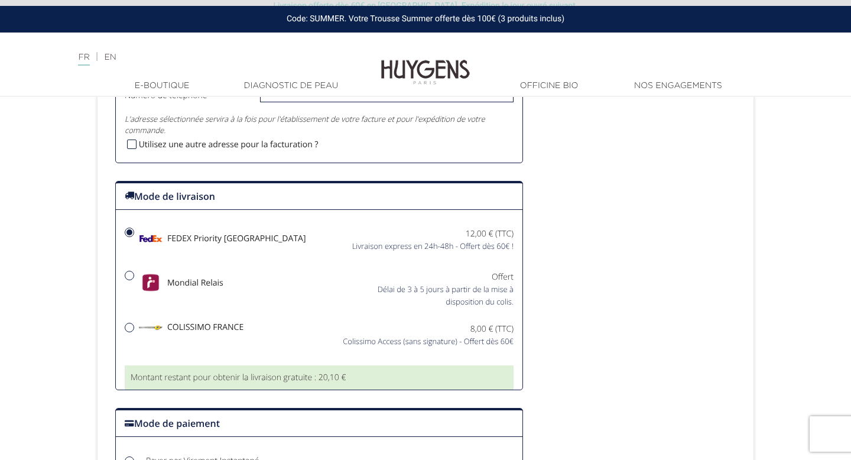
click at [250, 292] on div "Mondial Relais" at bounding box center [217, 286] width 203 height 30
click at [133, 279] on input "Mondial Relais Offert" at bounding box center [129, 275] width 8 height 8
radio input "true"
click at [250, 292] on div "Mondial Relais" at bounding box center [217, 286] width 203 height 30
click at [133, 279] on input "Mondial Relais Offert" at bounding box center [129, 275] width 8 height 8
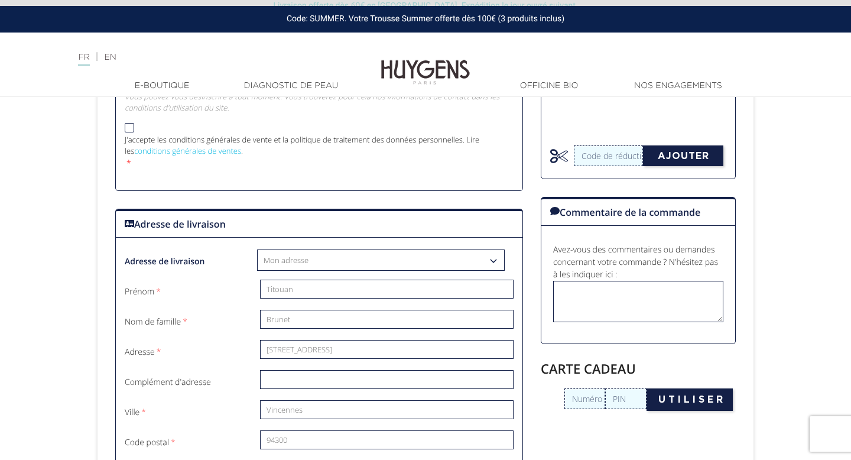
scroll to position [307, 0]
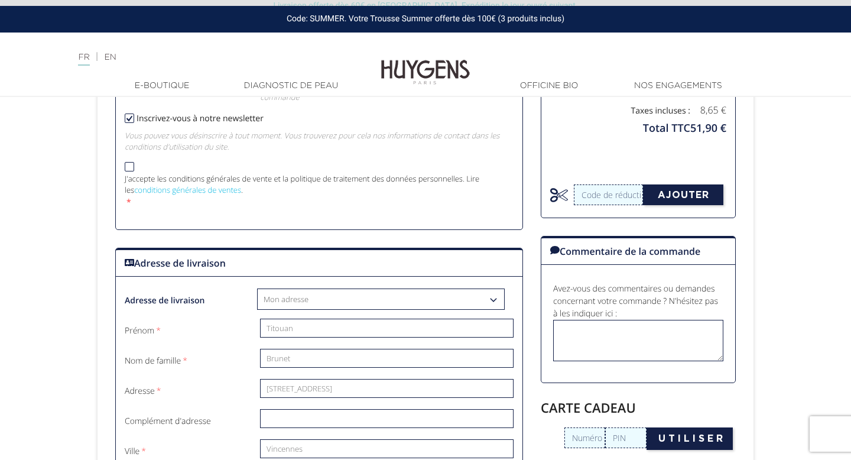
click at [299, 285] on div "Adresse de livraison Adresse de livraison Adresse de livraison -- Veuillez choi…" at bounding box center [319, 428] width 408 height 363
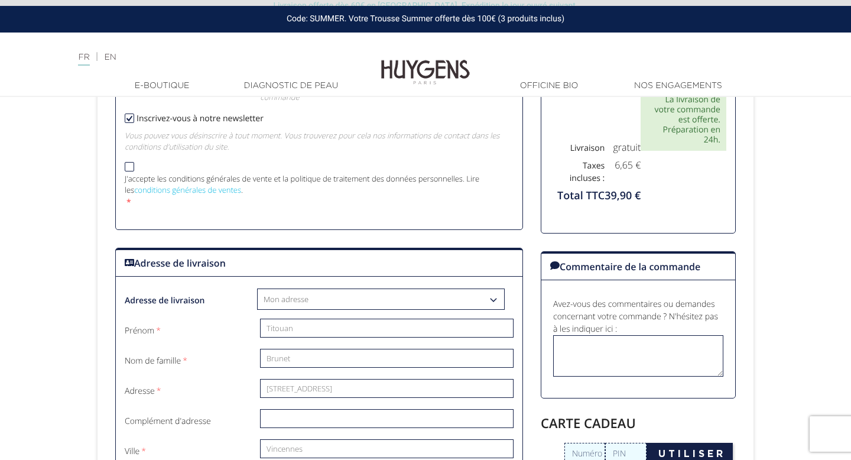
click at [298, 302] on select "-- Veuillez choisir l'adresse de livraison -- Mon adresse Entrez une autre adre…" at bounding box center [381, 299] width 246 height 20
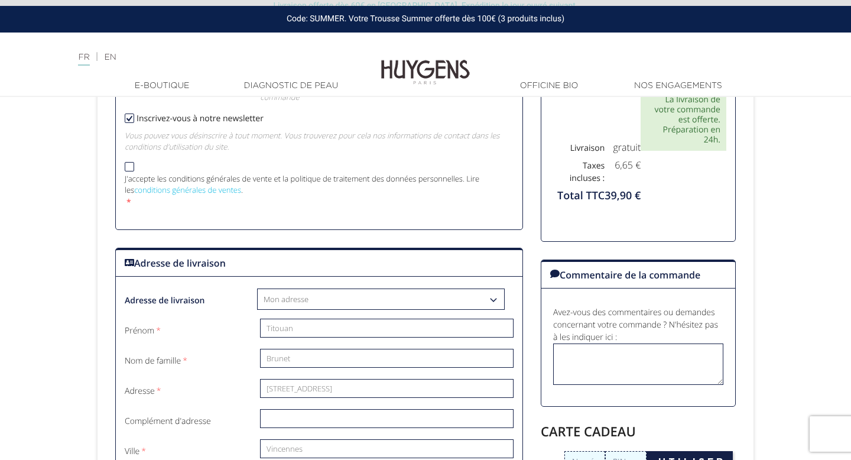
select select "new"
click at [258, 289] on select "-- Veuillez choisir l'adresse de livraison -- Mon adresse Entrez une autre adre…" at bounding box center [381, 299] width 246 height 20
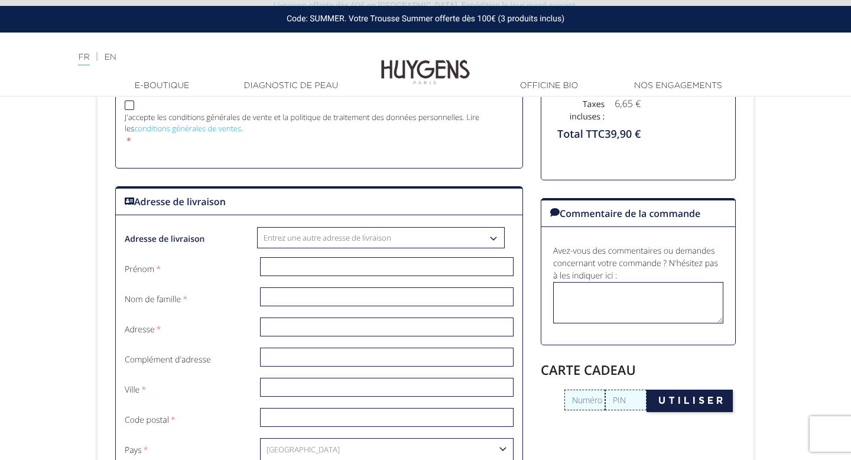
scroll to position [501, 0]
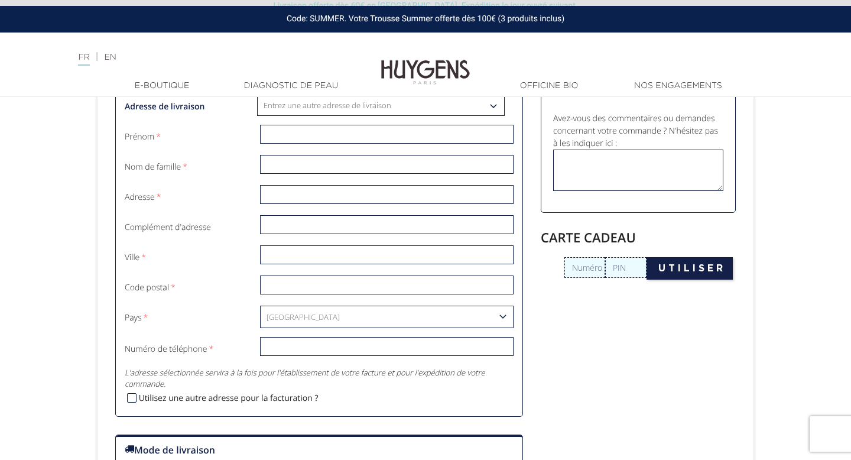
click at [309, 128] on input "text" at bounding box center [386, 134] width 253 height 19
type input "Titouan"
type input "Brunet"
type input "[STREET_ADDRESS]"
type input "Vincennes"
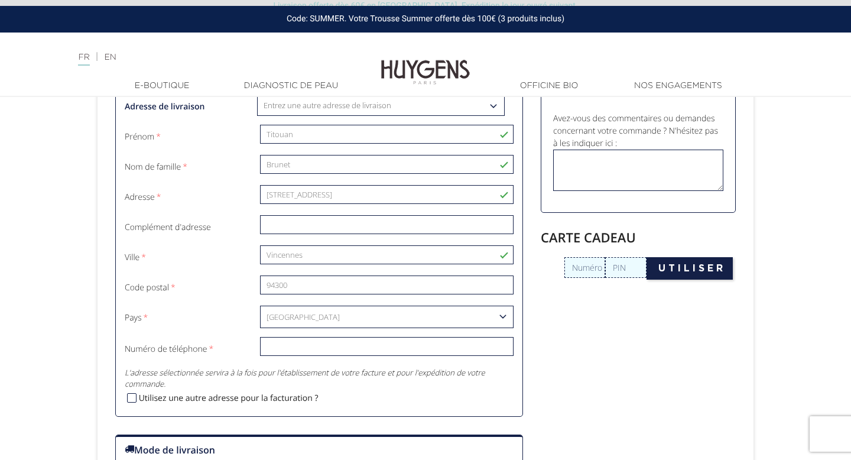
type input "94300"
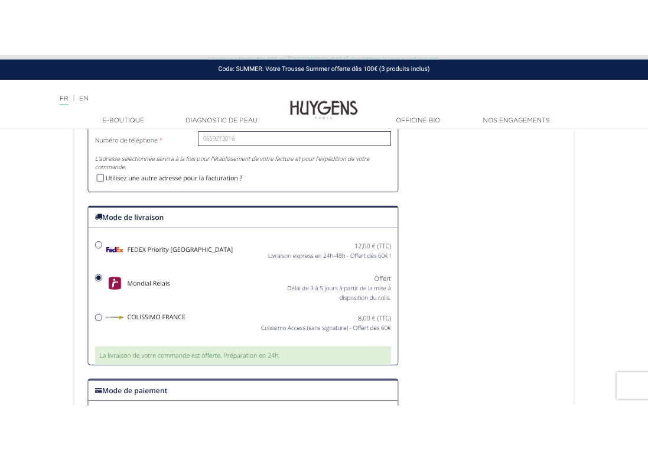
scroll to position [775, 0]
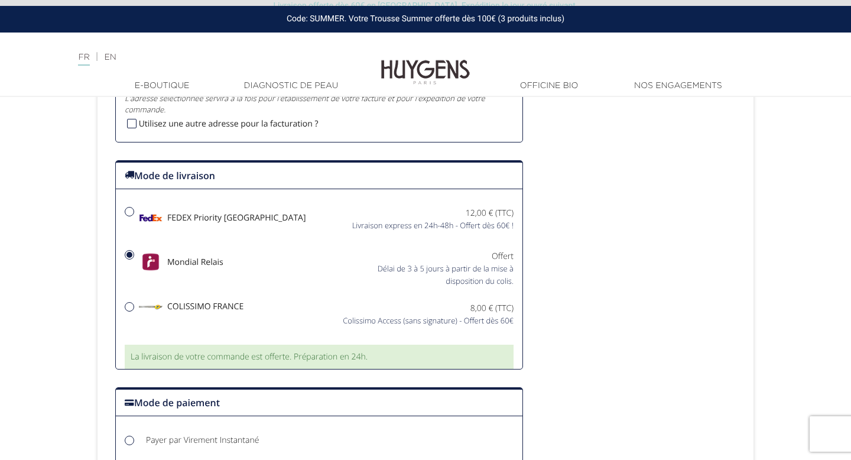
type input "0659273016"
click at [434, 266] on span "Délai de 3 à 5 jours à partir de la mise à disposition du colis." at bounding box center [445, 274] width 136 height 23
click at [133, 259] on input "Mondial Relais Offert" at bounding box center [129, 254] width 8 height 8
click at [352, 306] on div "8,00 € (TTC)" at bounding box center [420, 308] width 185 height 12
click at [133, 306] on input "COLISSIMO FRANCE Colissimo Access (sans signature) - Offert dès 60€" at bounding box center [129, 306] width 8 height 8
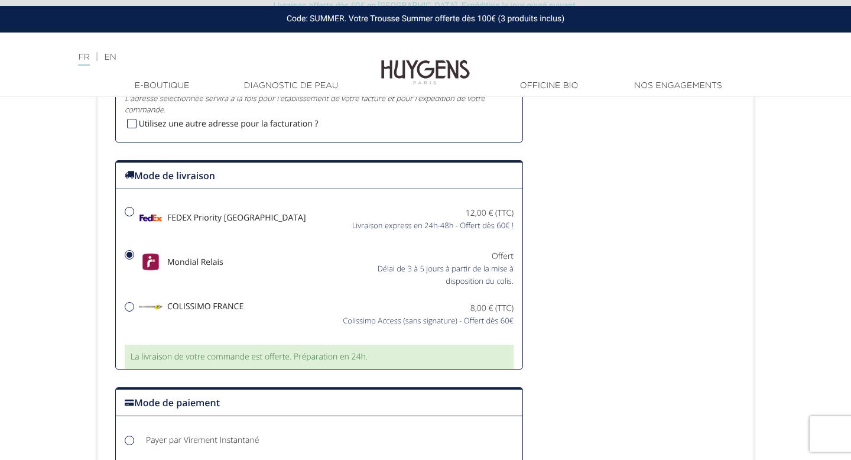
radio input "true"
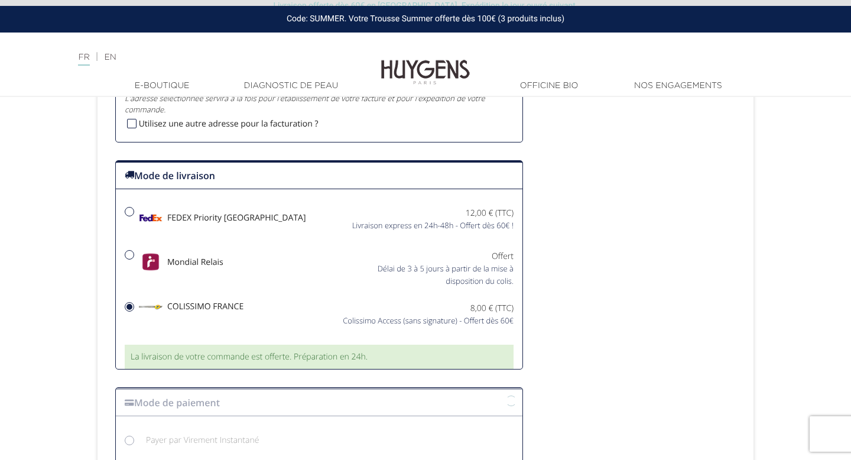
click at [352, 279] on div "Délai de 3 à 5 jours à partir de la mise à disposition du colis." at bounding box center [420, 274] width 185 height 25
click at [133, 259] on input "Mondial Relais Offert" at bounding box center [129, 254] width 8 height 8
radio input "true"
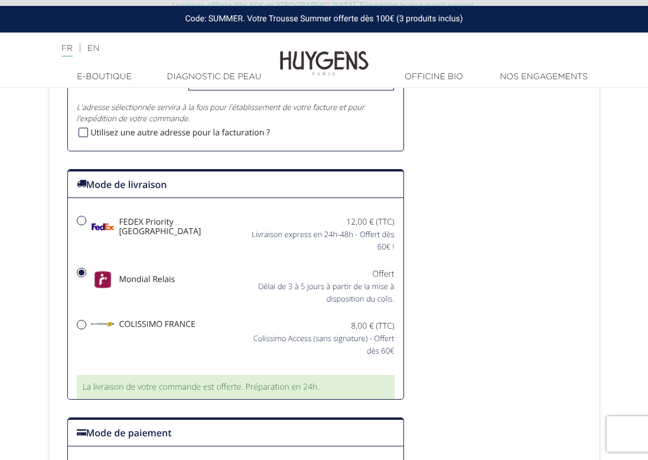
click at [185, 234] on span "FEDEX Priority [GEOGRAPHIC_DATA]" at bounding box center [159, 228] width 136 height 24
click at [86, 224] on input "FEDEX Priority France Livraison express en 24h-48h - Offert dès 60€ !" at bounding box center [81, 220] width 8 height 8
radio input "true"
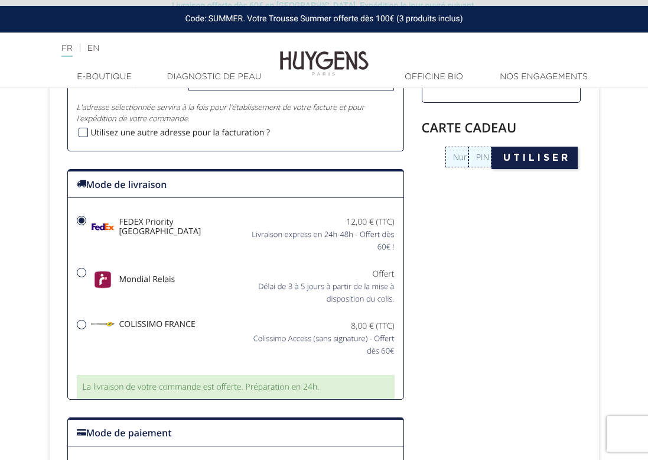
click at [185, 269] on div "Mondial Relais" at bounding box center [152, 283] width 168 height 30
click at [86, 269] on input "Mondial Relais Offert" at bounding box center [81, 272] width 8 height 8
radio input "true"
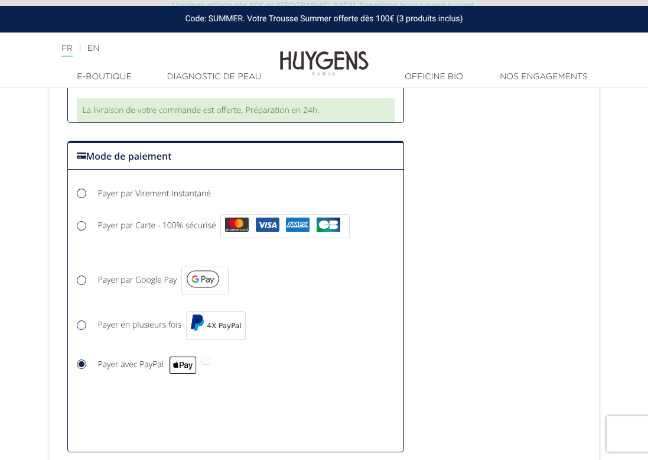
scroll to position [1090, 0]
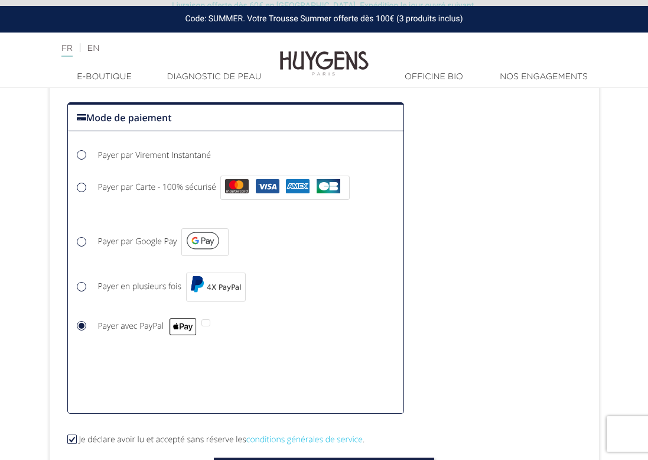
click at [178, 178] on label "Payer par Carte - 100% sécurisé" at bounding box center [225, 187] width 254 height 29
click at [89, 183] on input "Payer par Carte - 100% sécurisé" at bounding box center [83, 189] width 12 height 12
radio input "true"
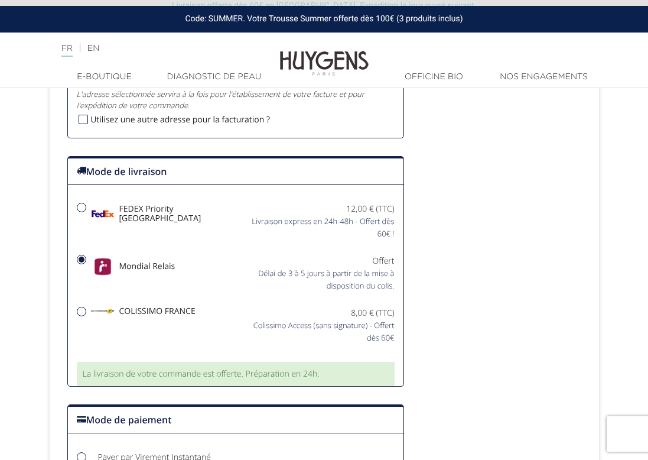
scroll to position [780, 0]
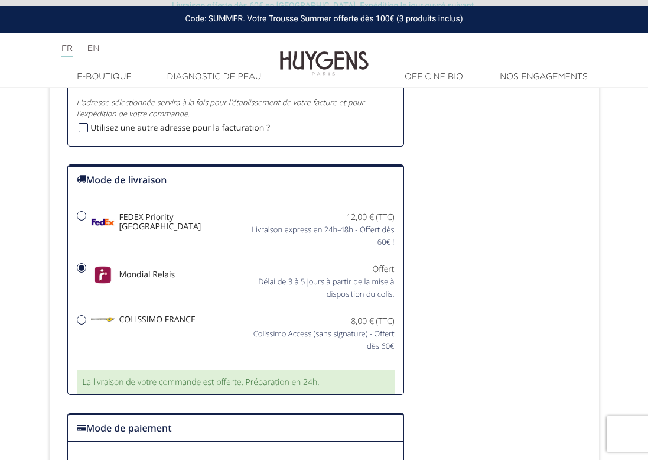
click at [249, 288] on div "Délai de 3 à 5 jours à partir de la mise à disposition du colis." at bounding box center [320, 287] width 150 height 25
click at [86, 272] on input "Mondial Relais Offert" at bounding box center [81, 267] width 8 height 8
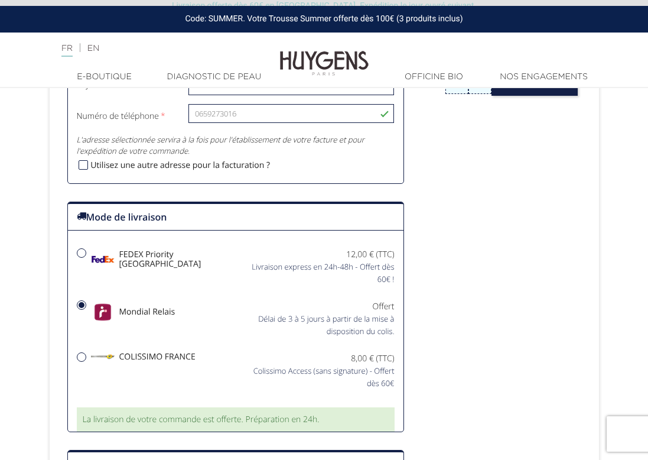
scroll to position [747, 0]
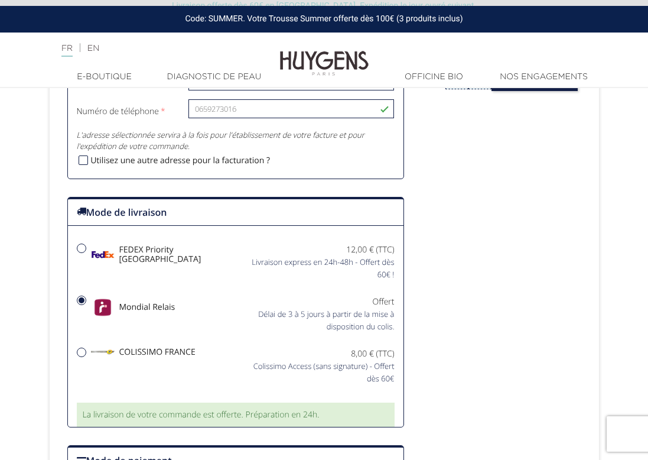
click at [250, 308] on div "Délai de 3 à 5 jours à partir de la mise à disposition du colis." at bounding box center [320, 320] width 150 height 25
click at [86, 304] on input "Mondial Relais Offert" at bounding box center [81, 300] width 8 height 8
click at [250, 267] on div "Livraison express en 24h-48h - Offert dès 60€ !" at bounding box center [320, 268] width 150 height 25
click at [86, 252] on input "FEDEX Priority France Livraison express en 24h-48h - Offert dès 60€ !" at bounding box center [81, 248] width 8 height 8
radio input "true"
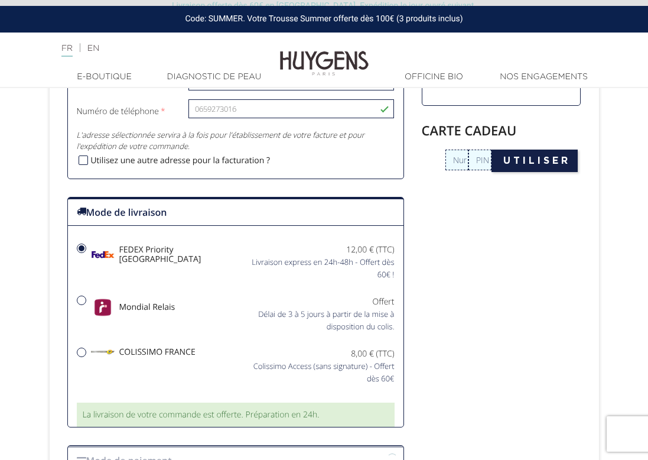
radio input "true"
click at [229, 300] on div "Mondial Relais" at bounding box center [152, 310] width 168 height 30
click at [86, 300] on input "Mondial Relais Offert" at bounding box center [81, 300] width 8 height 8
radio input "true"
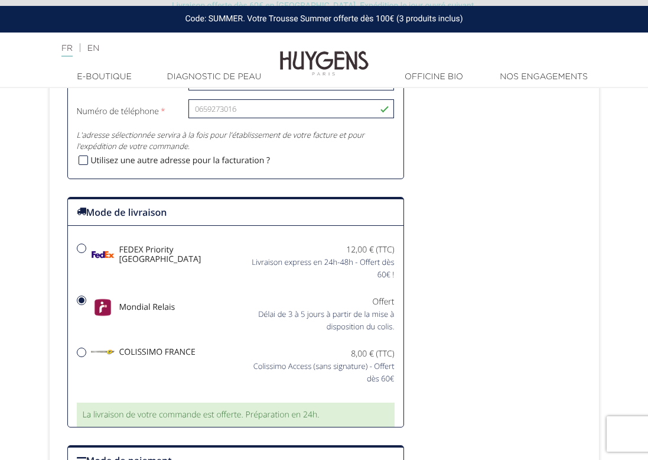
click at [227, 334] on div "Mondial Relais Offert" at bounding box center [235, 315] width 335 height 52
click at [220, 343] on div "COLISSIMO FRANCE Colissimo Access (sans signature) - Offert dès 60€" at bounding box center [235, 367] width 335 height 52
click at [214, 363] on div "COLISSIMO FRANCE Colissimo Access (sans signature) - Offert dès 60€" at bounding box center [235, 365] width 335 height 37
click at [86, 356] on input "COLISSIMO FRANCE Colissimo Access (sans signature) - Offert dès 60€" at bounding box center [81, 352] width 8 height 8
radio input "true"
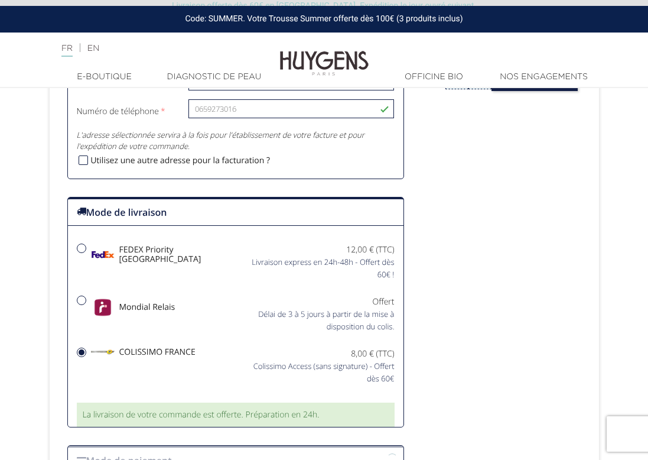
click at [220, 319] on div "Mondial Relais" at bounding box center [152, 310] width 168 height 30
click at [86, 304] on input "Mondial Relais Offert" at bounding box center [81, 300] width 8 height 8
radio input "true"
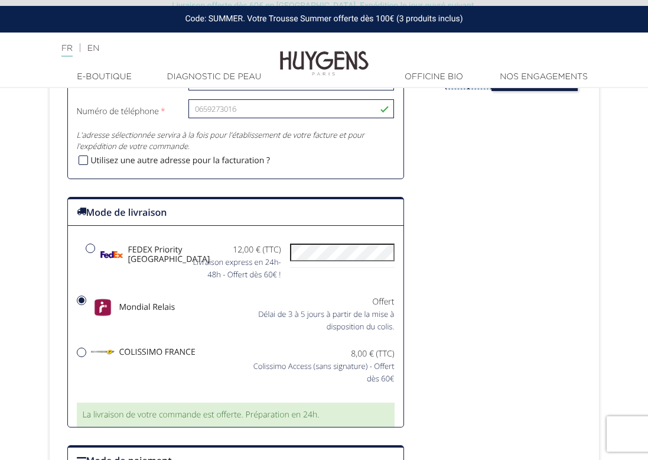
click at [110, 259] on img at bounding box center [112, 254] width 24 height 22
click at [95, 252] on input "FEDEX Priority France Livraison express en 24h-48h - Offert dès 60€ !" at bounding box center [90, 248] width 8 height 8
radio input "true"
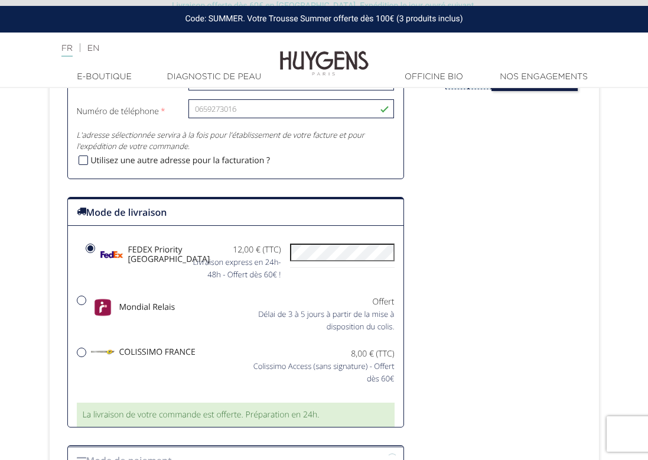
click at [140, 302] on span "Mondial Relais" at bounding box center [133, 307] width 84 height 25
click at [86, 302] on input "Mondial Relais Offert" at bounding box center [81, 300] width 8 height 8
radio input "true"
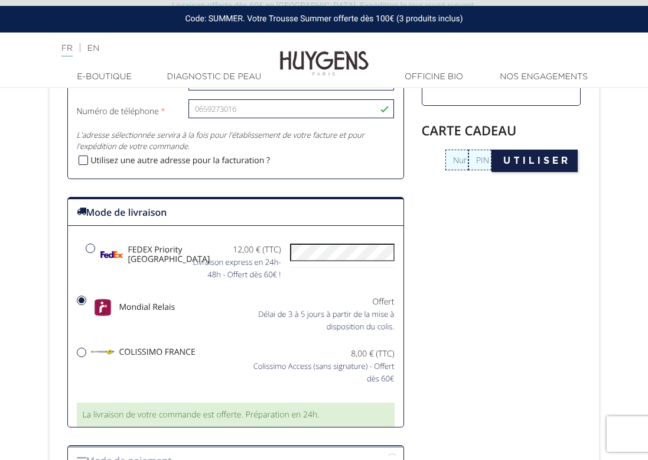
click at [140, 347] on span "COLISSIMO FRANCE" at bounding box center [143, 352] width 105 height 11
click at [86, 348] on input "COLISSIMO FRANCE Colissimo Access (sans signature) - Offert dès 60€" at bounding box center [81, 352] width 8 height 8
radio input "true"
click at [146, 313] on span "Mondial Relais" at bounding box center [133, 307] width 84 height 25
click at [86, 304] on input "Mondial Relais Offert" at bounding box center [81, 300] width 8 height 8
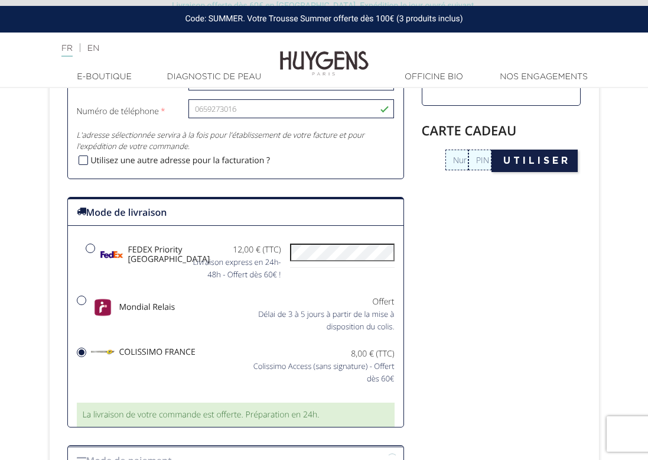
radio input "true"
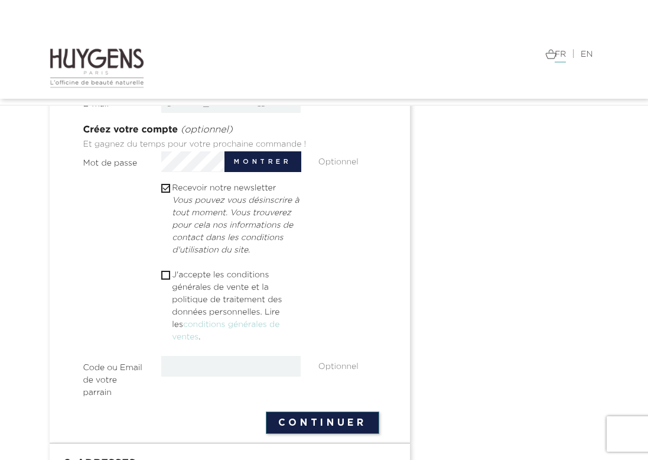
scroll to position [364, 0]
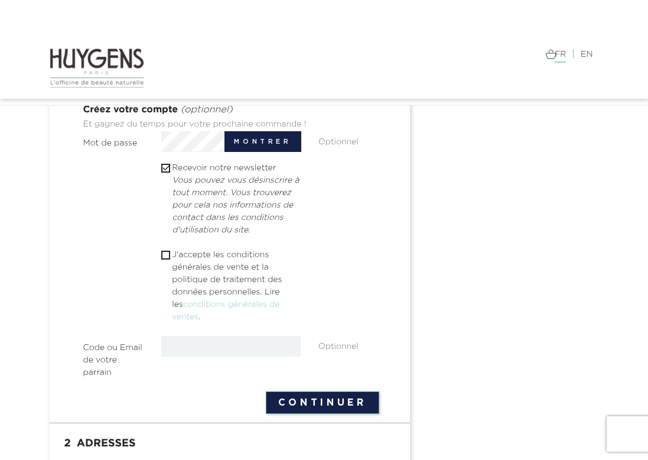
click at [183, 253] on p "J'accepte les conditions générales de vente et la politique de traitement des d…" at bounding box center [236, 286] width 129 height 74
click at [162, 250] on span "" at bounding box center [165, 254] width 9 height 9
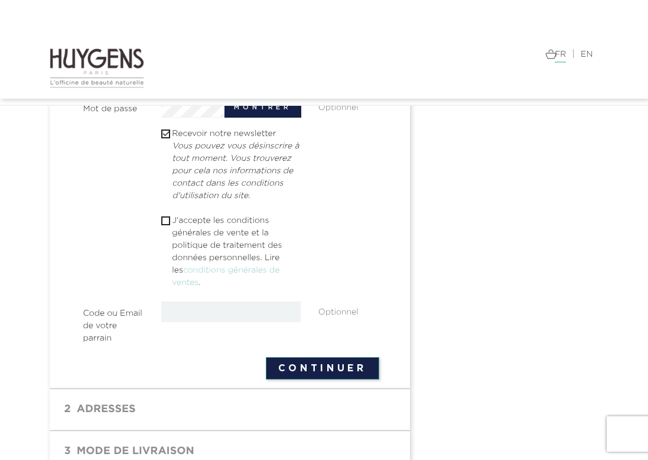
scroll to position [405, 0]
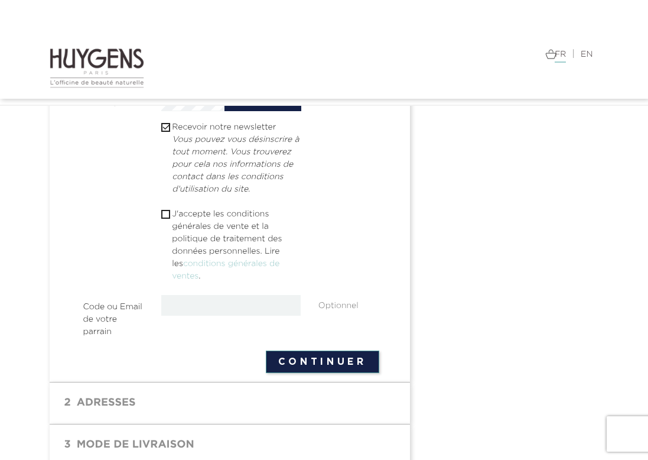
click at [161, 216] on input "checkbox" at bounding box center [165, 214] width 8 height 8
checkbox input "true"
click at [296, 356] on button "Continuer" at bounding box center [322, 361] width 113 height 22
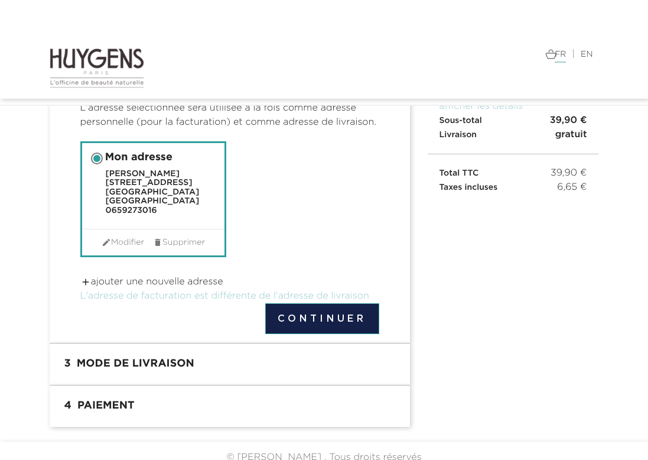
click at [305, 303] on button "Continuer" at bounding box center [322, 318] width 114 height 31
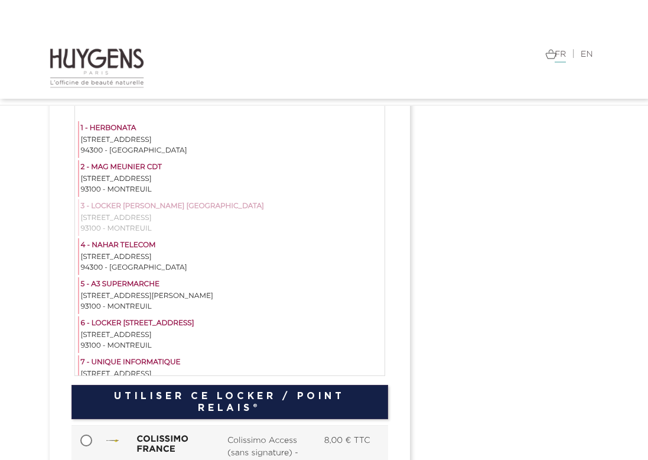
scroll to position [359, 0]
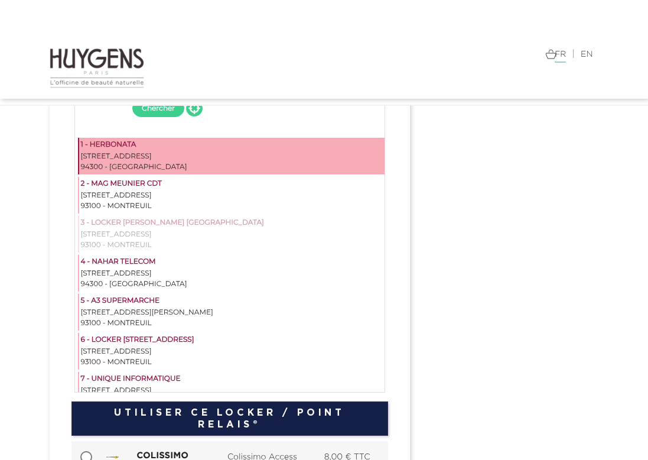
click at [276, 161] on div "[STREET_ADDRESS]" at bounding box center [232, 156] width 302 height 11
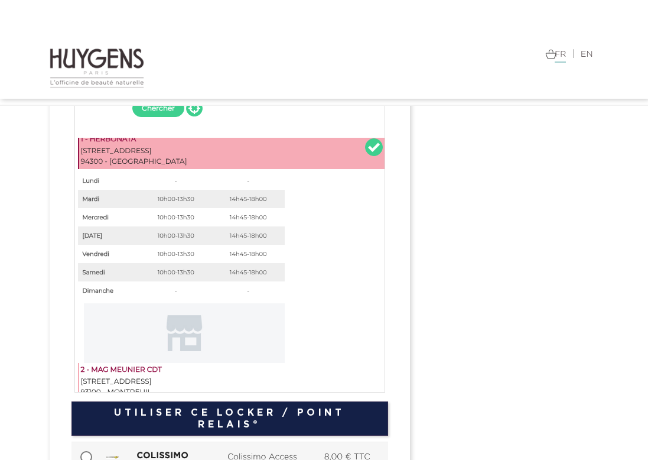
scroll to position [0, 0]
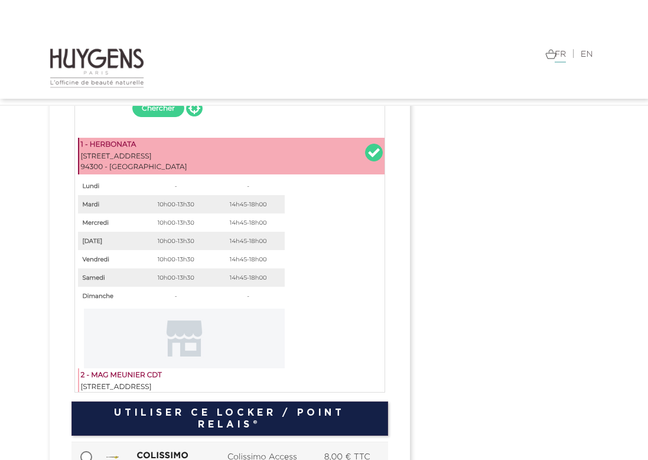
click at [338, 418] on button "Utiliser ce Locker / Point Relais®" at bounding box center [229, 418] width 317 height 34
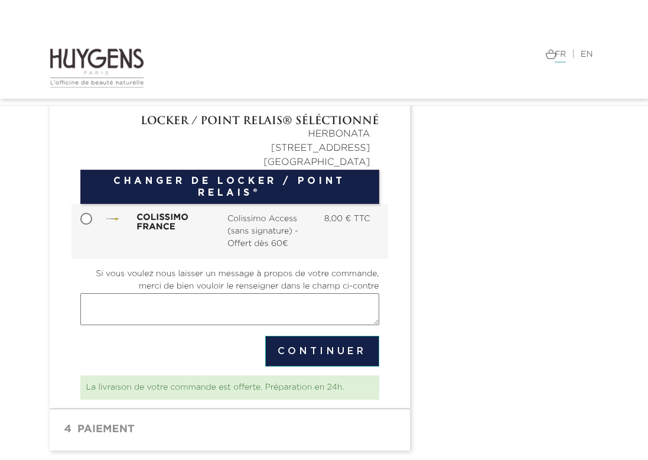
scroll to position [328, 0]
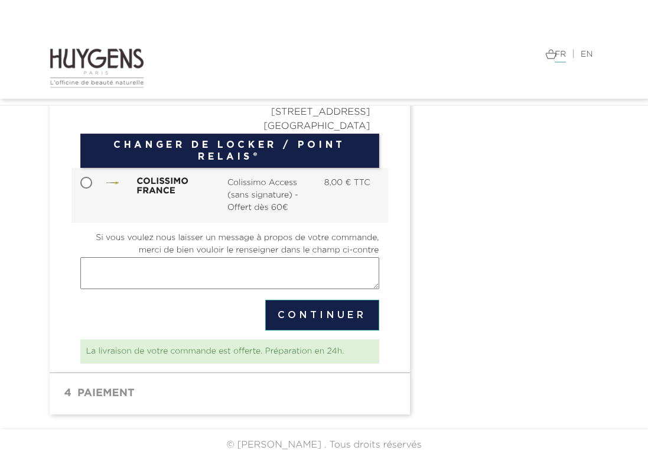
click at [294, 319] on button "Continuer" at bounding box center [322, 314] width 114 height 31
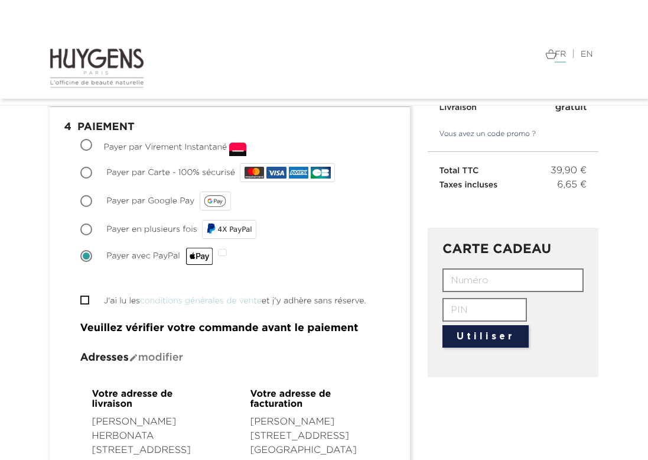
scroll to position [191, 0]
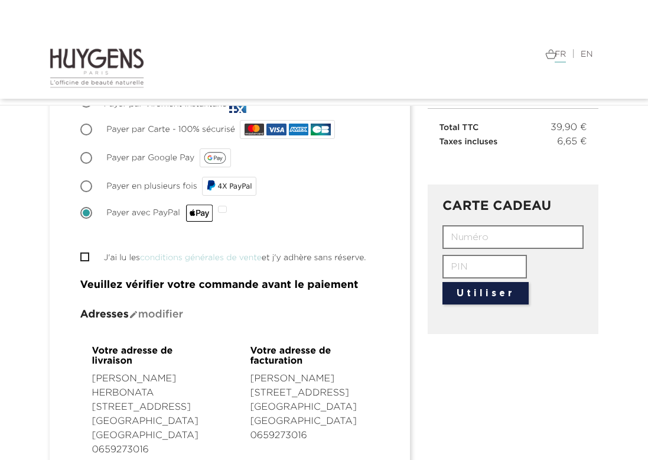
click at [80, 252] on span "" at bounding box center [84, 256] width 9 height 9
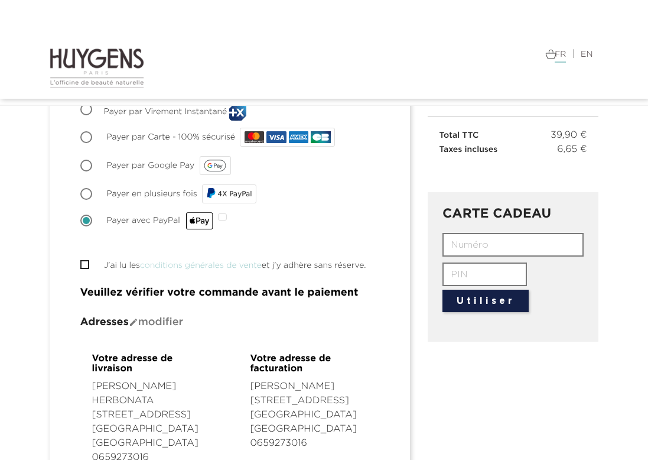
scroll to position [183, 0]
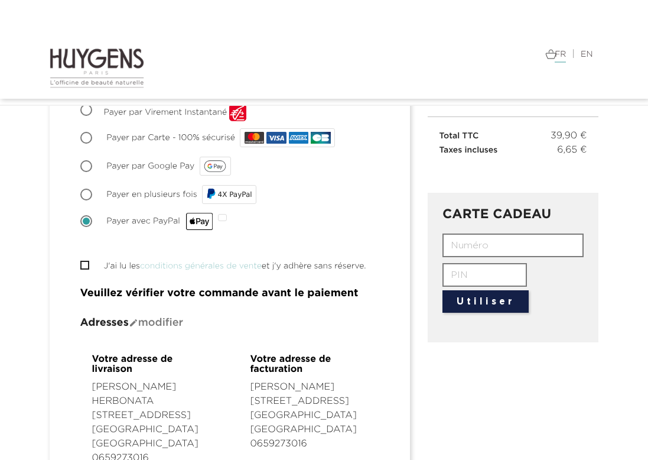
click at [84, 268] on input "J'ai lu les conditions générales de vente et j'y adhère sans réserve." at bounding box center [84, 265] width 8 height 8
checkbox input "true"
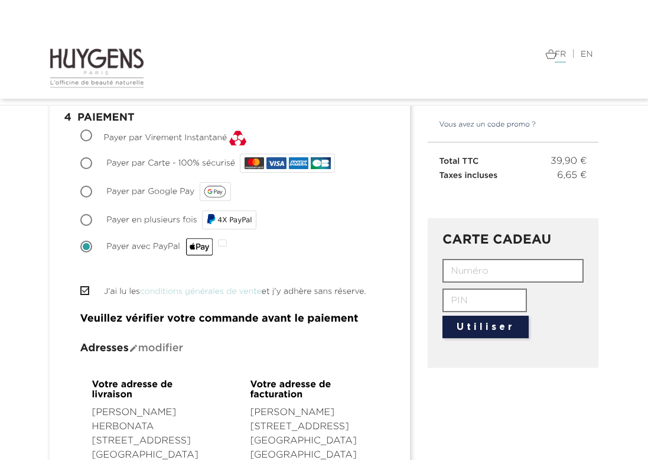
scroll to position [153, 0]
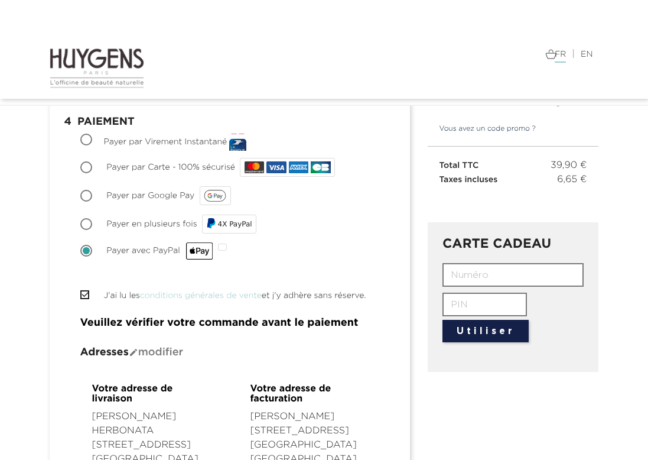
drag, startPoint x: 123, startPoint y: 265, endPoint x: 158, endPoint y: 282, distance: 38.3
click at [145, 230] on div "Choisir Payer en plusieurs fois 4X PayPal" at bounding box center [229, 224] width 299 height 24
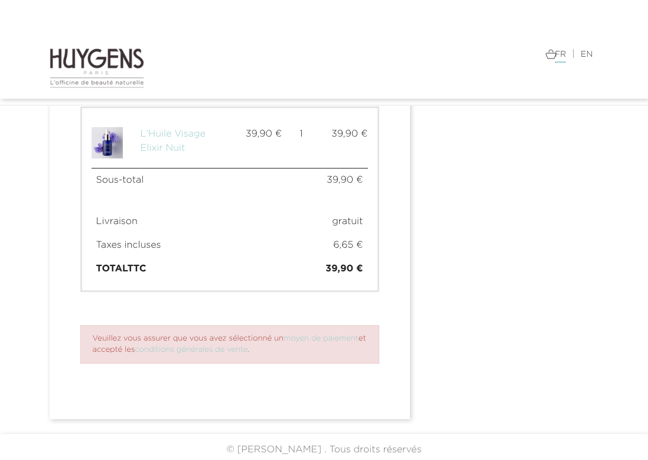
scroll to position [716, 0]
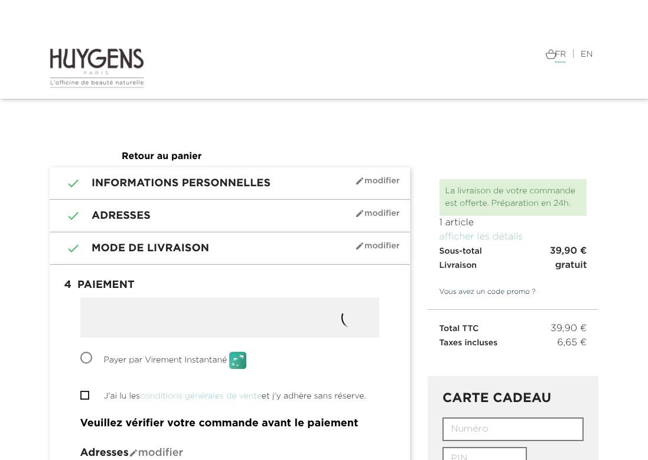
radio input "true"
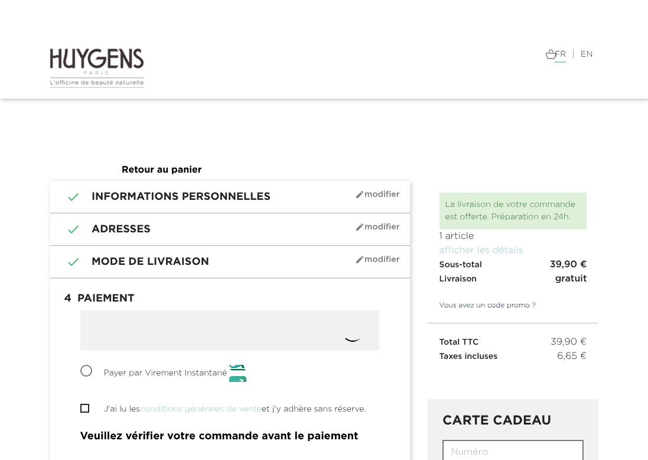
radio input "true"
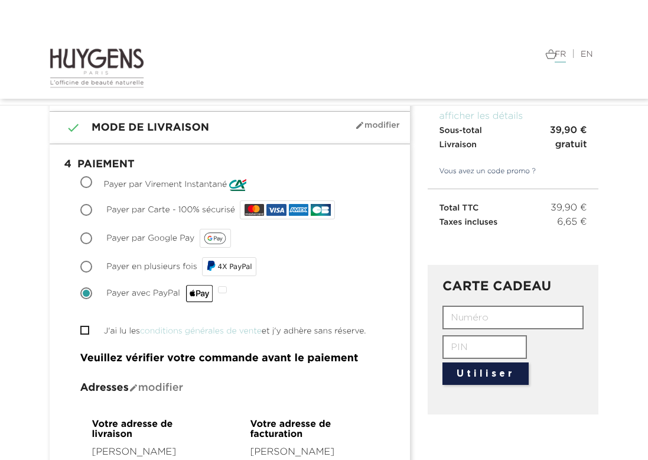
scroll to position [110, 0]
